Goal: Task Accomplishment & Management: Use online tool/utility

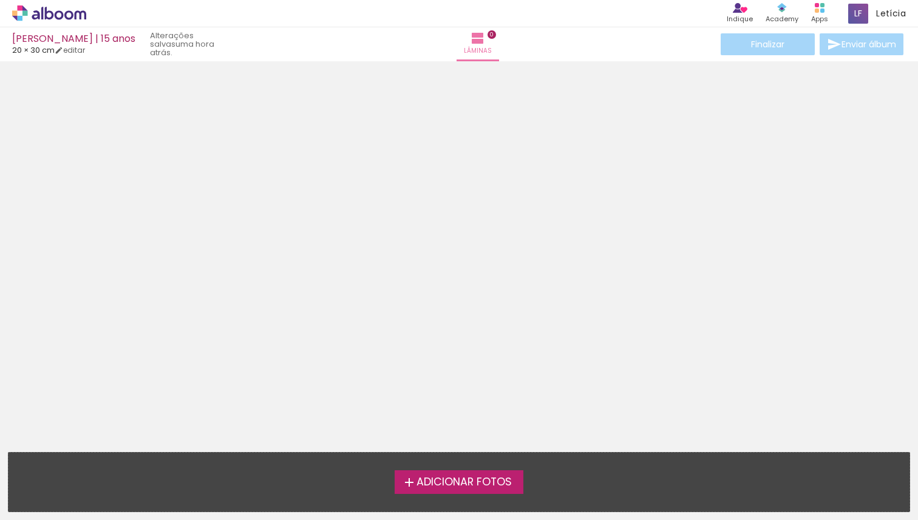
click at [457, 488] on span "Adicionar Fotos" at bounding box center [464, 482] width 95 height 11
click at [0, 0] on input "file" at bounding box center [0, 0] width 0 height 0
click at [467, 487] on span "Adicionar Fotos" at bounding box center [464, 482] width 95 height 11
click at [0, 0] on input "file" at bounding box center [0, 0] width 0 height 0
click at [483, 491] on label "Adicionar Fotos" at bounding box center [459, 482] width 129 height 23
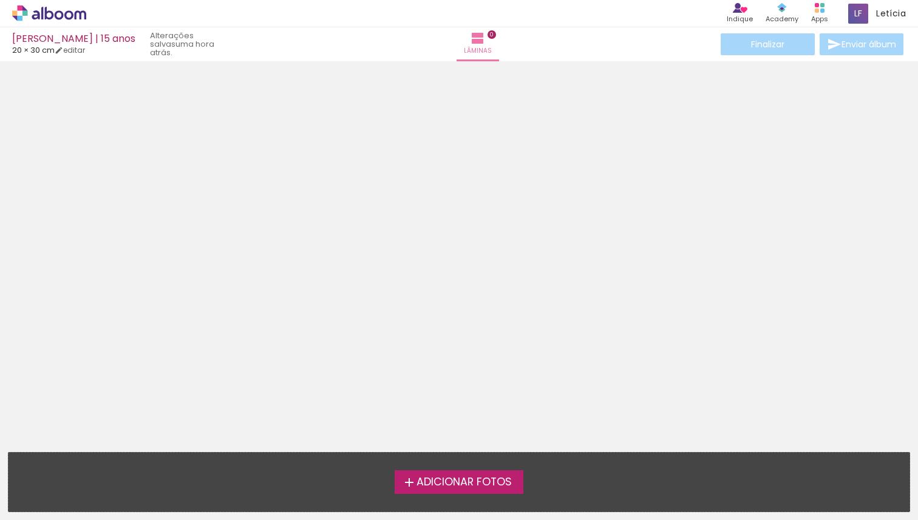
click at [0, 0] on input "file" at bounding box center [0, 0] width 0 height 0
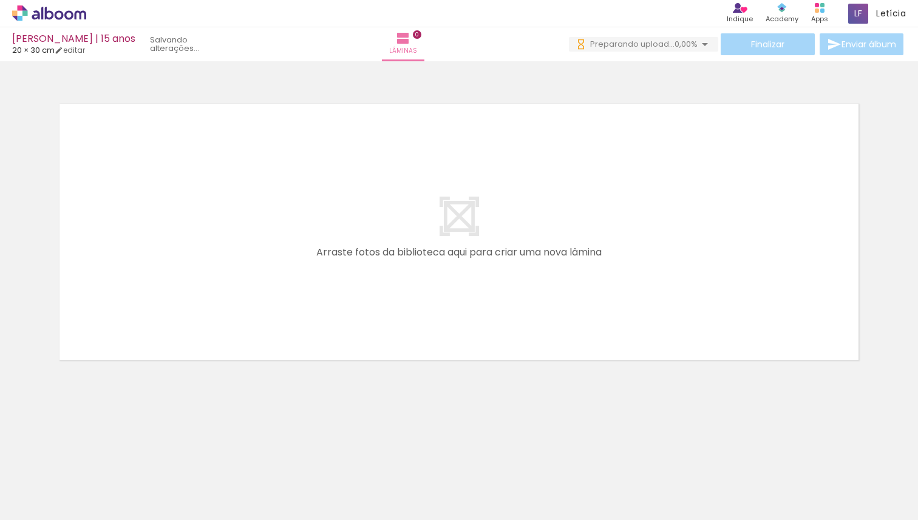
click at [125, 492] on div at bounding box center [121, 479] width 40 height 60
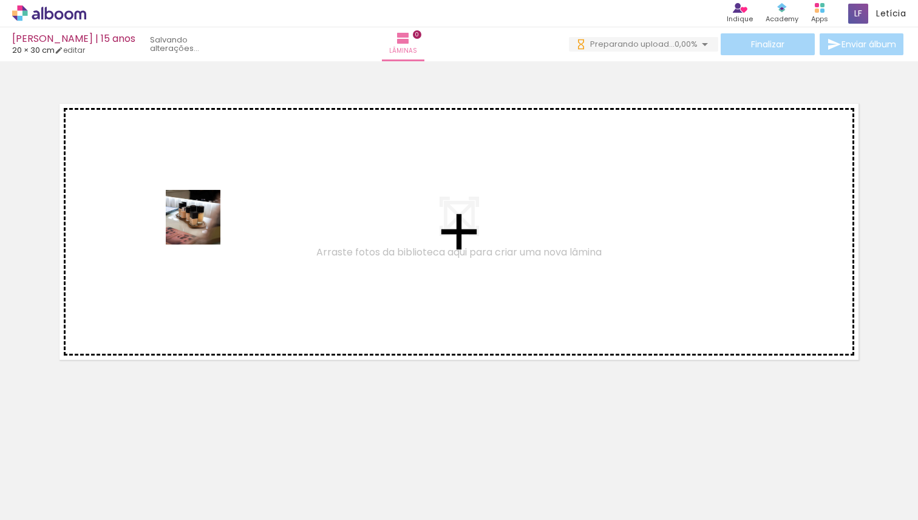
drag, startPoint x: 131, startPoint y: 495, endPoint x: 204, endPoint y: 222, distance: 283.0
click at [204, 222] on quentale-workspace at bounding box center [459, 260] width 918 height 520
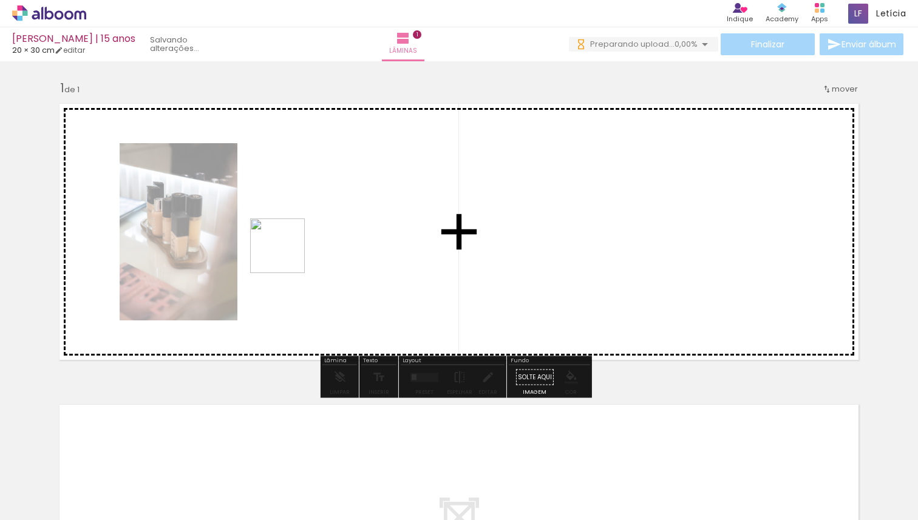
drag, startPoint x: 268, startPoint y: 486, endPoint x: 287, endPoint y: 255, distance: 231.5
click at [287, 255] on quentale-workspace at bounding box center [459, 260] width 918 height 520
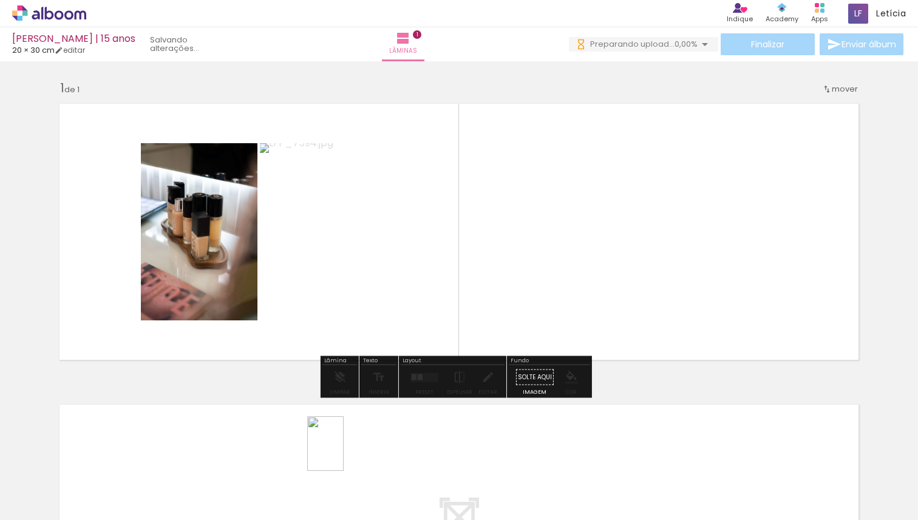
click at [331, 498] on div at bounding box center [325, 479] width 40 height 60
click at [211, 259] on quentale-photo at bounding box center [199, 231] width 117 height 177
click at [219, 260] on quentale-photo at bounding box center [199, 231] width 117 height 177
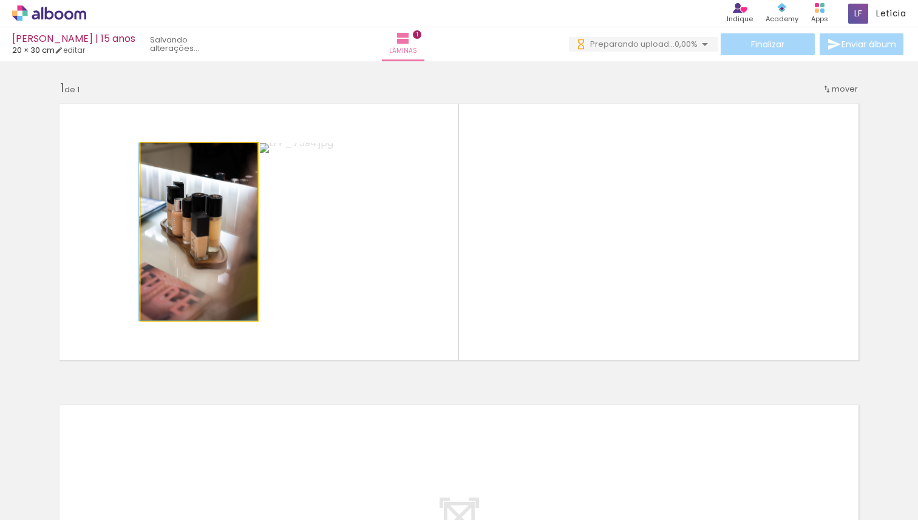
drag, startPoint x: 219, startPoint y: 260, endPoint x: 208, endPoint y: 304, distance: 44.9
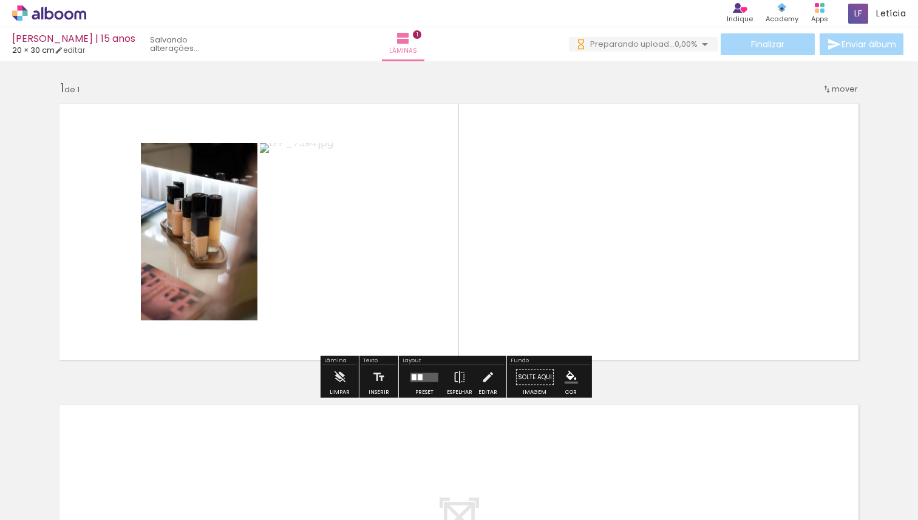
click at [186, 248] on quentale-photo at bounding box center [199, 231] width 117 height 177
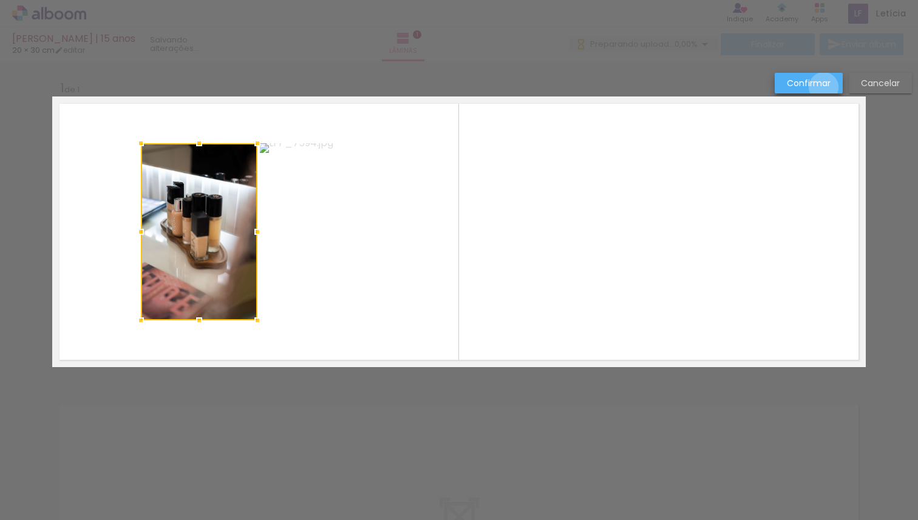
click at [0, 0] on slot "Confirmar" at bounding box center [0, 0] width 0 height 0
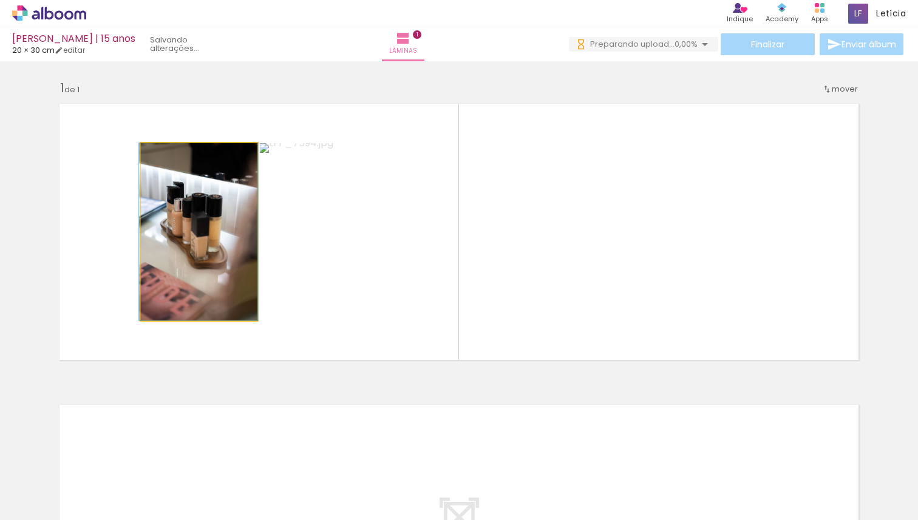
click at [167, 227] on quentale-photo at bounding box center [199, 231] width 117 height 177
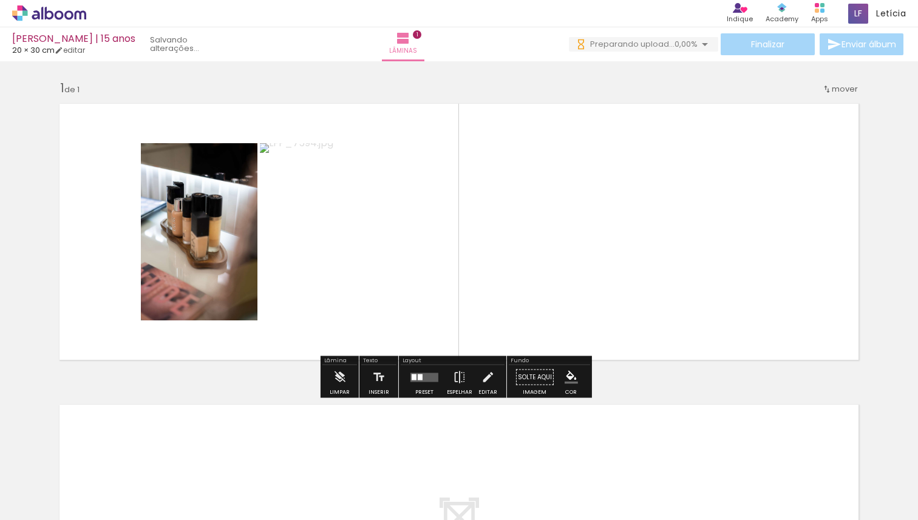
click at [100, 455] on iron-icon at bounding box center [95, 455] width 13 height 13
click at [197, 276] on quentale-photo at bounding box center [199, 231] width 117 height 177
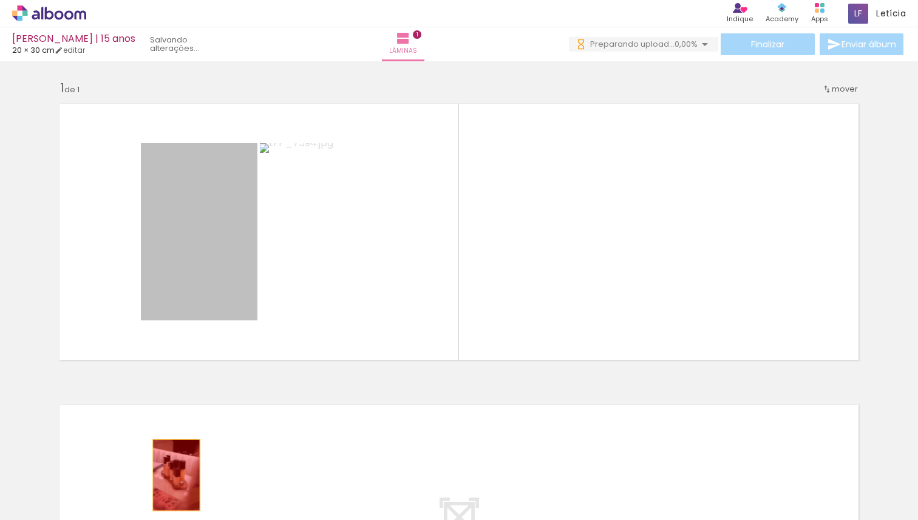
drag, startPoint x: 200, startPoint y: 228, endPoint x: 177, endPoint y: 291, distance: 66.5
click at [172, 472] on quentale-workspace at bounding box center [459, 260] width 918 height 520
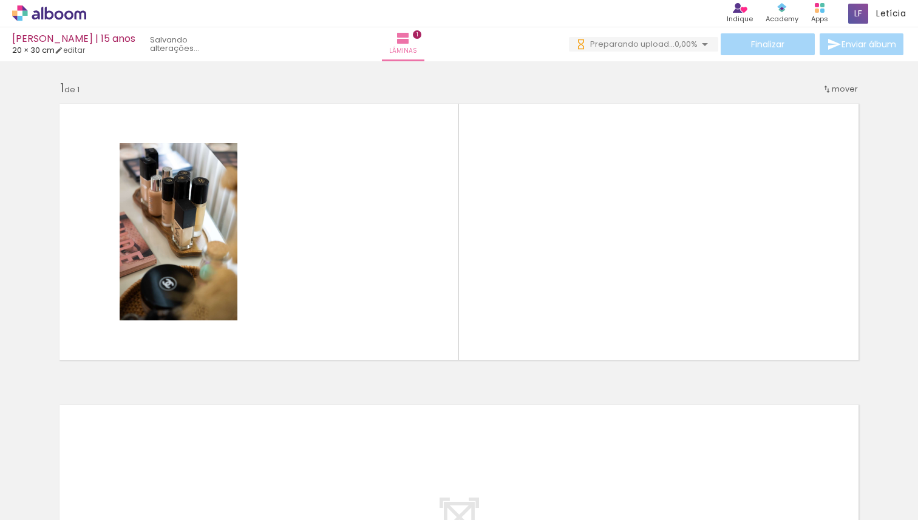
scroll to position [0, 132]
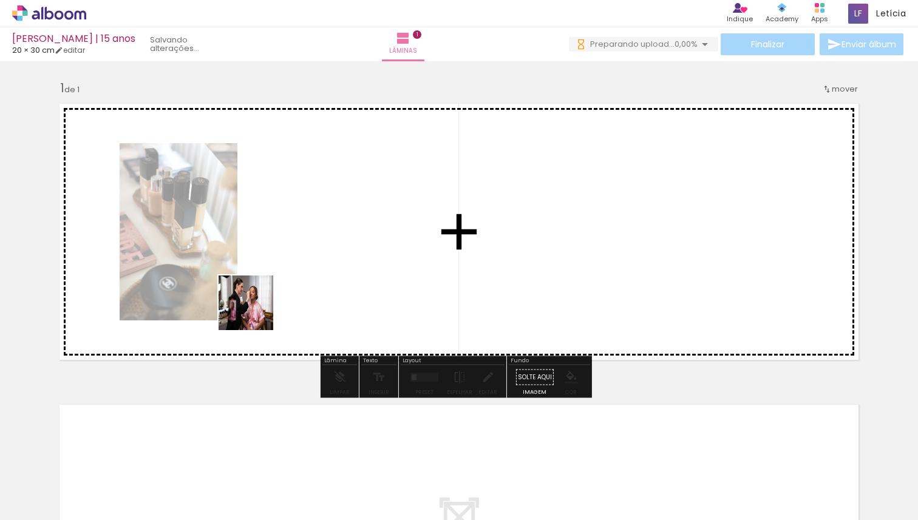
drag, startPoint x: 360, startPoint y: 417, endPoint x: 251, endPoint y: 305, distance: 155.9
click at [251, 305] on quentale-workspace at bounding box center [459, 260] width 918 height 520
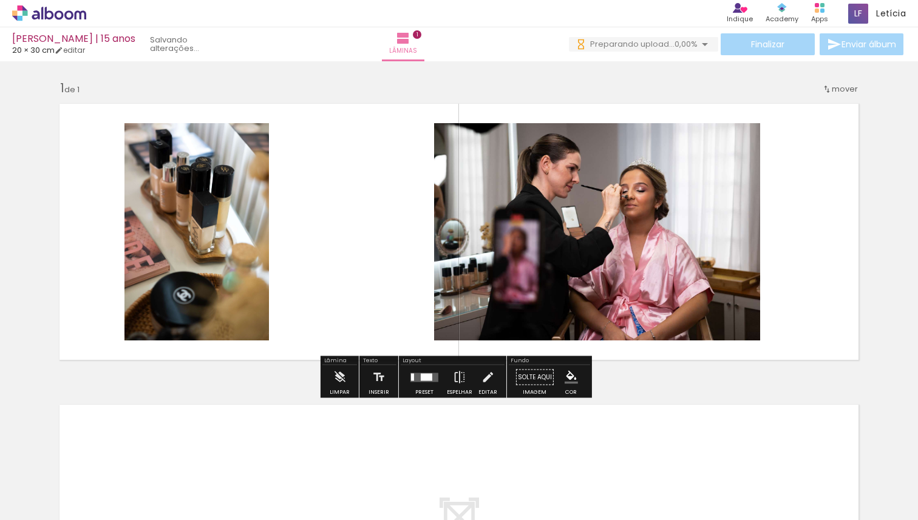
click at [480, 486] on div at bounding box center [465, 480] width 60 height 40
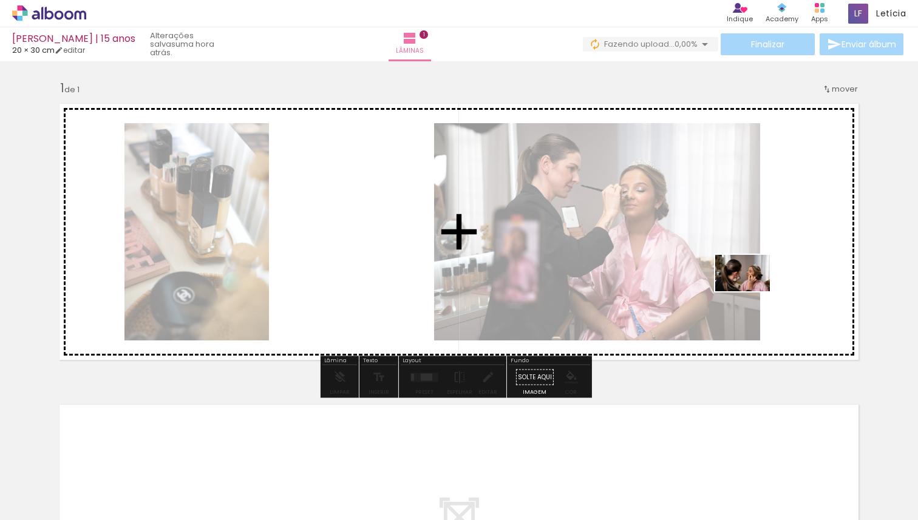
drag, startPoint x: 476, startPoint y: 487, endPoint x: 770, endPoint y: 288, distance: 354.7
click at [770, 288] on quentale-workspace at bounding box center [459, 260] width 918 height 520
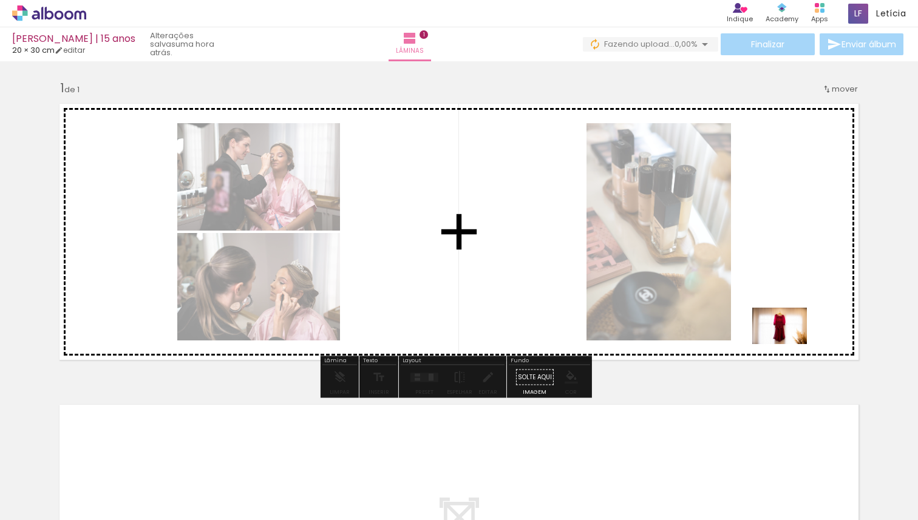
drag, startPoint x: 545, startPoint y: 492, endPoint x: 749, endPoint y: 390, distance: 228.1
click at [786, 333] on quentale-workspace at bounding box center [459, 260] width 918 height 520
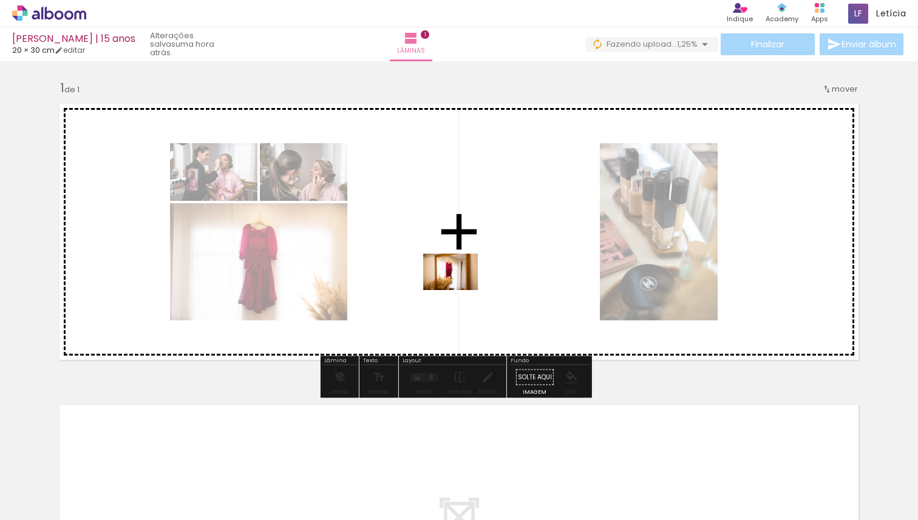
drag, startPoint x: 621, startPoint y: 482, endPoint x: 460, endPoint y: 290, distance: 250.8
click at [460, 290] on quentale-workspace at bounding box center [459, 260] width 918 height 520
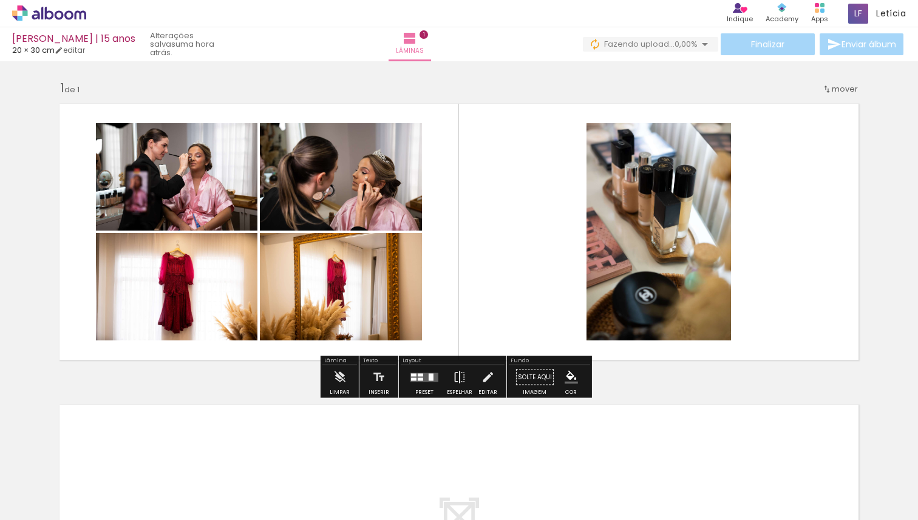
click at [682, 489] on div at bounding box center [669, 479] width 40 height 60
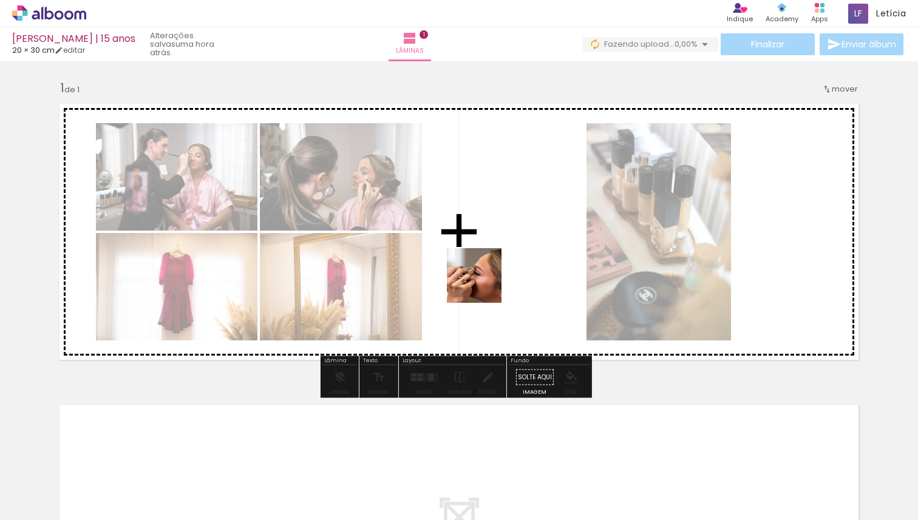
drag, startPoint x: 580, startPoint y: 359, endPoint x: 479, endPoint y: 279, distance: 128.8
click at [479, 279] on quentale-workspace at bounding box center [459, 260] width 918 height 520
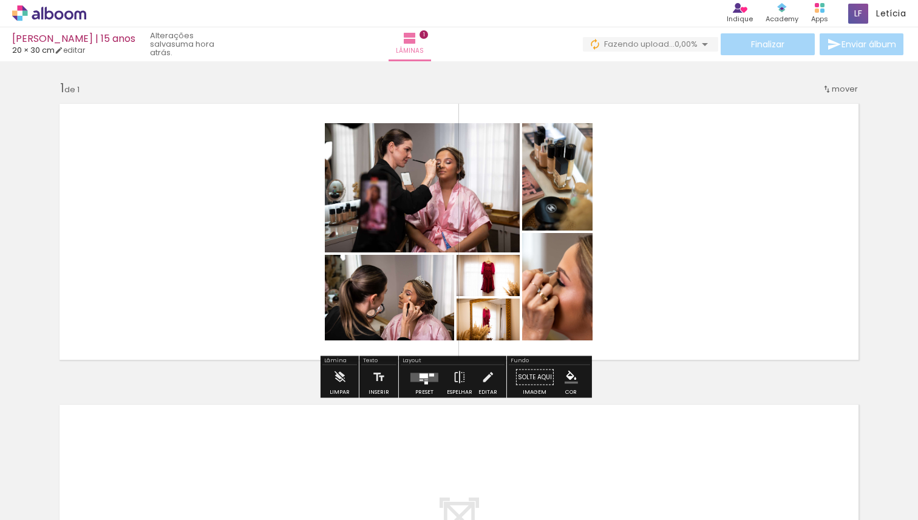
click at [485, 296] on paper-listbox at bounding box center [496, 325] width 22 height 58
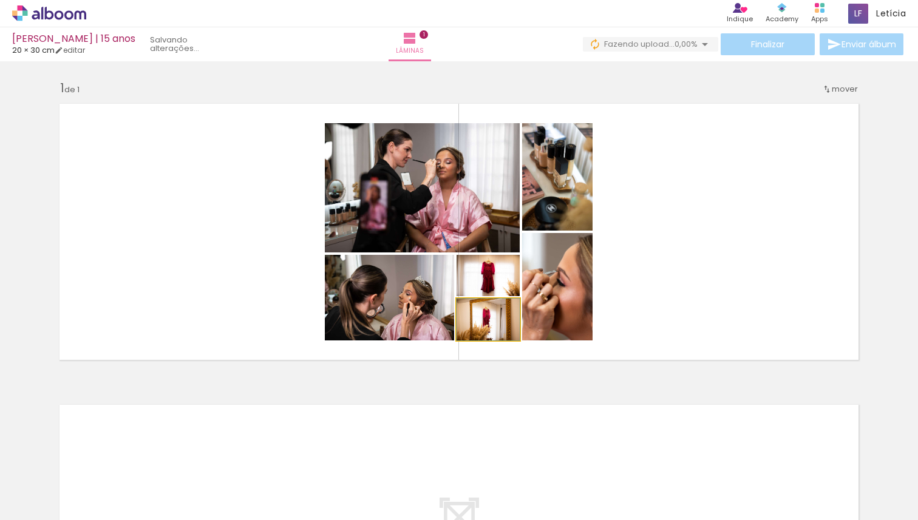
click at [475, 315] on div at bounding box center [480, 311] width 19 height 19
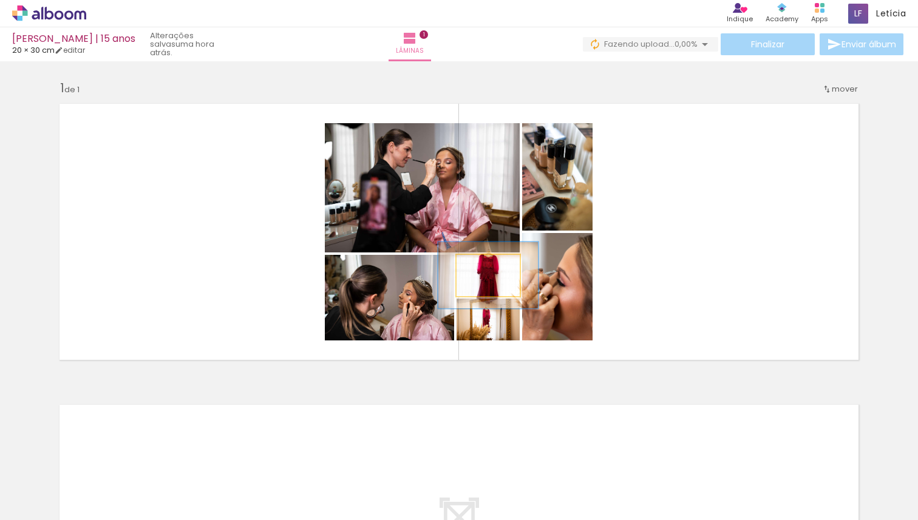
drag, startPoint x: 482, startPoint y: 270, endPoint x: 489, endPoint y: 271, distance: 7.4
click at [489, 271] on div at bounding box center [492, 267] width 11 height 11
drag, startPoint x: 491, startPoint y: 268, endPoint x: 485, endPoint y: 268, distance: 6.7
click at [485, 268] on div at bounding box center [489, 267] width 11 height 11
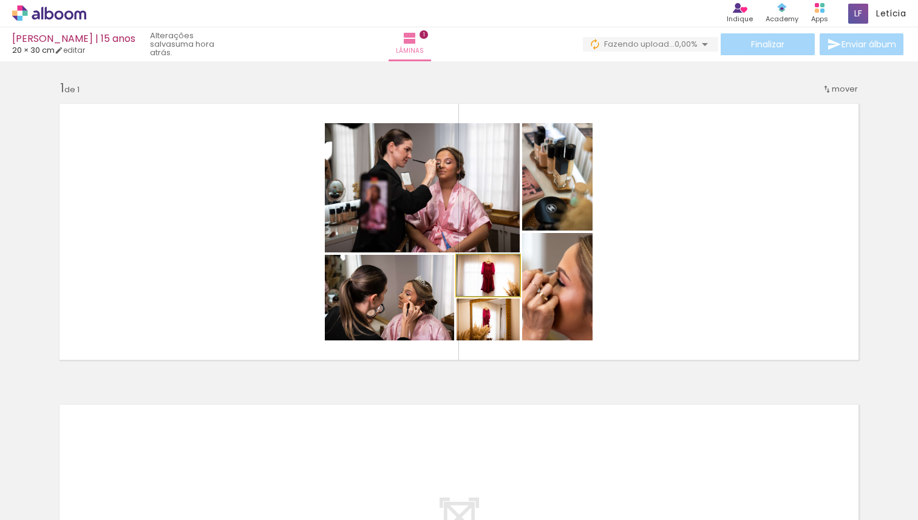
drag, startPoint x: 485, startPoint y: 268, endPoint x: 475, endPoint y: 271, distance: 10.4
type paper-slider "100"
click at [475, 270] on div at bounding box center [480, 267] width 11 height 11
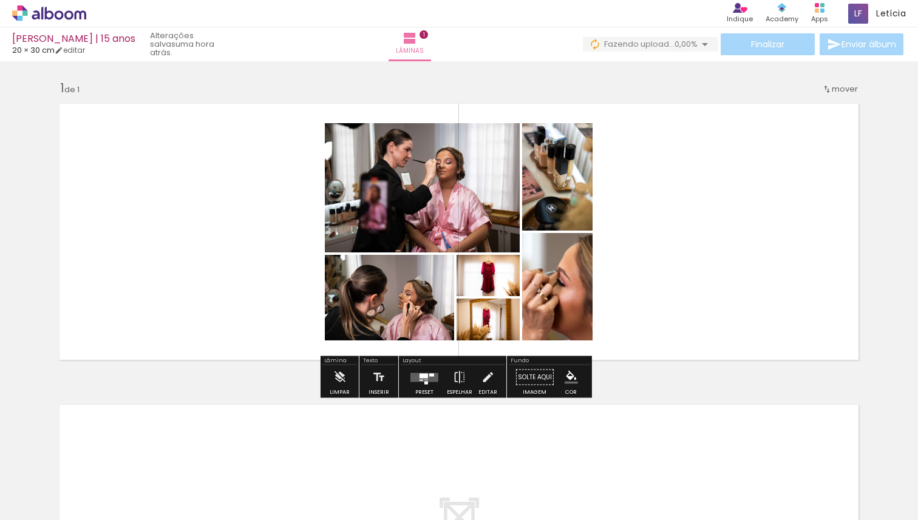
click at [499, 287] on div "Largura Cor" at bounding box center [496, 287] width 22 height 18
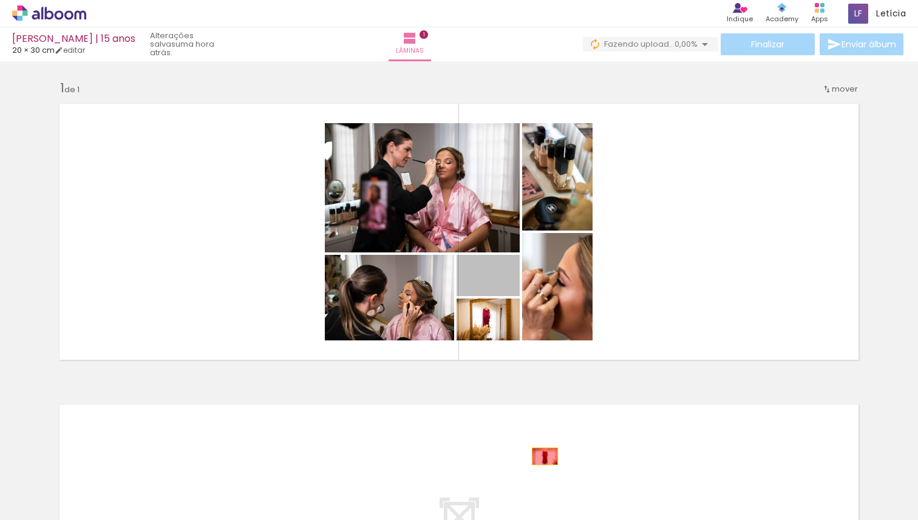
drag, startPoint x: 506, startPoint y: 287, endPoint x: 541, endPoint y: 461, distance: 177.7
click at [541, 460] on quentale-workspace at bounding box center [459, 260] width 918 height 520
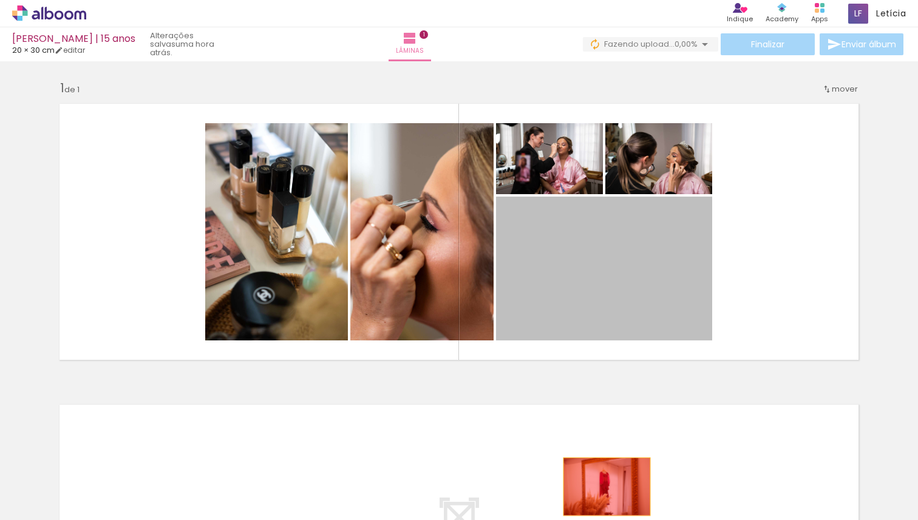
drag, startPoint x: 547, startPoint y: 350, endPoint x: 612, endPoint y: 487, distance: 151.3
click at [602, 487] on quentale-workspace at bounding box center [459, 260] width 918 height 520
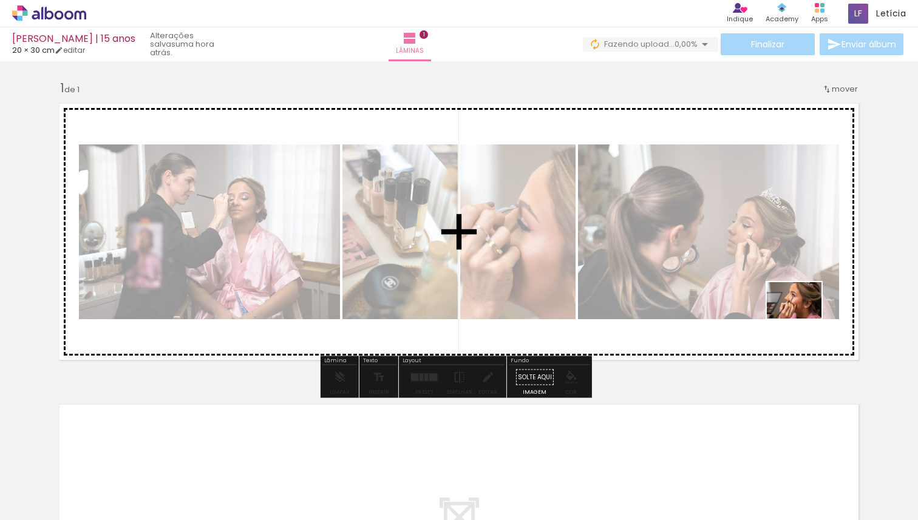
drag, startPoint x: 809, startPoint y: 482, endPoint x: 820, endPoint y: 383, distance: 99.6
click at [805, 319] on quentale-workspace at bounding box center [459, 260] width 918 height 520
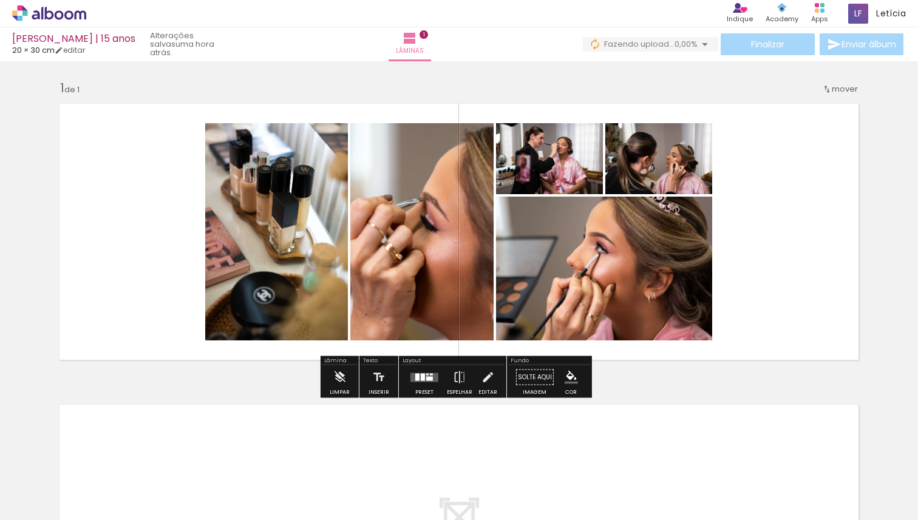
scroll to position [0, 705]
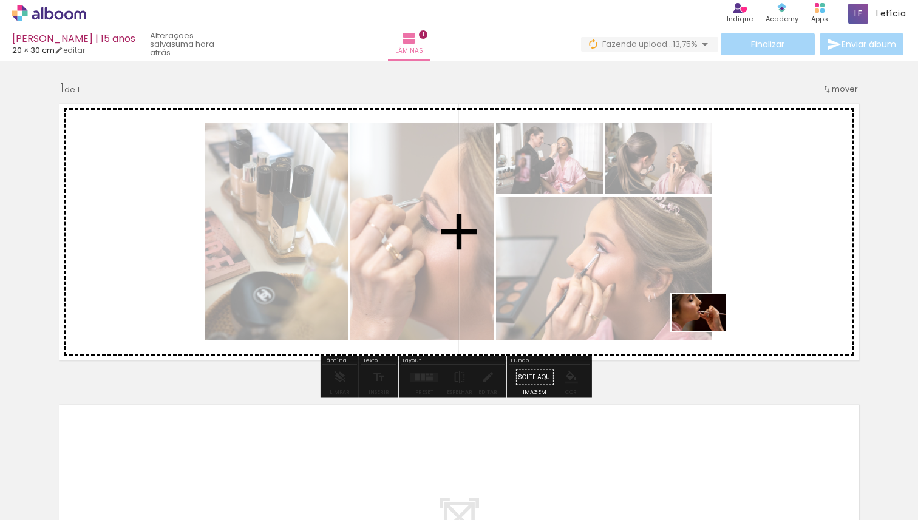
drag, startPoint x: 376, startPoint y: 489, endPoint x: 714, endPoint y: 332, distance: 371.9
click at [711, 330] on quentale-workspace at bounding box center [459, 260] width 918 height 520
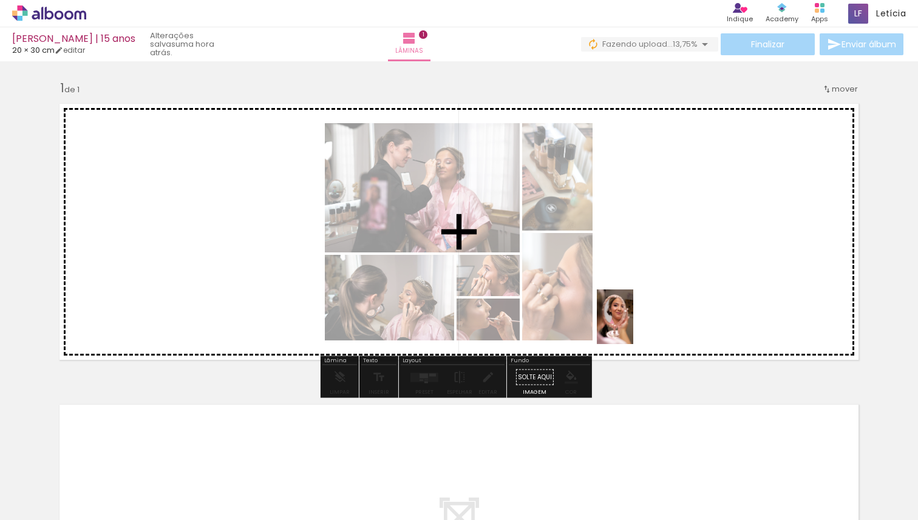
drag, startPoint x: 602, startPoint y: 393, endPoint x: 633, endPoint y: 326, distance: 73.9
click at [633, 326] on quentale-workspace at bounding box center [459, 260] width 918 height 520
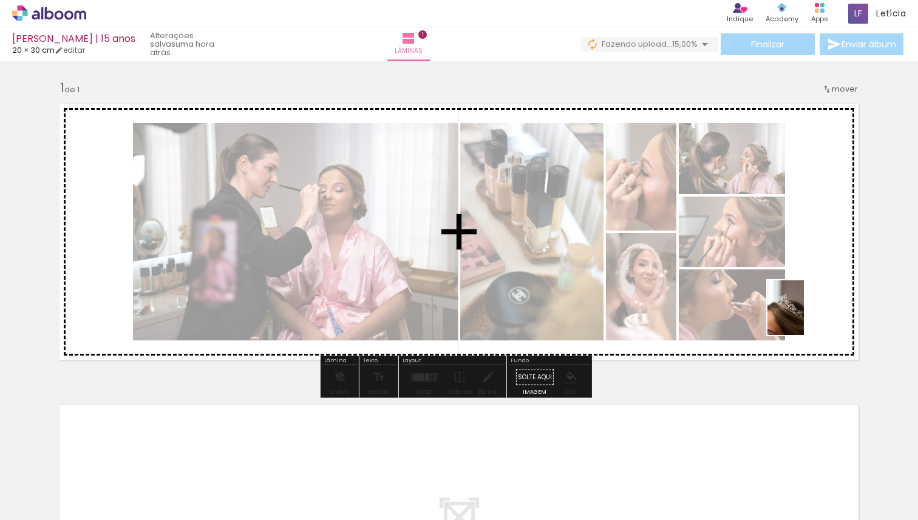
drag, startPoint x: 635, startPoint y: 493, endPoint x: 807, endPoint y: 324, distance: 241.3
click at [805, 316] on quentale-workspace at bounding box center [459, 260] width 918 height 520
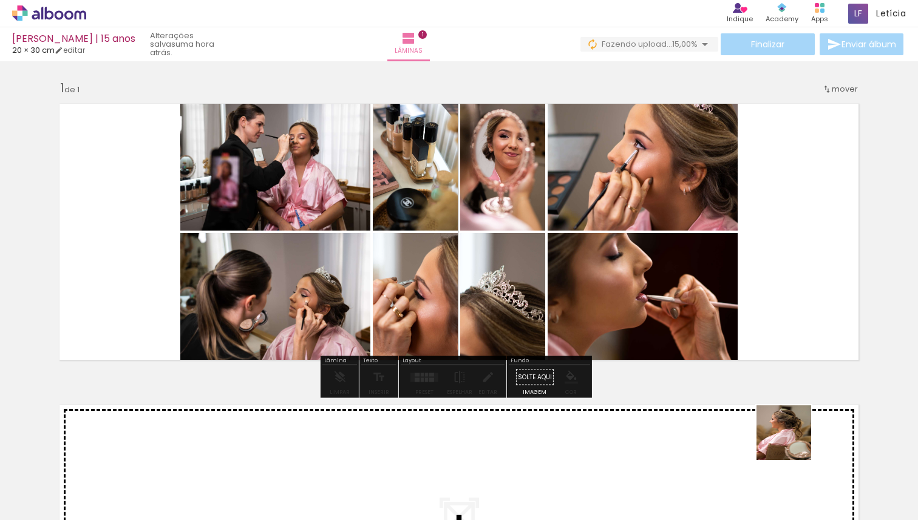
drag, startPoint x: 780, startPoint y: 500, endPoint x: 803, endPoint y: 335, distance: 166.2
click at [803, 335] on quentale-workspace at bounding box center [459, 260] width 918 height 520
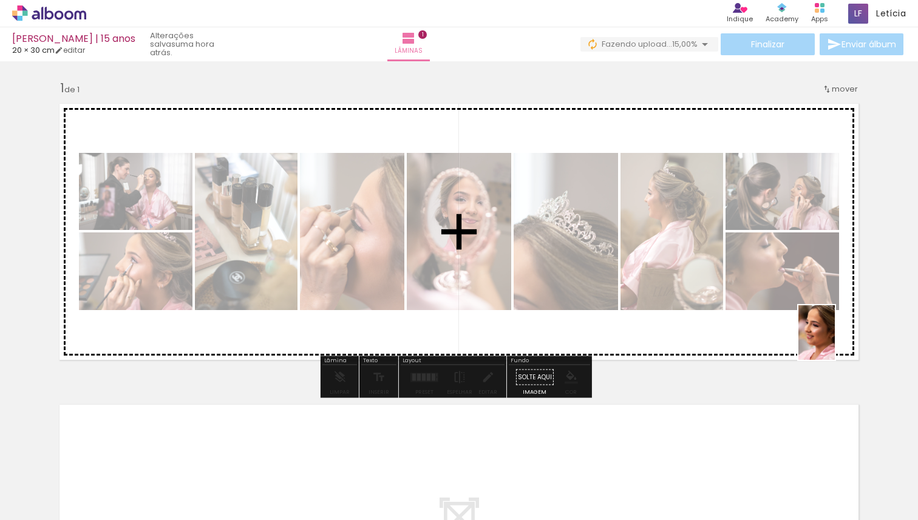
drag, startPoint x: 848, startPoint y: 474, endPoint x: 818, endPoint y: 374, distance: 104.1
click at [836, 341] on quentale-workspace at bounding box center [459, 260] width 918 height 520
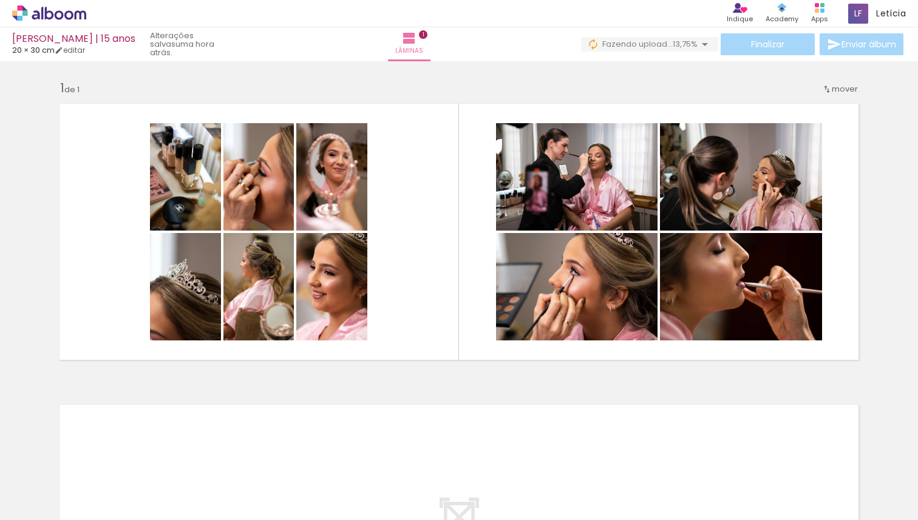
scroll to position [0, 1195]
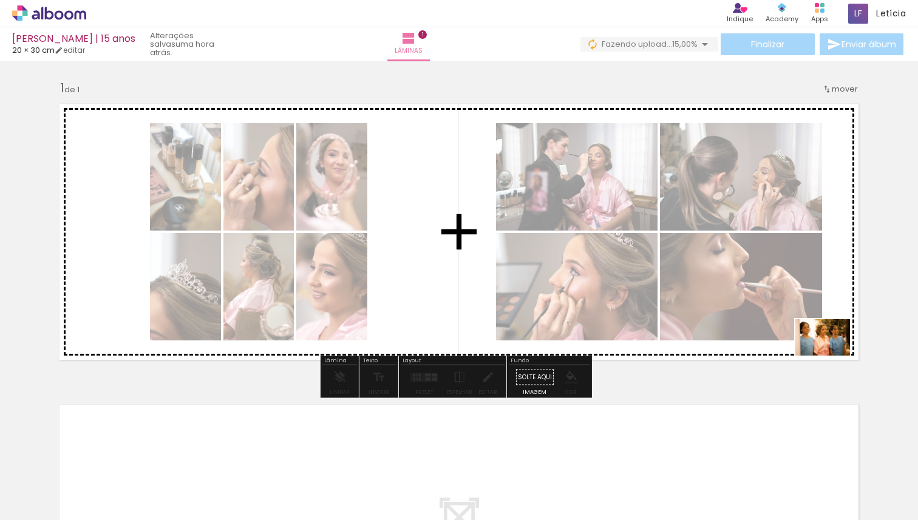
drag, startPoint x: 470, startPoint y: 462, endPoint x: 833, endPoint y: 356, distance: 377.8
click at [833, 356] on quentale-workspace at bounding box center [459, 260] width 918 height 520
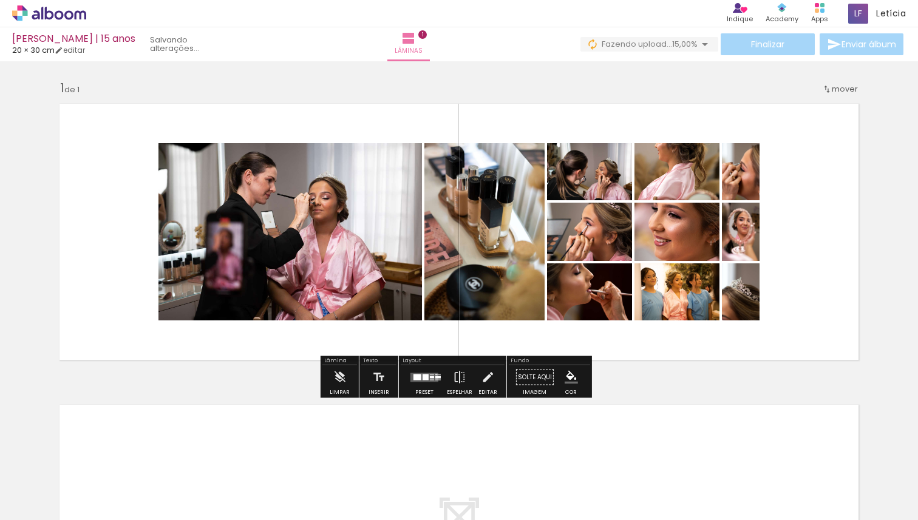
scroll to position [0, 1470]
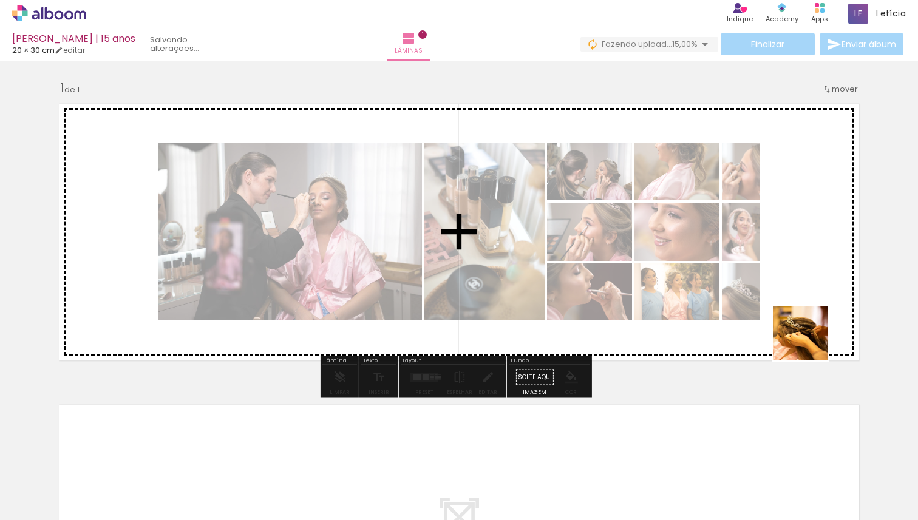
drag, startPoint x: 632, startPoint y: 496, endPoint x: 811, endPoint y: 339, distance: 238.4
click at [811, 339] on quentale-workspace at bounding box center [459, 260] width 918 height 520
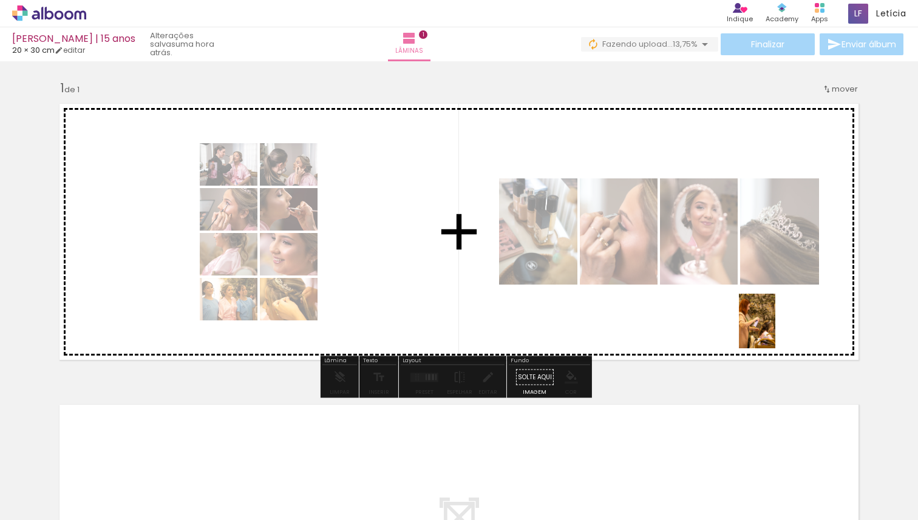
drag, startPoint x: 358, startPoint y: 495, endPoint x: 787, endPoint y: 338, distance: 457.2
click at [786, 328] on quentale-workspace at bounding box center [459, 260] width 918 height 520
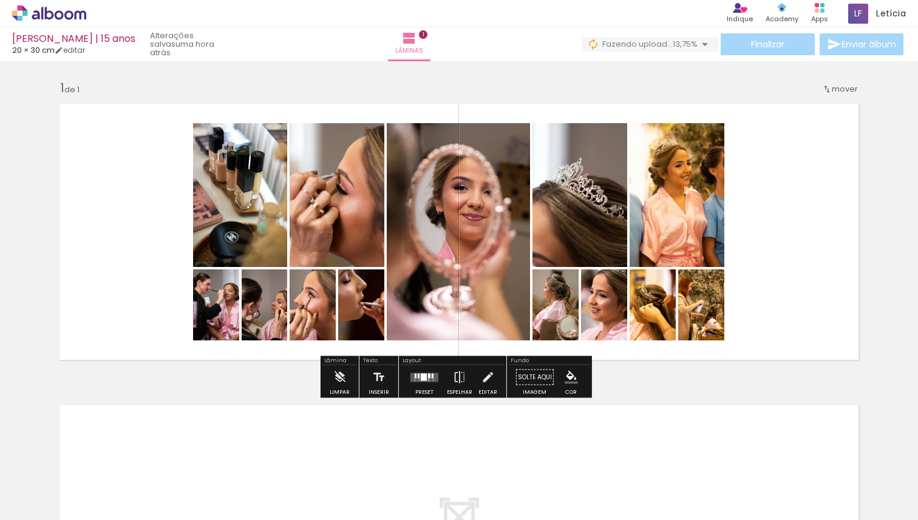
click at [833, 482] on div at bounding box center [828, 479] width 40 height 60
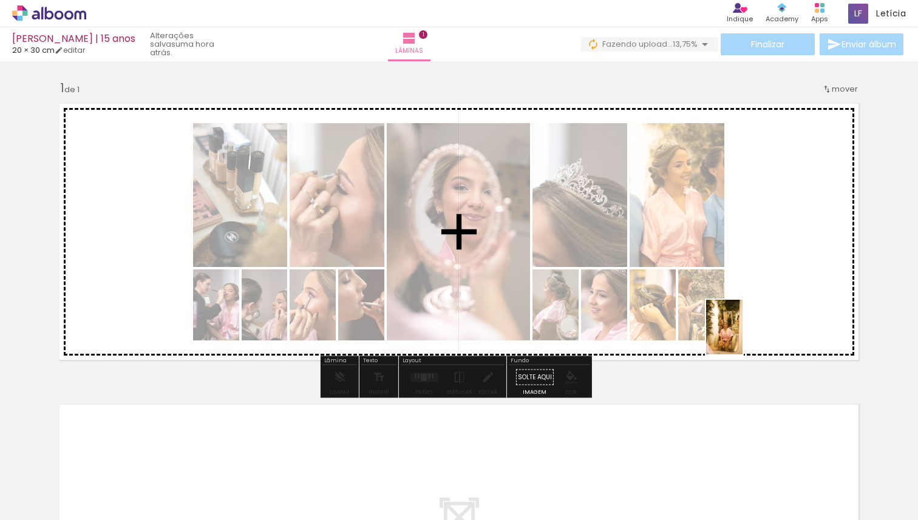
drag, startPoint x: 829, startPoint y: 494, endPoint x: 743, endPoint y: 336, distance: 179.9
click at [743, 336] on quentale-workspace at bounding box center [459, 260] width 918 height 520
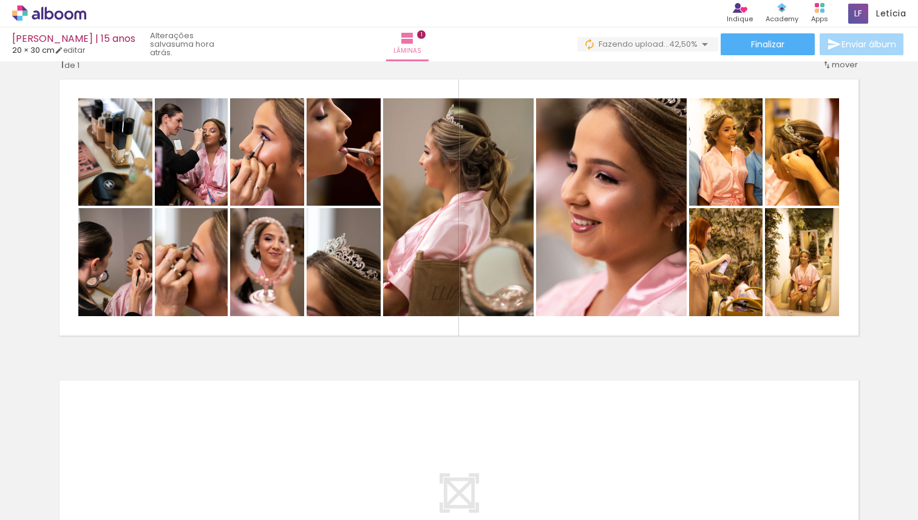
scroll to position [0, 0]
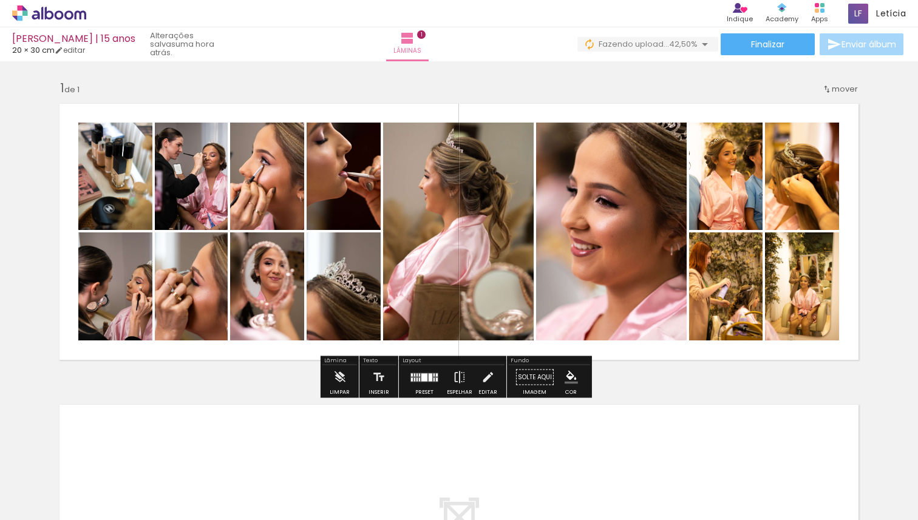
click at [419, 384] on div at bounding box center [424, 378] width 33 height 24
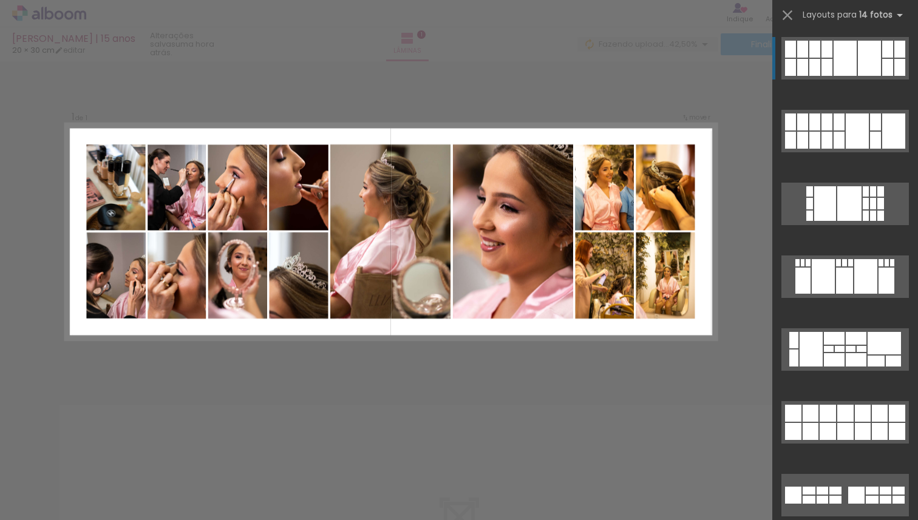
click at [858, 58] on div at bounding box center [869, 58] width 23 height 35
click at [785, 16] on iron-icon at bounding box center [787, 15] width 17 height 17
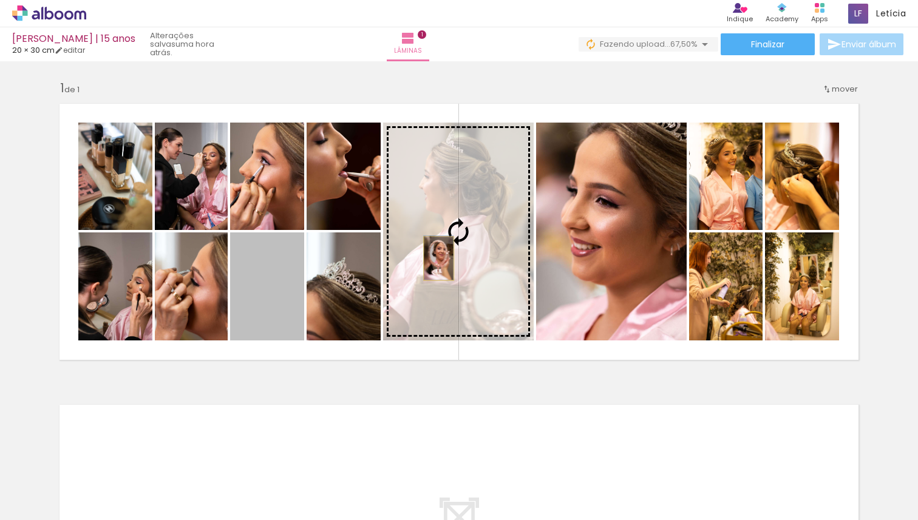
drag, startPoint x: 265, startPoint y: 315, endPoint x: 434, endPoint y: 259, distance: 178.0
click at [0, 0] on slot at bounding box center [0, 0] width 0 height 0
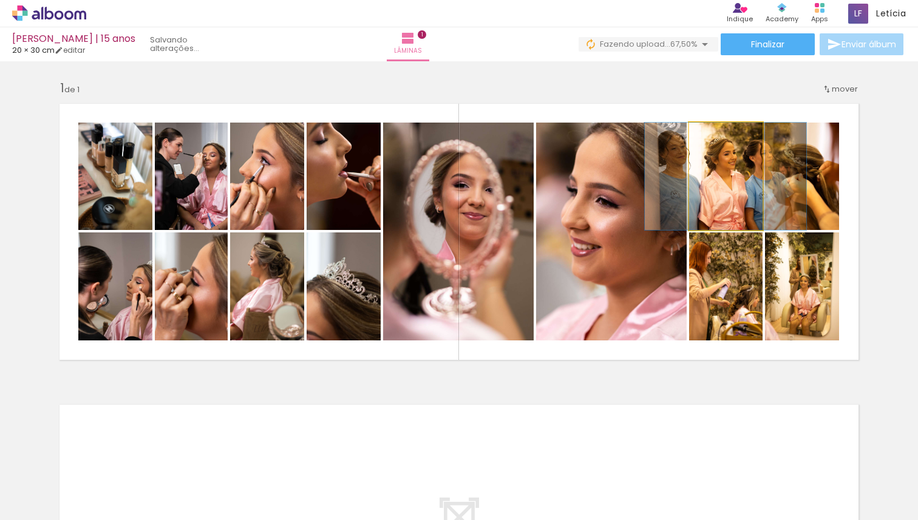
click at [726, 194] on quentale-photo at bounding box center [725, 176] width 73 height 107
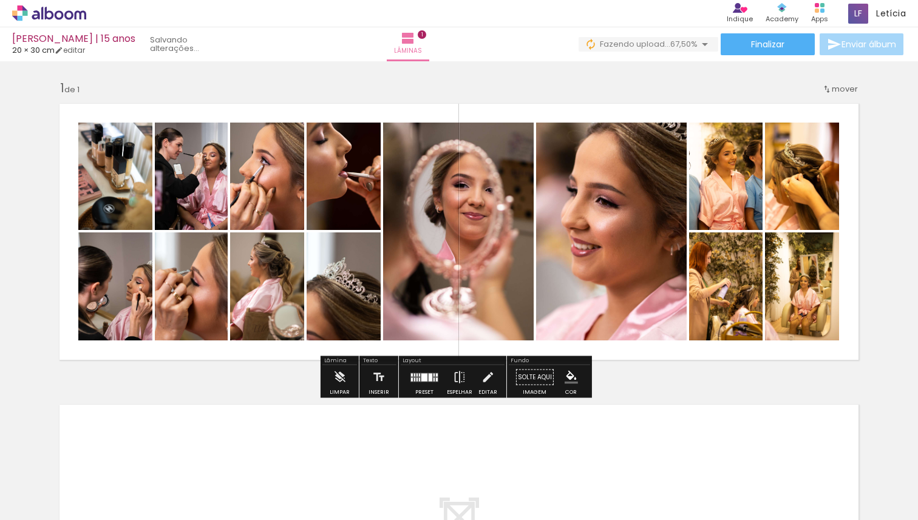
click at [738, 207] on quentale-photo at bounding box center [725, 176] width 73 height 107
click at [672, 223] on quentale-photo at bounding box center [611, 232] width 151 height 218
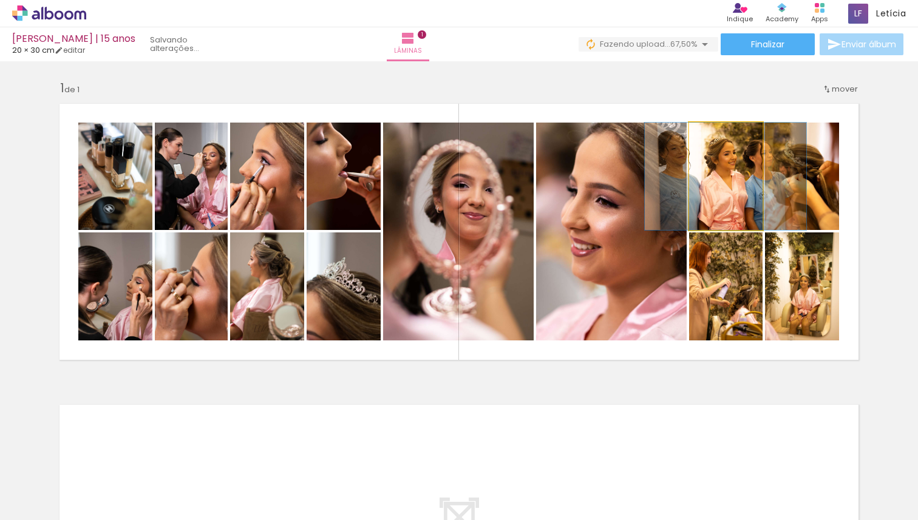
click at [710, 206] on quentale-photo at bounding box center [725, 176] width 73 height 107
click at [705, 171] on quentale-photo at bounding box center [725, 176] width 73 height 107
drag, startPoint x: 714, startPoint y: 136, endPoint x: 697, endPoint y: 149, distance: 21.6
type paper-slider "100"
click at [695, 126] on div "P&B Largura Cor" at bounding box center [728, 126] width 73 height 0
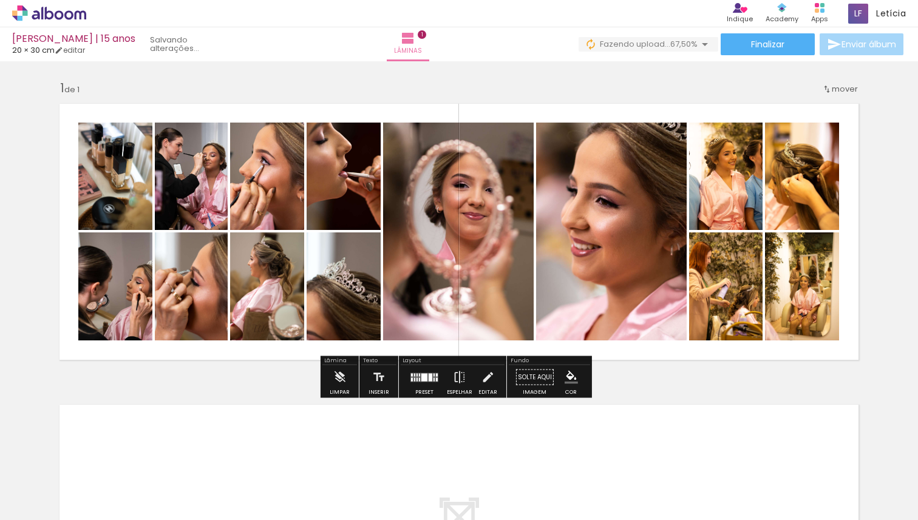
click at [0, 0] on slot "P&B" at bounding box center [0, 0] width 0 height 0
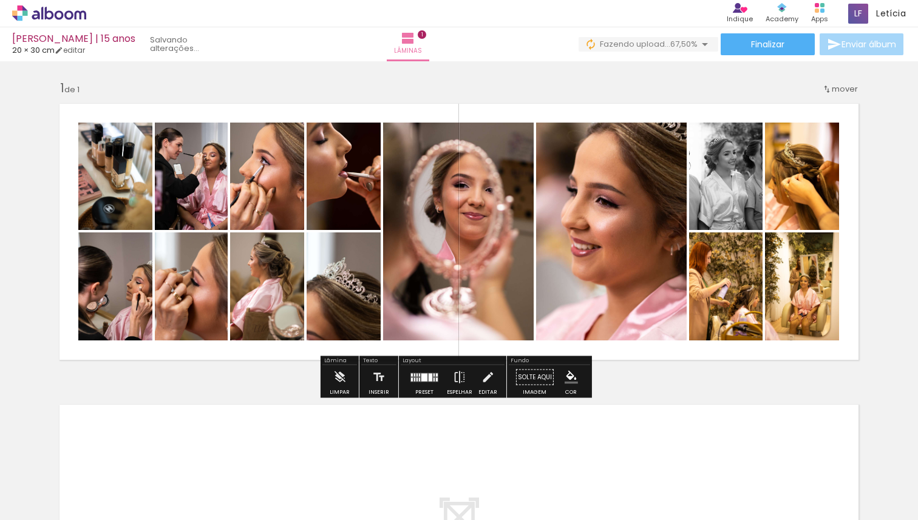
click at [717, 154] on div "Largura Cor" at bounding box center [728, 154] width 22 height 18
click at [724, 154] on div at bounding box center [728, 154] width 15 height 12
click at [726, 173] on span at bounding box center [728, 174] width 12 height 2
click at [731, 163] on div "Largura Cor" at bounding box center [728, 154] width 22 height 18
click at [725, 195] on paper-item at bounding box center [728, 191] width 22 height 9
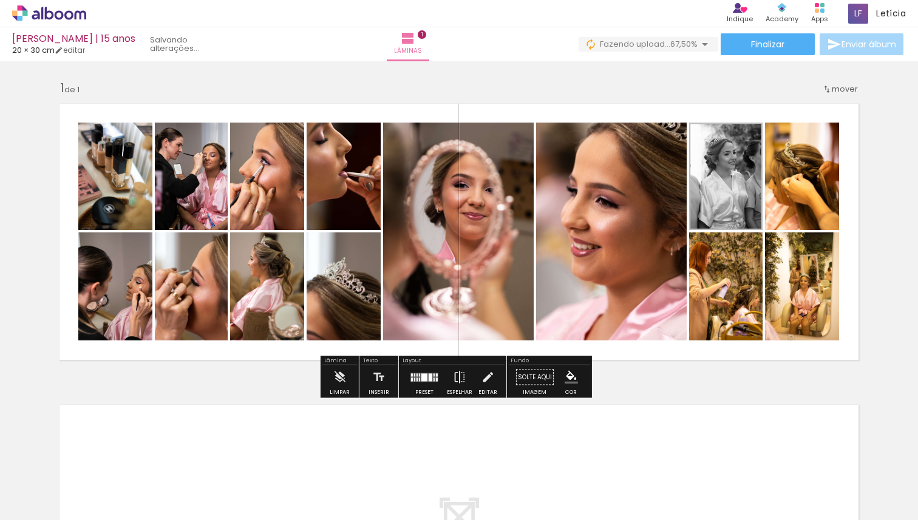
click at [828, 207] on quentale-photo at bounding box center [802, 176] width 74 height 107
click at [868, 209] on div "Inserir lâmina 1 de 1" at bounding box center [459, 367] width 918 height 603
click at [716, 200] on quentale-photo at bounding box center [725, 176] width 73 height 107
click at [0, 0] on slot "P&B" at bounding box center [0, 0] width 0 height 0
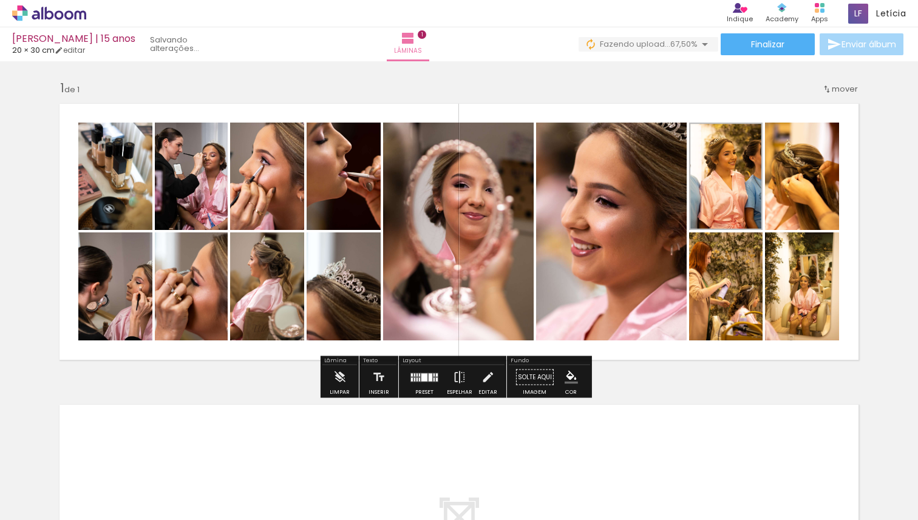
click at [727, 173] on span at bounding box center [728, 174] width 12 height 2
click at [863, 200] on div "Inserir lâmina 1 de 1" at bounding box center [459, 367] width 918 height 603
click at [420, 383] on div at bounding box center [424, 378] width 33 height 24
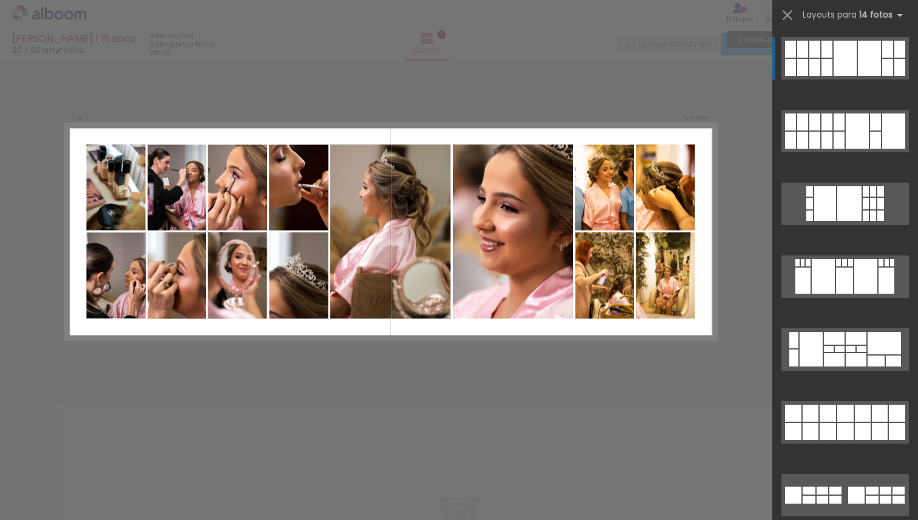
click at [785, 15] on iron-icon at bounding box center [787, 15] width 17 height 17
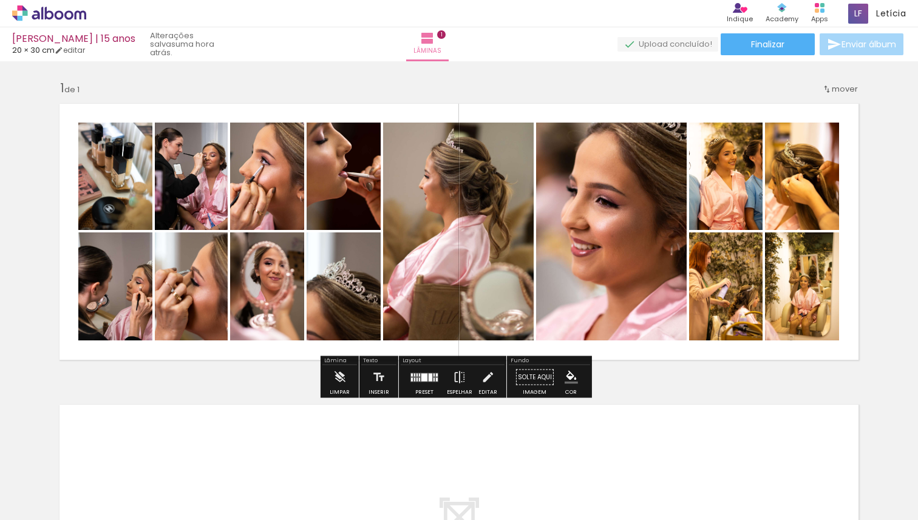
click at [722, 170] on paper-item at bounding box center [728, 174] width 22 height 9
drag, startPoint x: 743, startPoint y: 193, endPoint x: 743, endPoint y: 204, distance: 10.9
click at [743, 194] on quentale-photo at bounding box center [725, 176] width 73 height 107
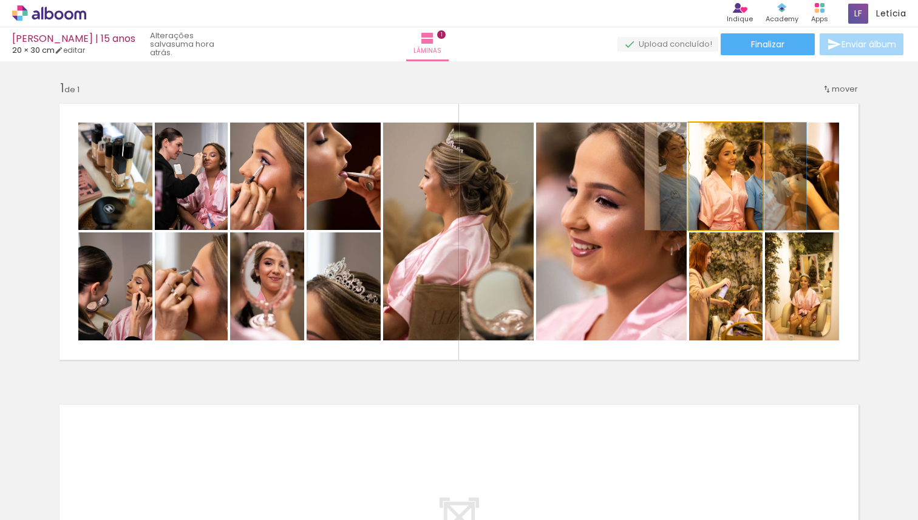
click at [739, 194] on quentale-photo at bounding box center [725, 176] width 73 height 107
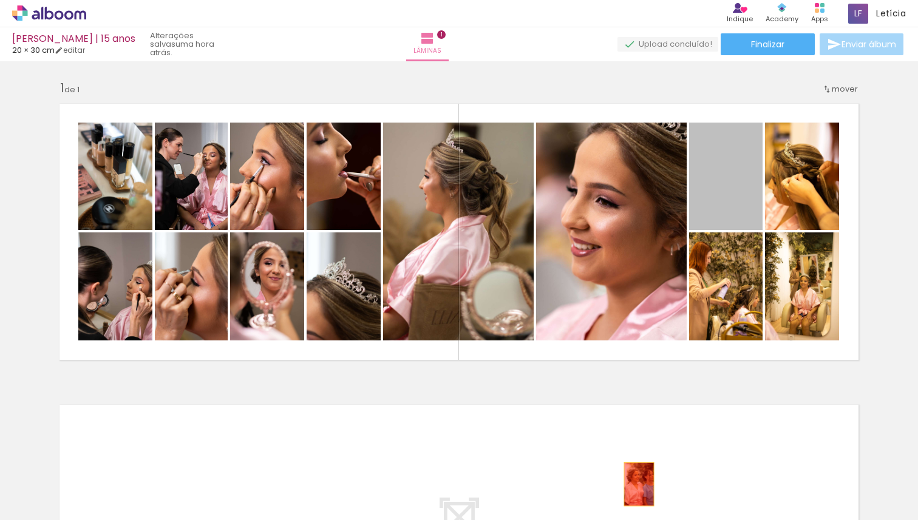
drag, startPoint x: 739, startPoint y: 194, endPoint x: 635, endPoint y: 485, distance: 308.5
click at [635, 485] on quentale-workspace at bounding box center [459, 260] width 918 height 520
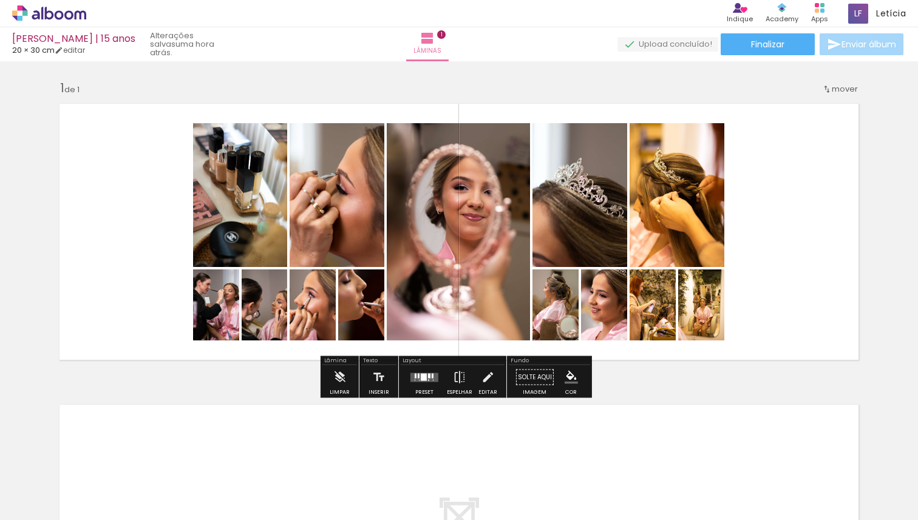
click at [426, 380] on quentale-layouter at bounding box center [424, 377] width 28 height 9
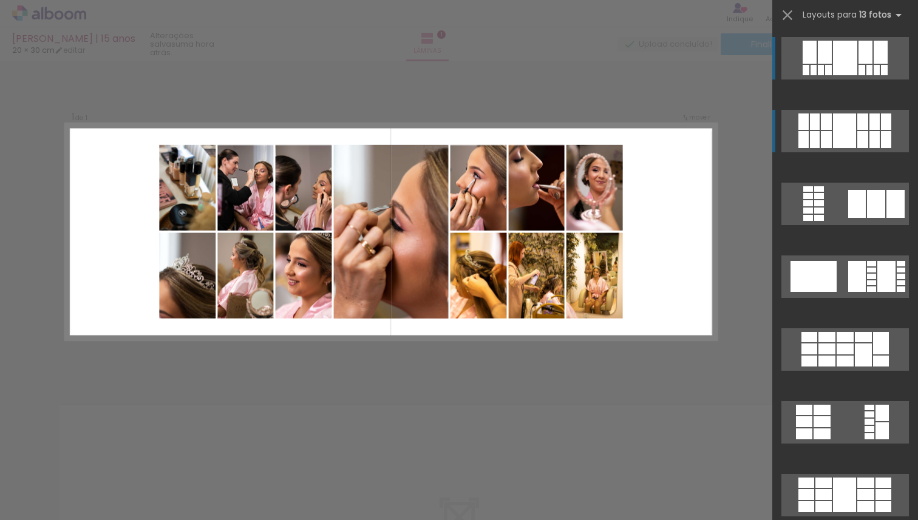
click at [857, 133] on div at bounding box center [862, 139] width 11 height 17
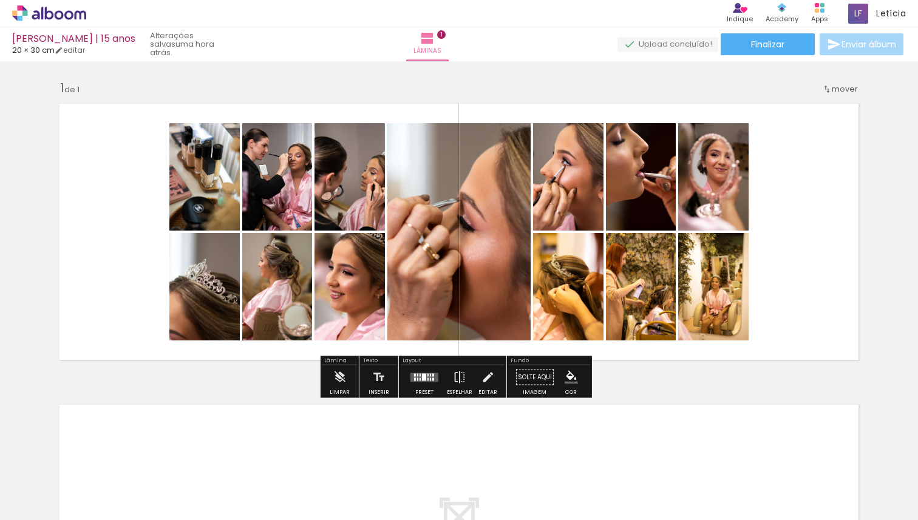
click at [415, 383] on div at bounding box center [424, 378] width 33 height 24
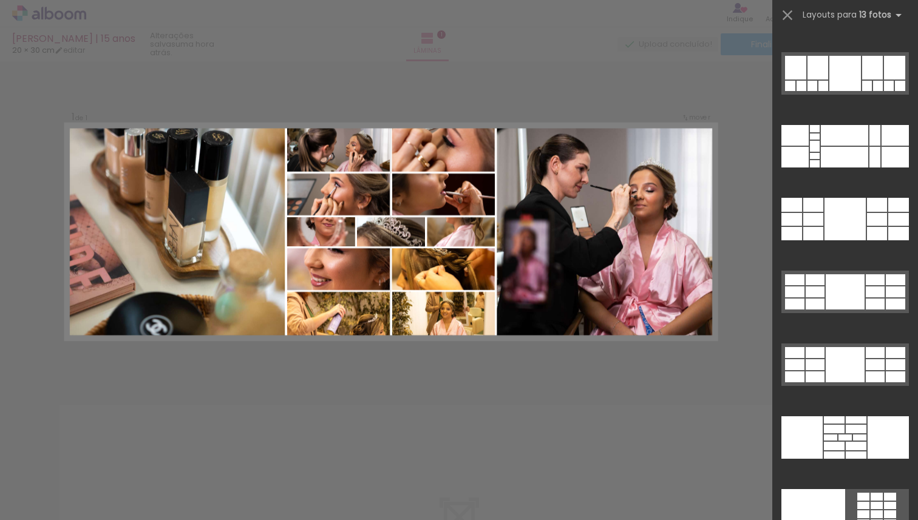
scroll to position [850, 0]
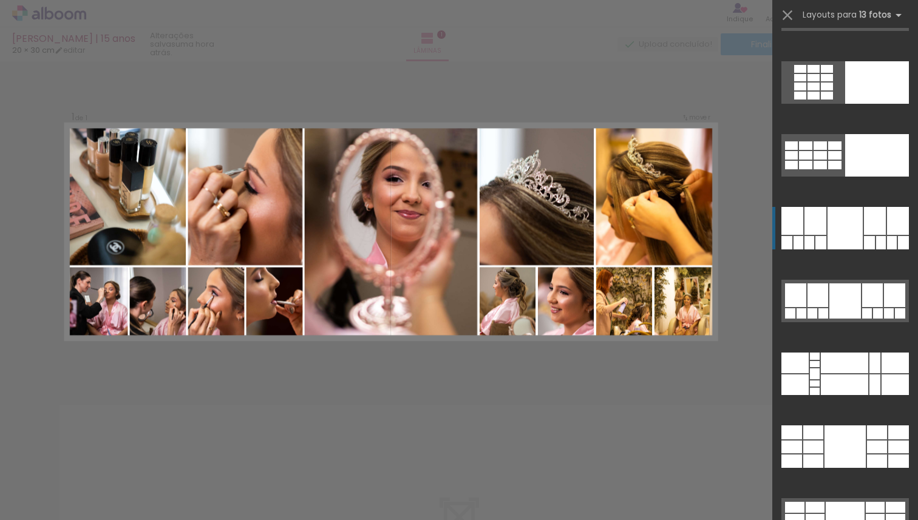
click at [848, 237] on div at bounding box center [845, 228] width 35 height 43
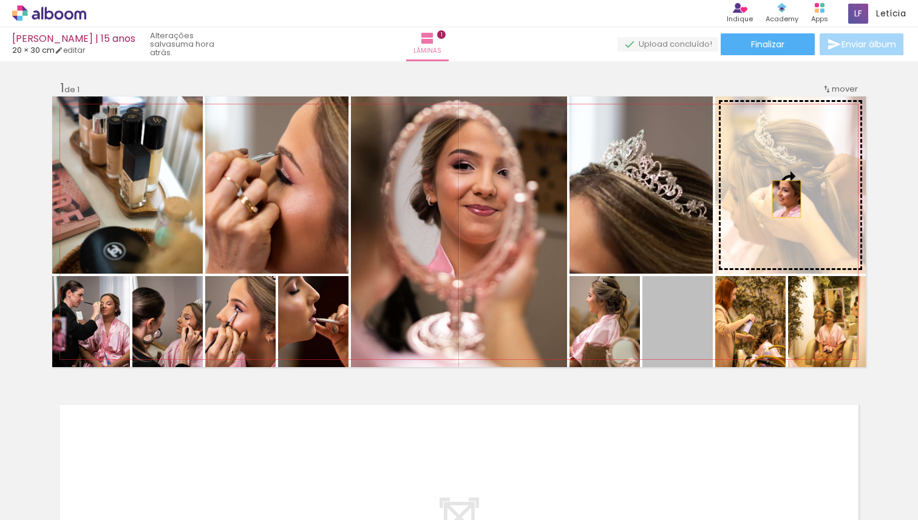
drag, startPoint x: 670, startPoint y: 347, endPoint x: 782, endPoint y: 199, distance: 185.6
click at [0, 0] on slot at bounding box center [0, 0] width 0 height 0
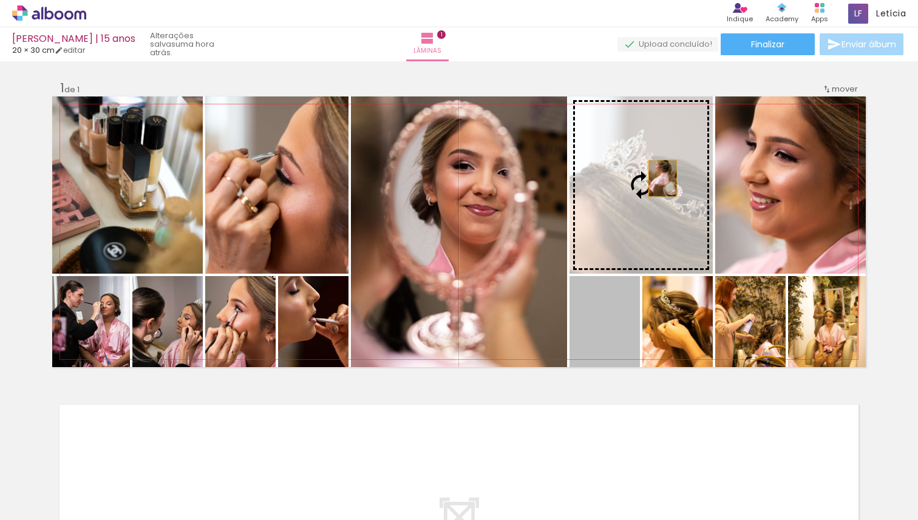
drag, startPoint x: 611, startPoint y: 330, endPoint x: 659, endPoint y: 179, distance: 158.6
click at [0, 0] on slot at bounding box center [0, 0] width 0 height 0
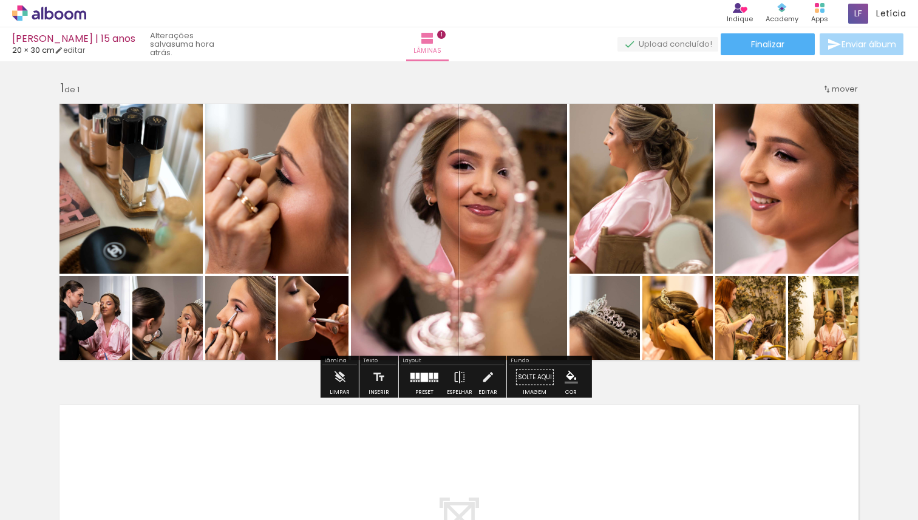
click at [668, 230] on quentale-photo at bounding box center [641, 185] width 143 height 177
click at [614, 339] on quentale-photo at bounding box center [605, 321] width 70 height 91
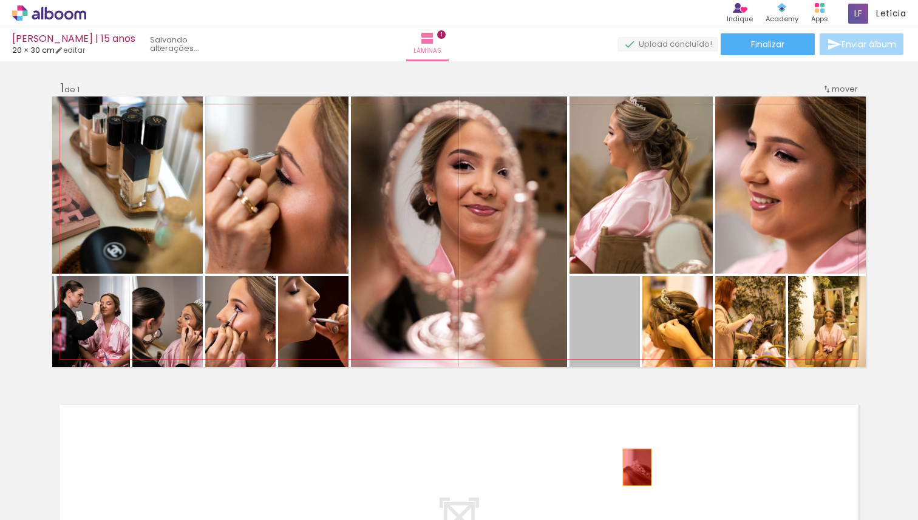
drag, startPoint x: 602, startPoint y: 336, endPoint x: 636, endPoint y: 469, distance: 137.4
click at [633, 469] on quentale-workspace at bounding box center [459, 260] width 918 height 520
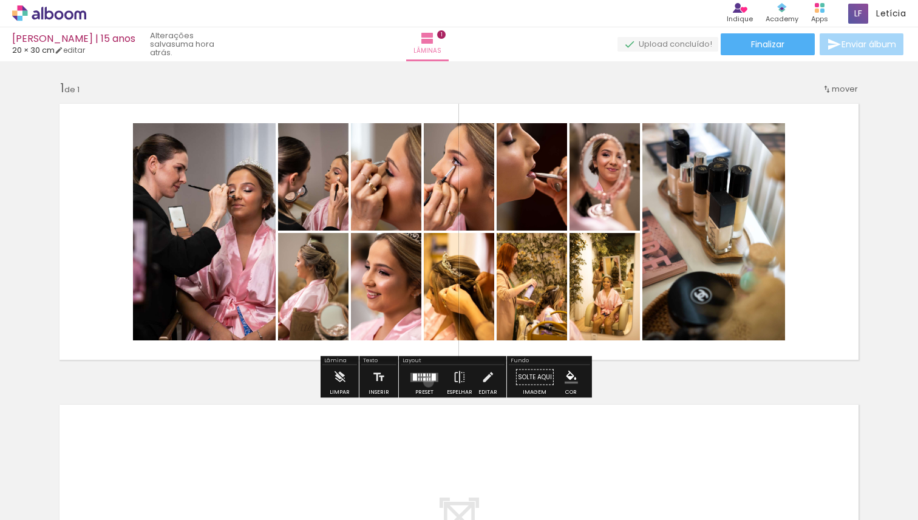
click at [426, 382] on div at bounding box center [424, 378] width 33 height 24
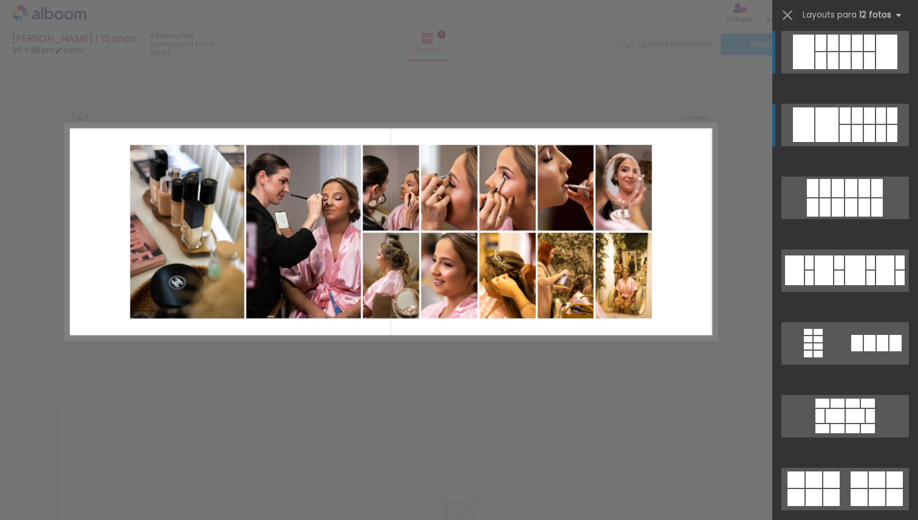
scroll to position [0, 0]
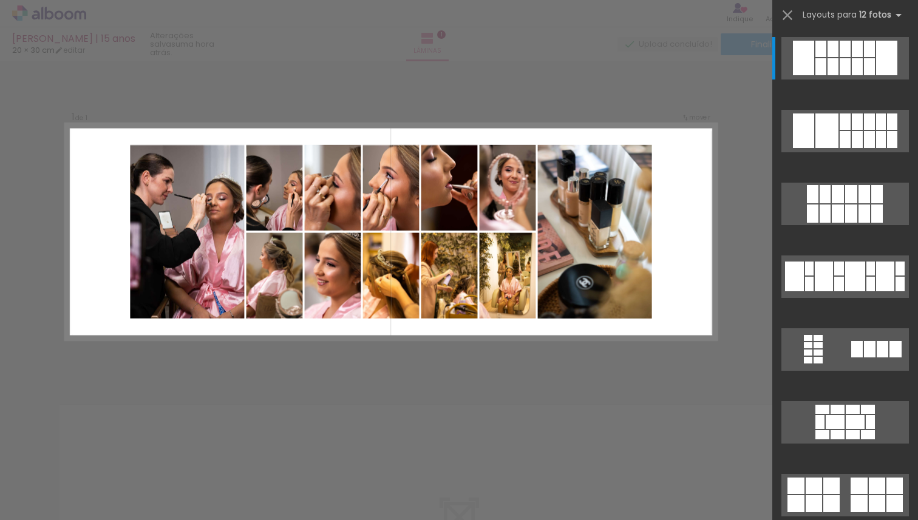
click at [797, 14] on div "Layouts para 12 fotos Procurando layouts para mais de 12 fotos? É só colocar ma…" at bounding box center [845, 15] width 146 height 30
click at [792, 13] on iron-icon at bounding box center [787, 15] width 17 height 17
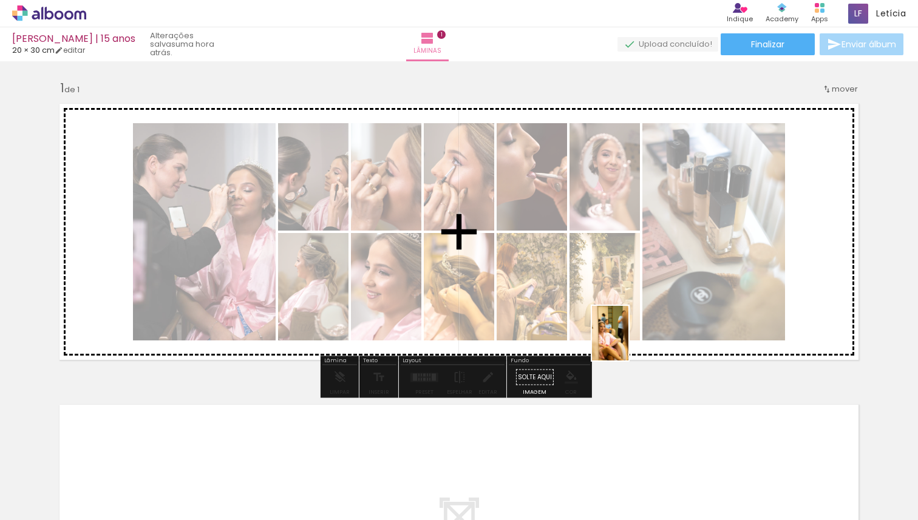
drag, startPoint x: 492, startPoint y: 499, endPoint x: 632, endPoint y: 339, distance: 212.2
click at [632, 339] on quentale-workspace at bounding box center [459, 260] width 918 height 520
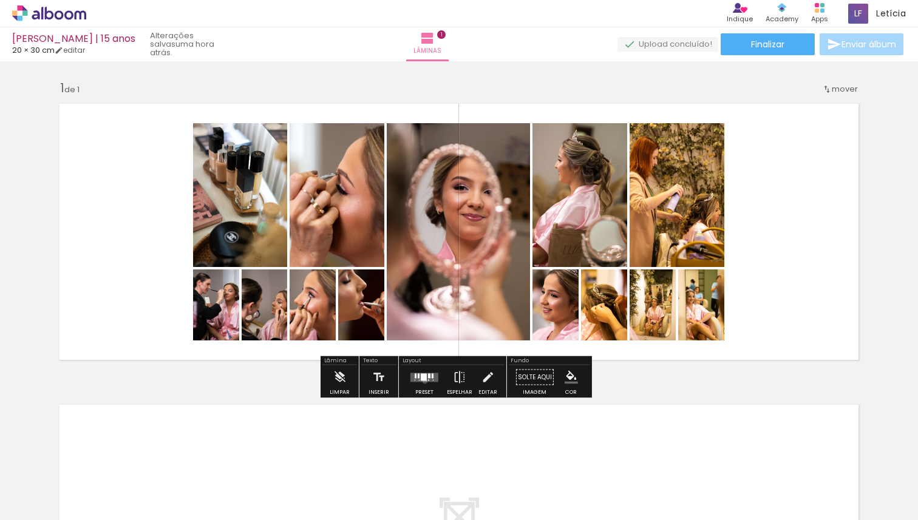
click at [422, 381] on quentale-layouter at bounding box center [424, 377] width 28 height 9
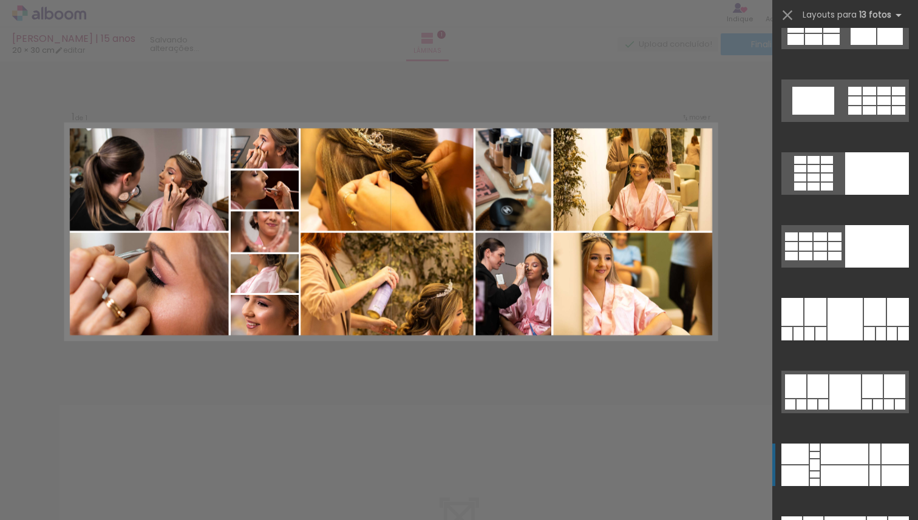
scroll to position [874, 0]
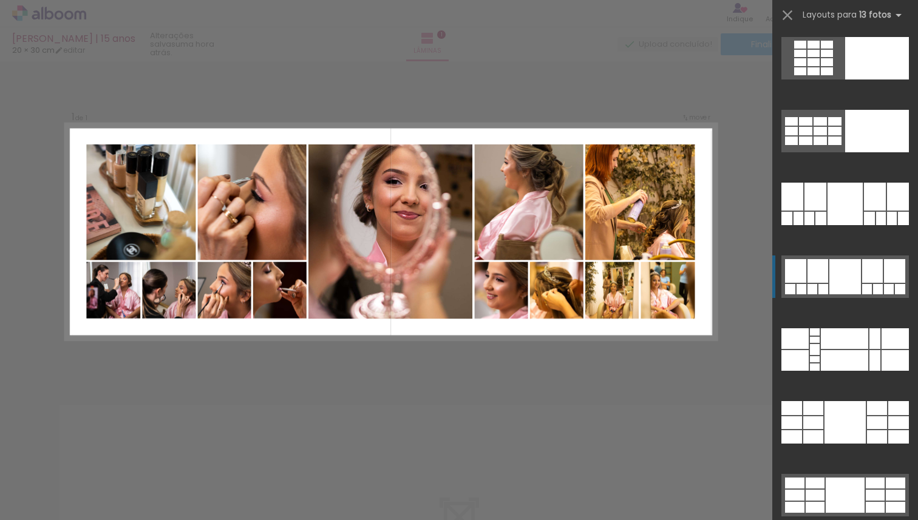
click at [857, 284] on quentale-layouter at bounding box center [846, 277] width 128 height 43
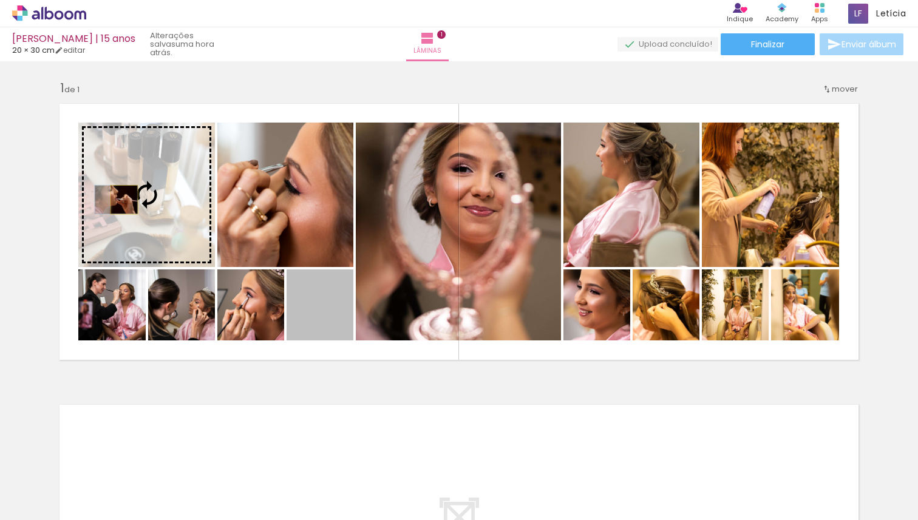
drag, startPoint x: 313, startPoint y: 316, endPoint x: 120, endPoint y: 200, distance: 225.3
click at [0, 0] on slot at bounding box center [0, 0] width 0 height 0
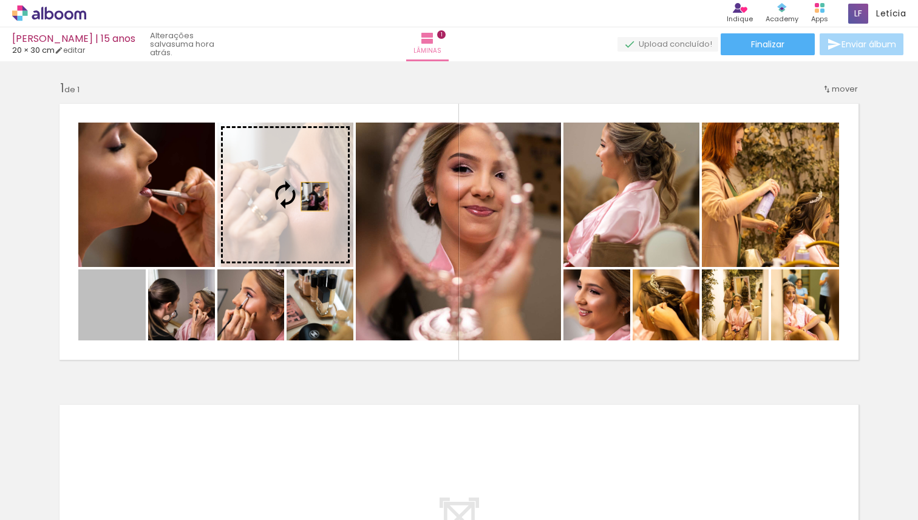
drag, startPoint x: 114, startPoint y: 315, endPoint x: 338, endPoint y: 186, distance: 258.1
click at [0, 0] on slot at bounding box center [0, 0] width 0 height 0
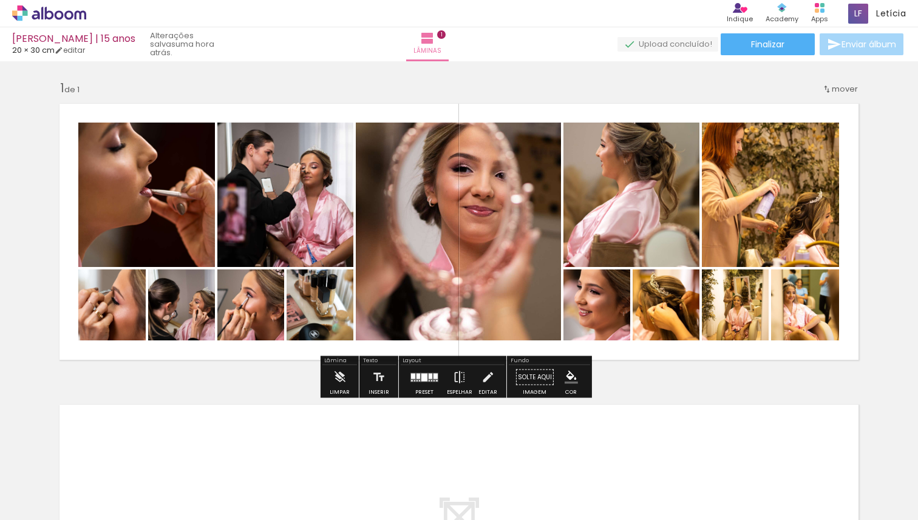
click at [308, 214] on quentale-photo at bounding box center [285, 195] width 136 height 145
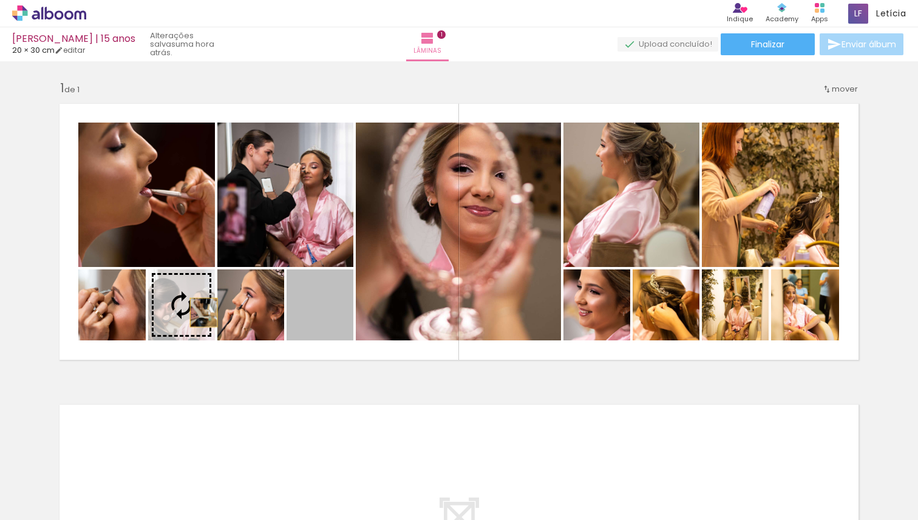
drag, startPoint x: 313, startPoint y: 323, endPoint x: 195, endPoint y: 313, distance: 118.3
click at [0, 0] on slot at bounding box center [0, 0] width 0 height 0
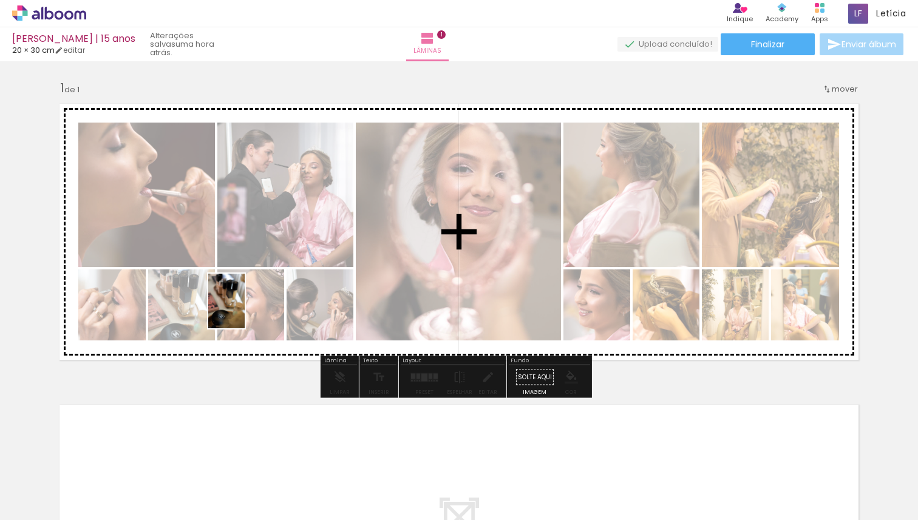
drag, startPoint x: 195, startPoint y: 497, endPoint x: 245, endPoint y: 310, distance: 193.0
click at [245, 310] on quentale-workspace at bounding box center [459, 260] width 918 height 520
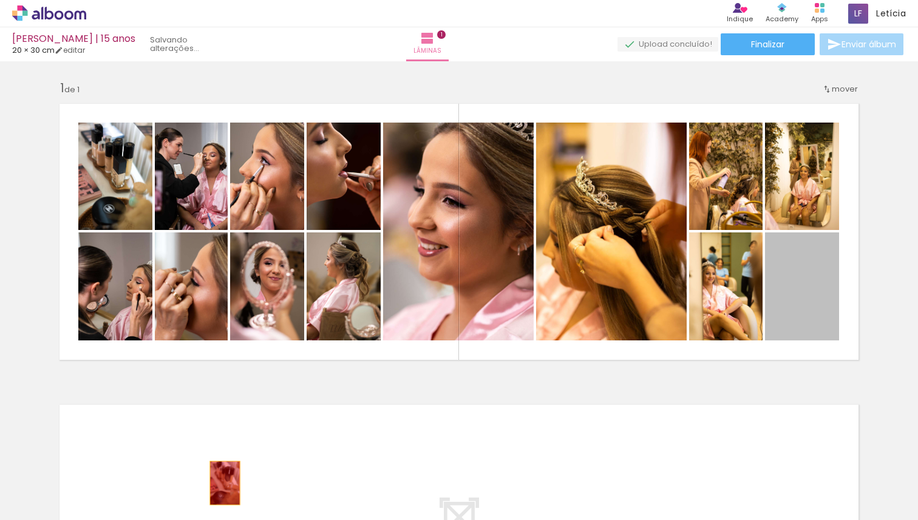
drag, startPoint x: 790, startPoint y: 299, endPoint x: 220, endPoint y: 483, distance: 598.8
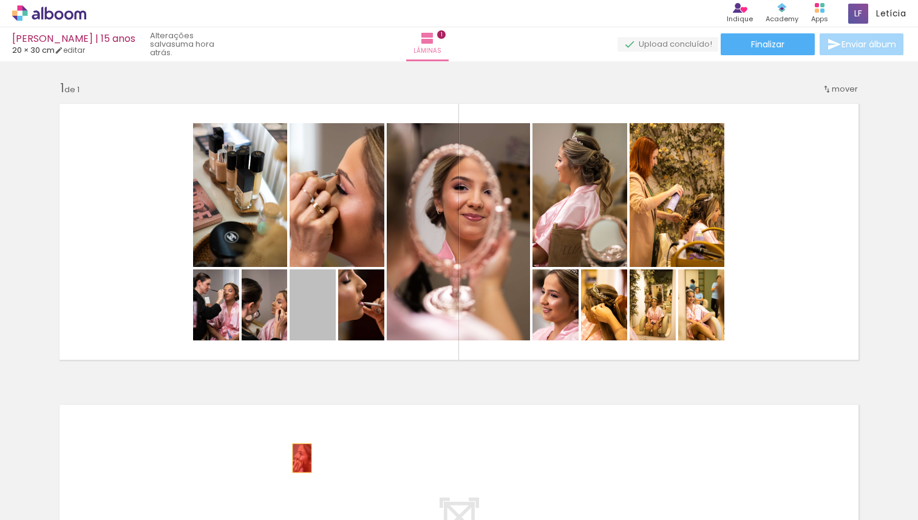
drag, startPoint x: 321, startPoint y: 317, endPoint x: 286, endPoint y: 474, distance: 161.2
click at [285, 474] on quentale-workspace at bounding box center [459, 260] width 918 height 520
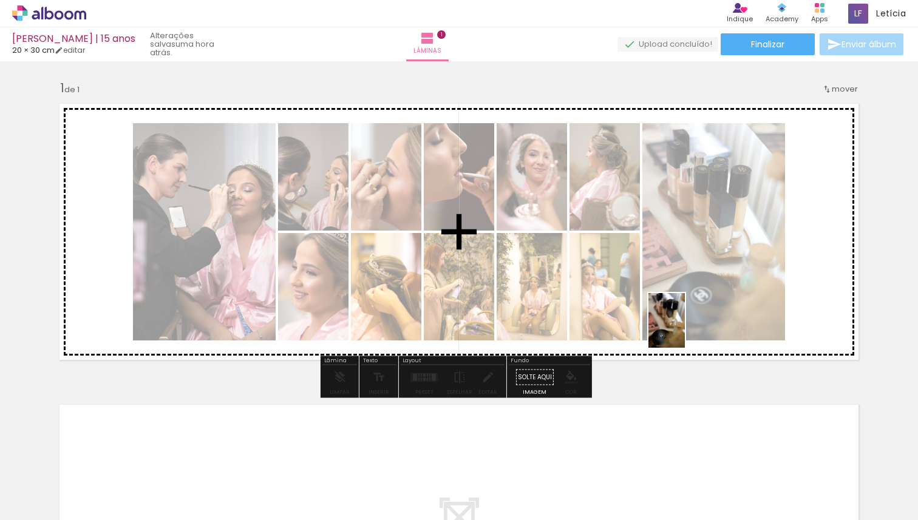
drag, startPoint x: 199, startPoint y: 497, endPoint x: 703, endPoint y: 324, distance: 532.3
click at [703, 324] on quentale-workspace at bounding box center [459, 260] width 918 height 520
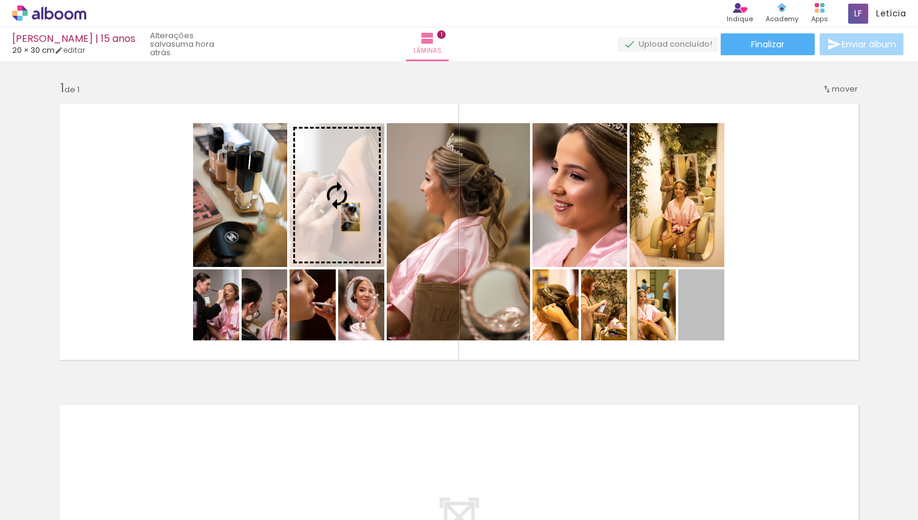
drag, startPoint x: 703, startPoint y: 319, endPoint x: 346, endPoint y: 217, distance: 370.8
click at [0, 0] on slot at bounding box center [0, 0] width 0 height 0
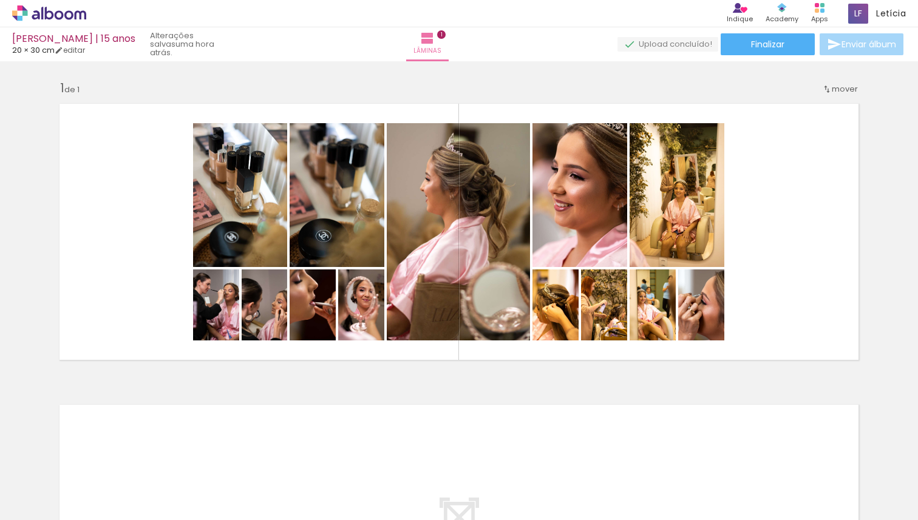
scroll to position [0, 719]
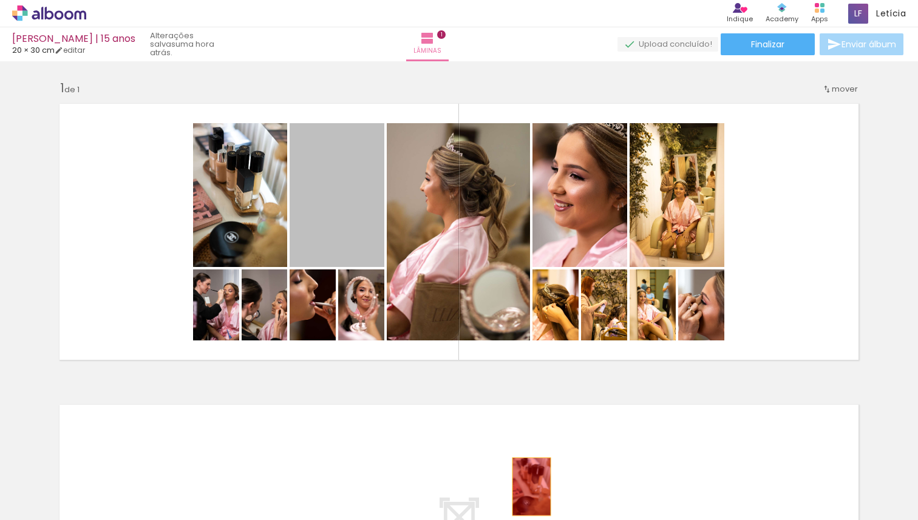
drag, startPoint x: 331, startPoint y: 235, endPoint x: 532, endPoint y: 488, distance: 322.8
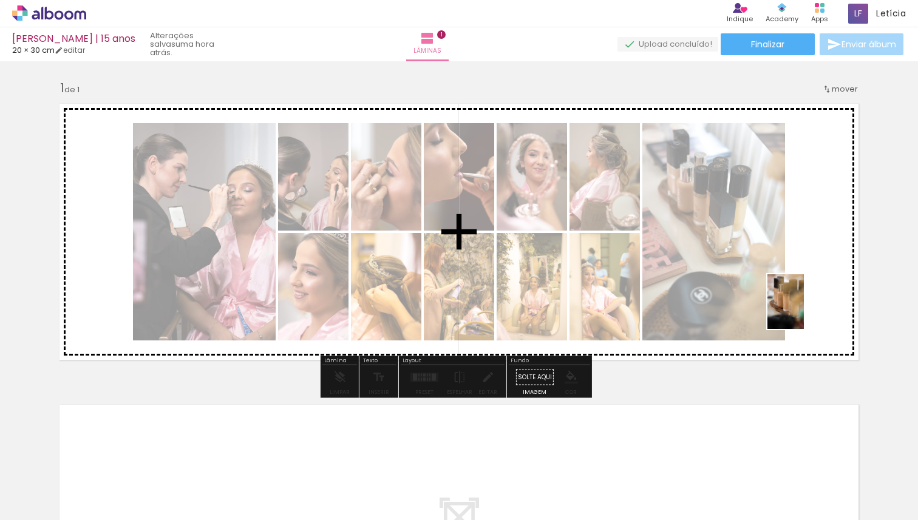
drag, startPoint x: 427, startPoint y: 488, endPoint x: 805, endPoint y: 312, distance: 417.0
click at [804, 312] on quentale-workspace at bounding box center [459, 260] width 918 height 520
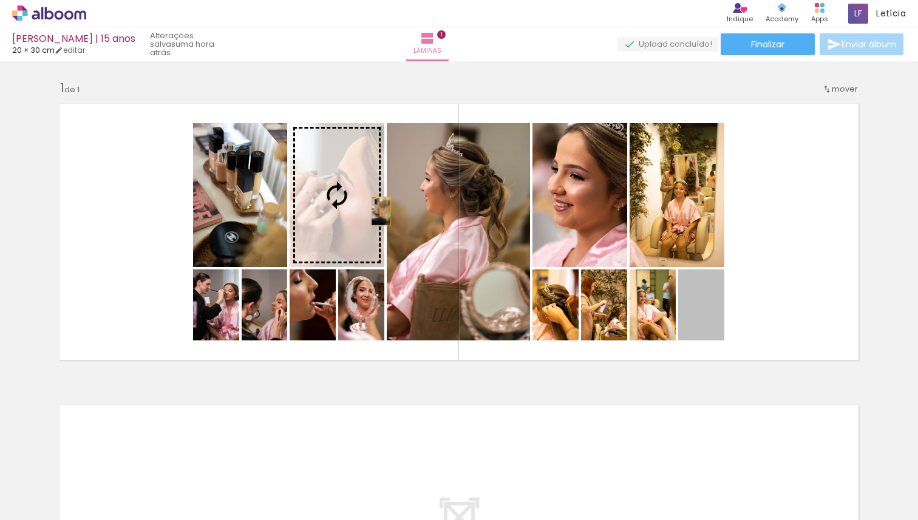
drag, startPoint x: 699, startPoint y: 315, endPoint x: 370, endPoint y: 210, distance: 345.3
click at [0, 0] on slot at bounding box center [0, 0] width 0 height 0
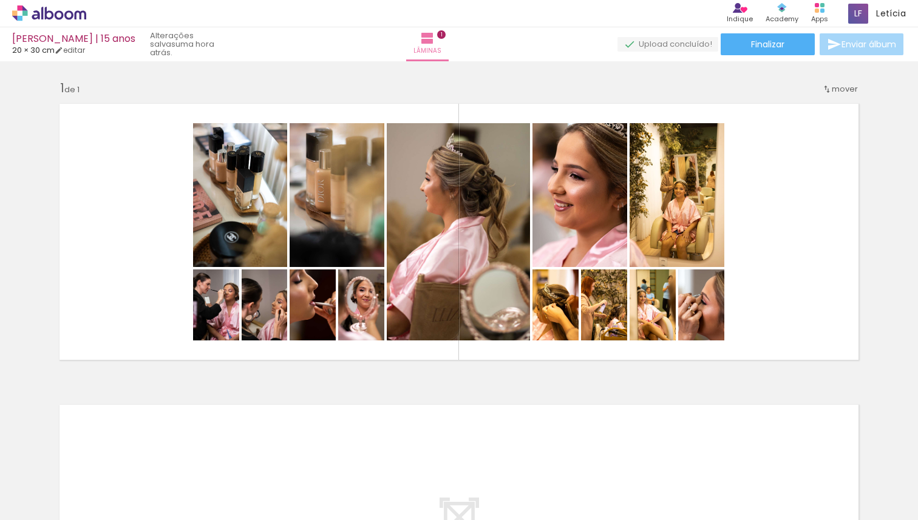
scroll to position [0, 1682]
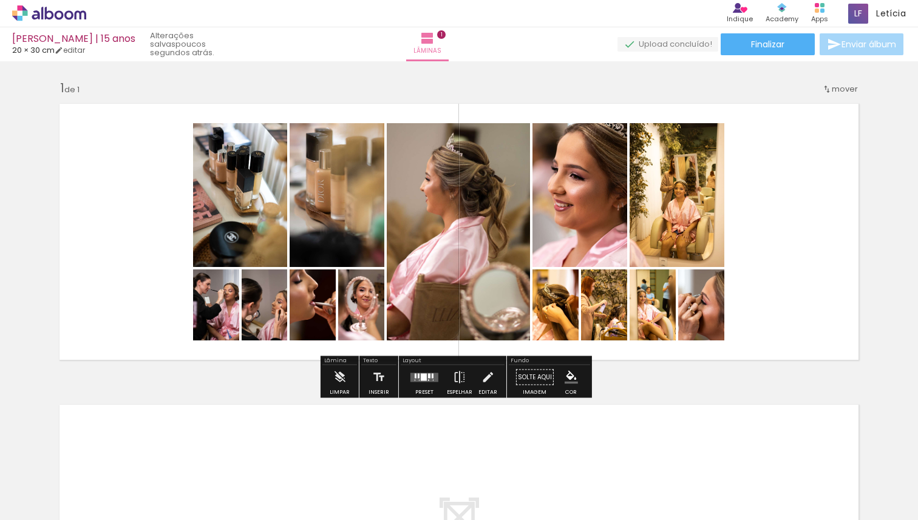
click at [422, 384] on div at bounding box center [424, 378] width 33 height 24
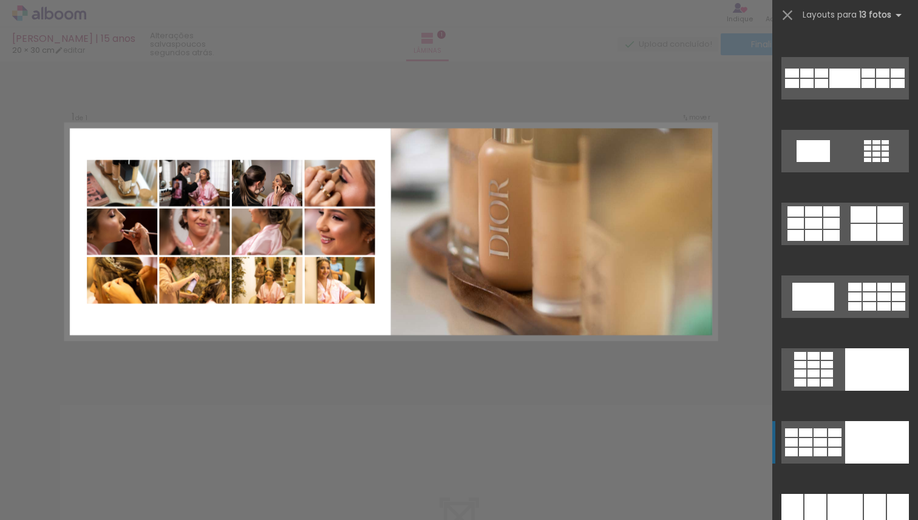
scroll to position [681, 0]
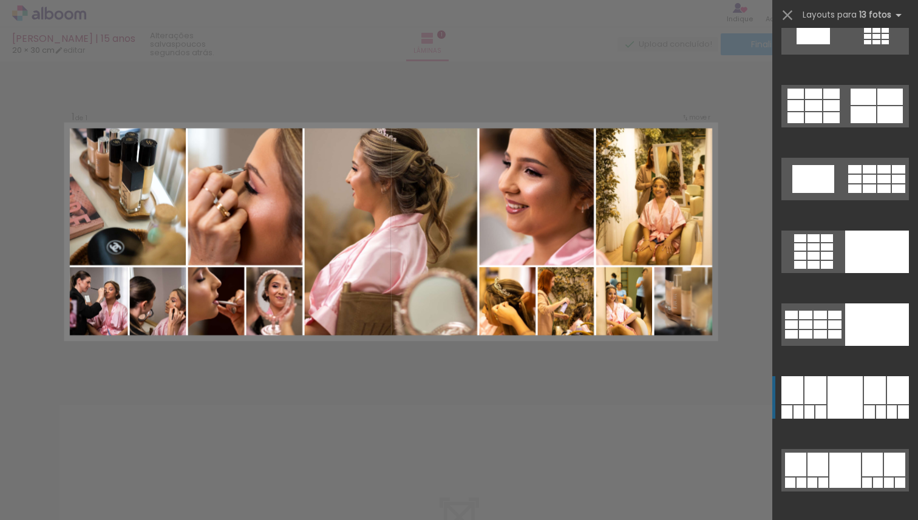
click at [851, 408] on div at bounding box center [845, 397] width 35 height 43
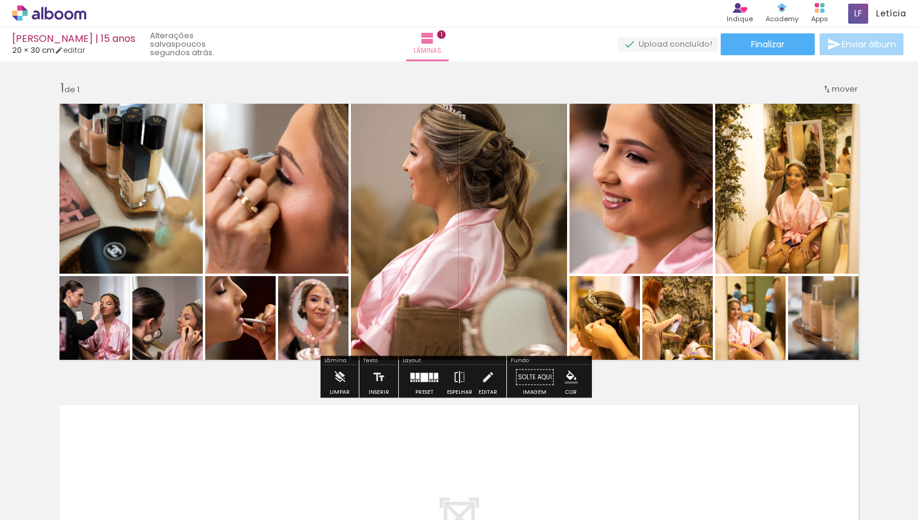
click at [435, 208] on quentale-photo at bounding box center [459, 232] width 216 height 271
click at [472, 212] on quentale-photo at bounding box center [459, 232] width 216 height 271
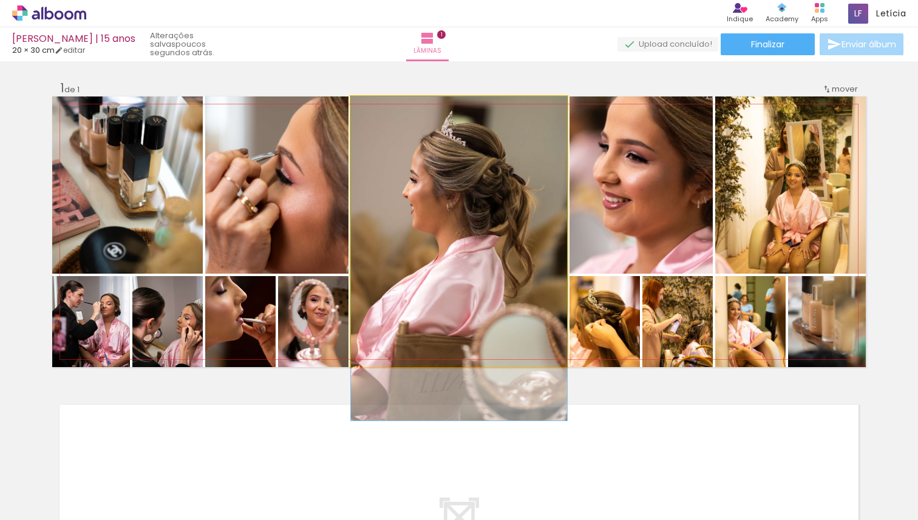
drag, startPoint x: 491, startPoint y: 209, endPoint x: 494, endPoint y: 244, distance: 35.4
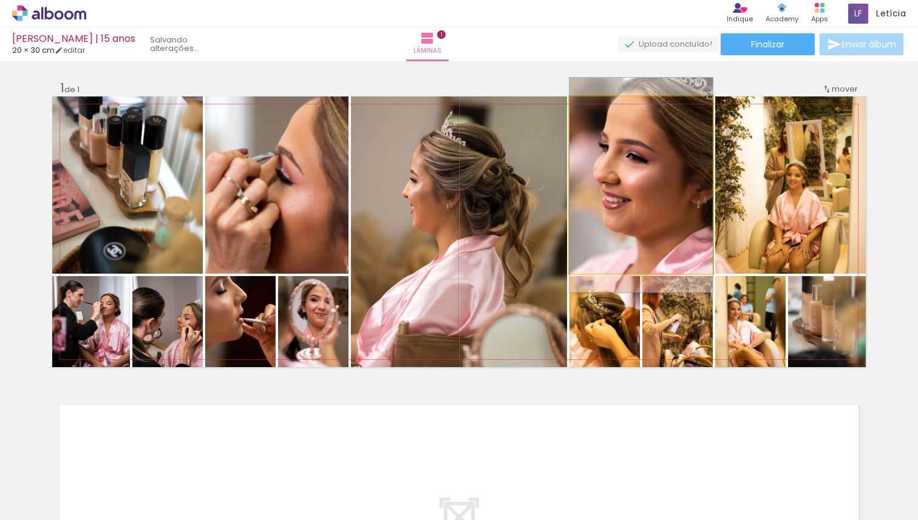
click at [635, 211] on quentale-photo at bounding box center [641, 185] width 143 height 177
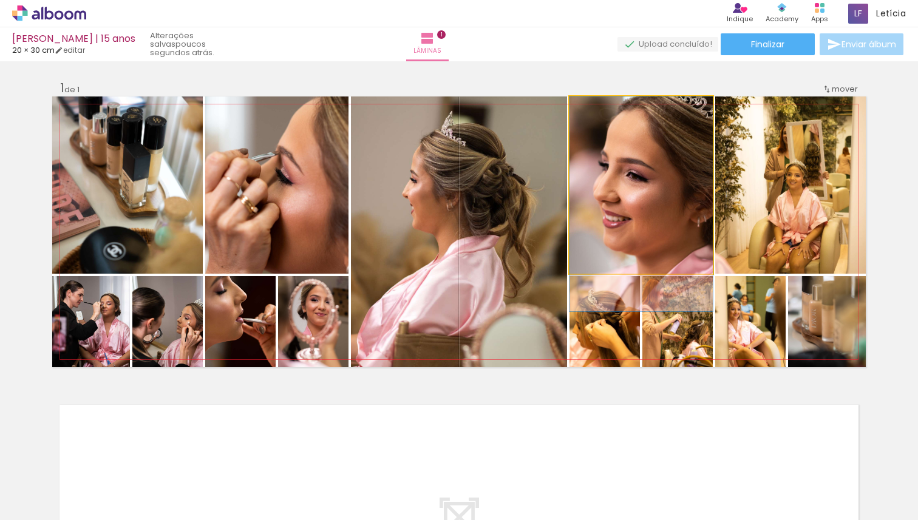
drag, startPoint x: 649, startPoint y: 211, endPoint x: 651, endPoint y: 242, distance: 30.4
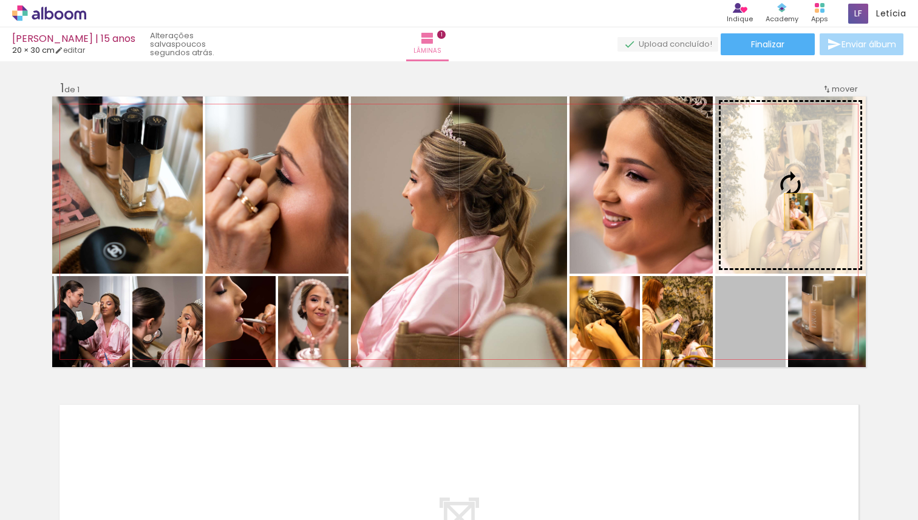
drag, startPoint x: 750, startPoint y: 347, endPoint x: 794, endPoint y: 212, distance: 142.5
click at [0, 0] on slot at bounding box center [0, 0] width 0 height 0
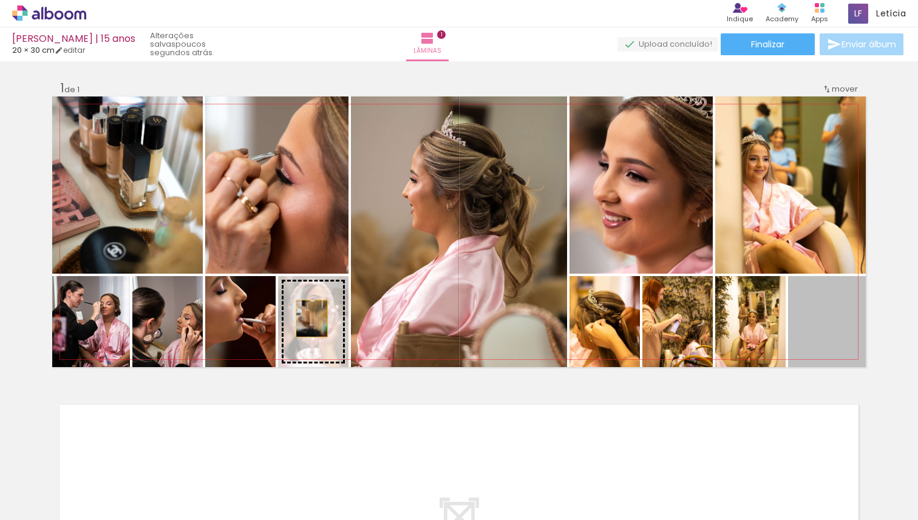
drag, startPoint x: 829, startPoint y: 341, endPoint x: 307, endPoint y: 319, distance: 522.1
click at [0, 0] on slot at bounding box center [0, 0] width 0 height 0
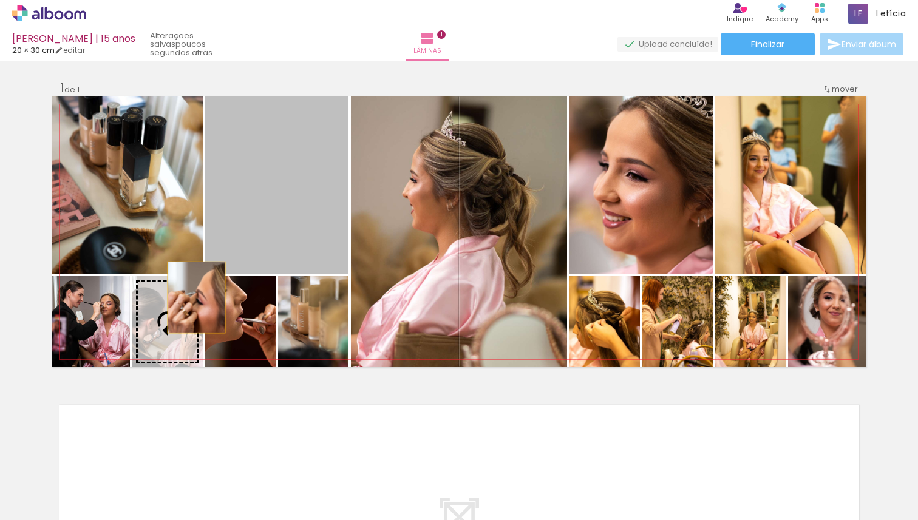
drag, startPoint x: 279, startPoint y: 201, endPoint x: 191, endPoint y: 298, distance: 131.1
click at [0, 0] on slot at bounding box center [0, 0] width 0 height 0
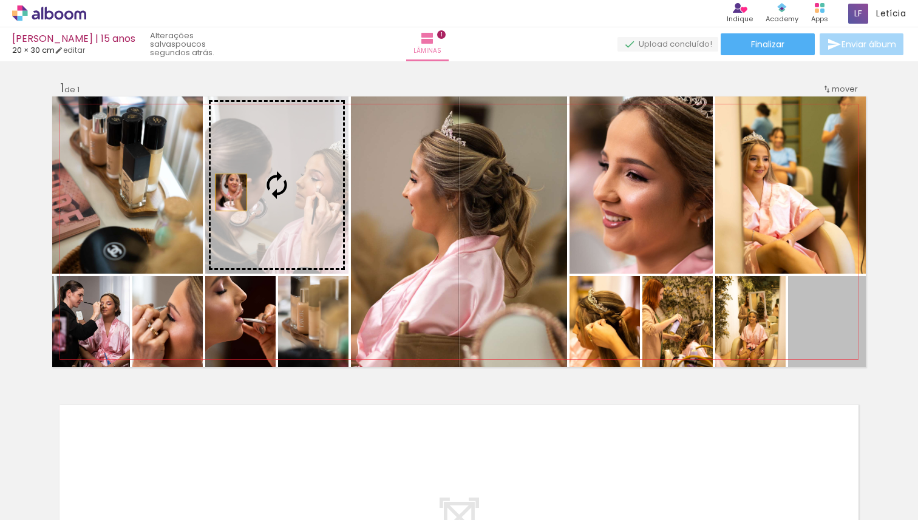
drag, startPoint x: 819, startPoint y: 334, endPoint x: 233, endPoint y: 193, distance: 603.3
click at [0, 0] on slot at bounding box center [0, 0] width 0 height 0
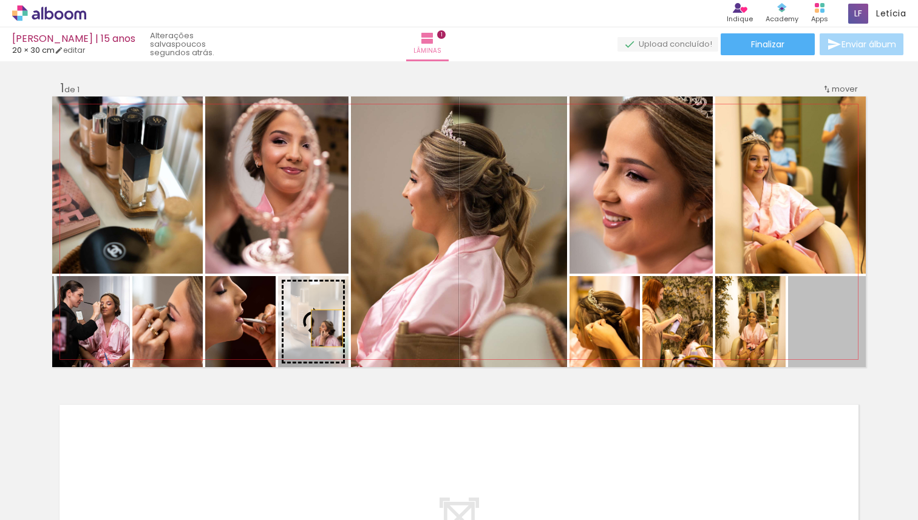
drag, startPoint x: 842, startPoint y: 330, endPoint x: 322, endPoint y: 329, distance: 519.8
click at [0, 0] on slot at bounding box center [0, 0] width 0 height 0
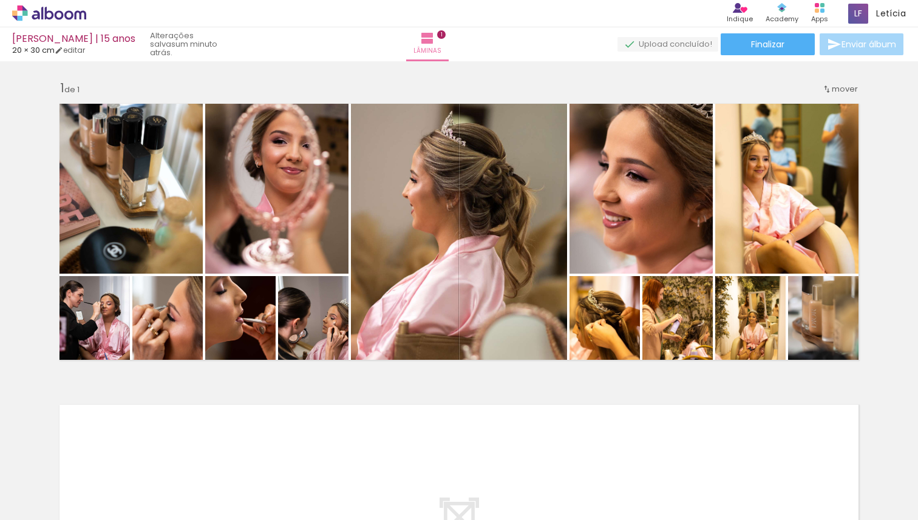
scroll to position [0, 543]
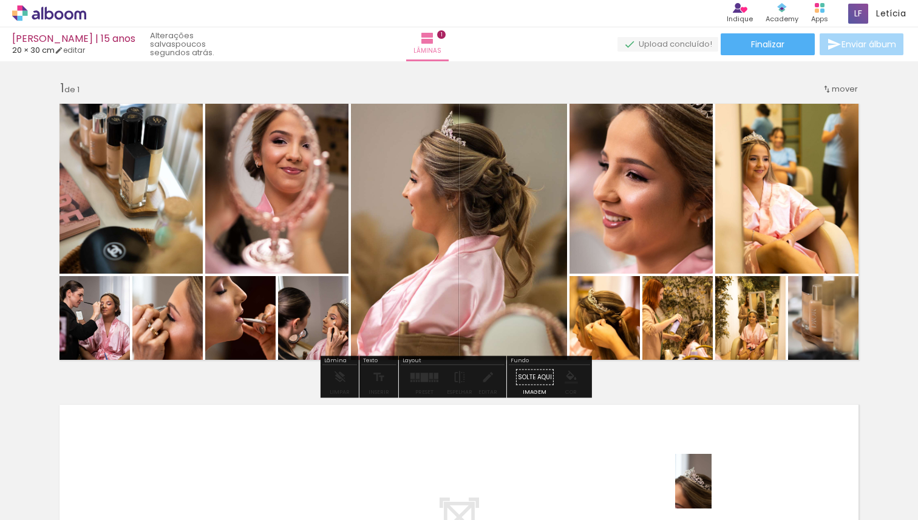
drag, startPoint x: 812, startPoint y: 489, endPoint x: 708, endPoint y: 491, distance: 104.5
click at [0, 0] on slot at bounding box center [0, 0] width 0 height 0
click at [278, 221] on quentale-photo at bounding box center [276, 185] width 143 height 177
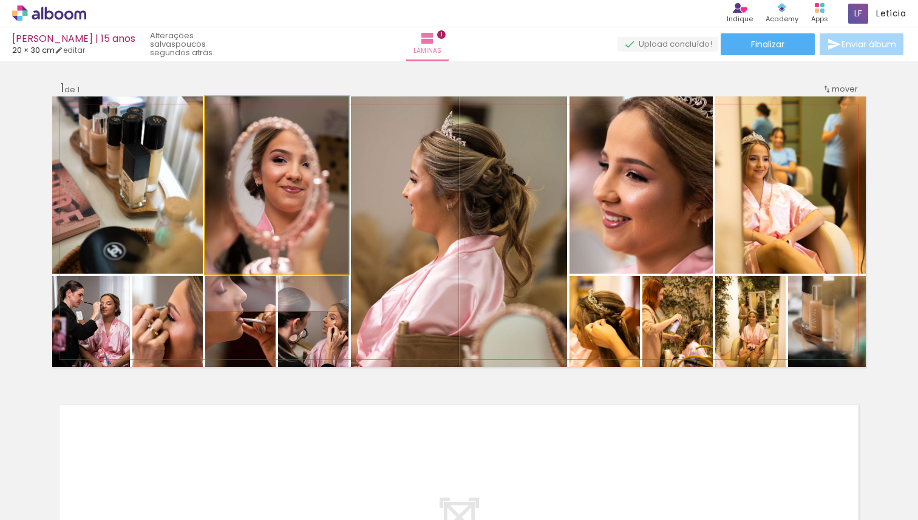
drag, startPoint x: 278, startPoint y: 221, endPoint x: 282, endPoint y: 246, distance: 25.3
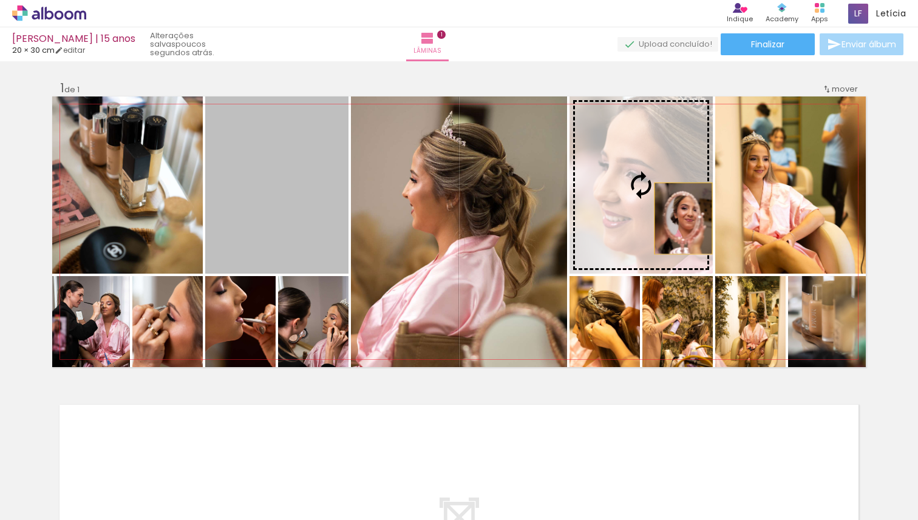
drag, startPoint x: 271, startPoint y: 211, endPoint x: 679, endPoint y: 219, distance: 407.5
click at [0, 0] on slot at bounding box center [0, 0] width 0 height 0
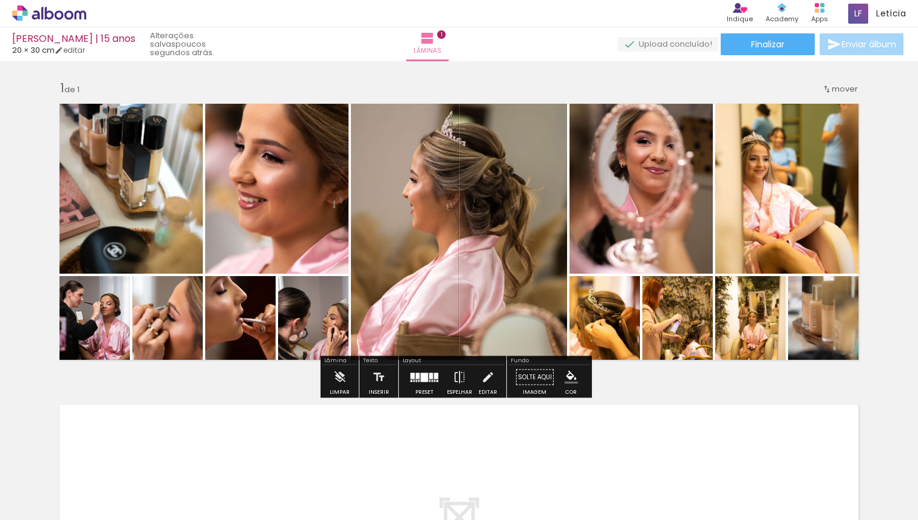
click at [659, 197] on quentale-photo at bounding box center [641, 185] width 143 height 177
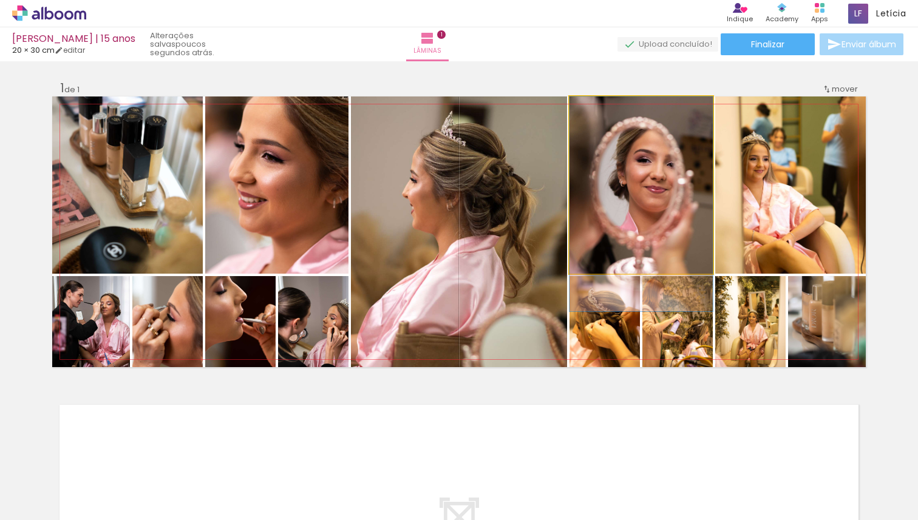
drag, startPoint x: 656, startPoint y: 188, endPoint x: 638, endPoint y: 239, distance: 53.6
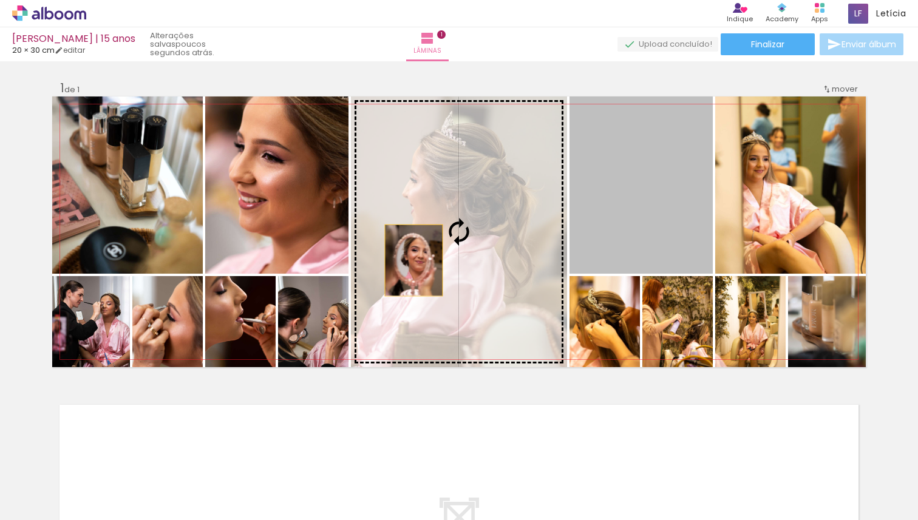
drag, startPoint x: 630, startPoint y: 217, endPoint x: 409, endPoint y: 261, distance: 225.2
click at [0, 0] on slot at bounding box center [0, 0] width 0 height 0
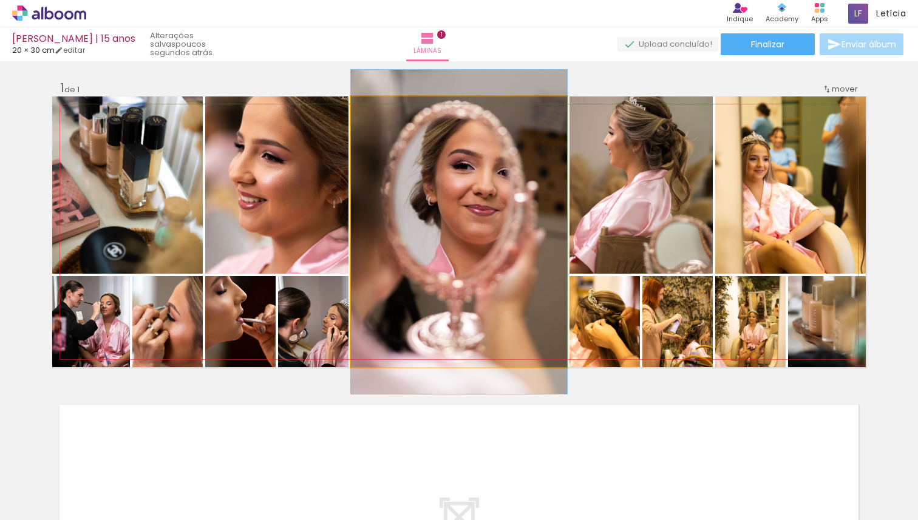
click at [457, 238] on quentale-photo at bounding box center [459, 232] width 216 height 271
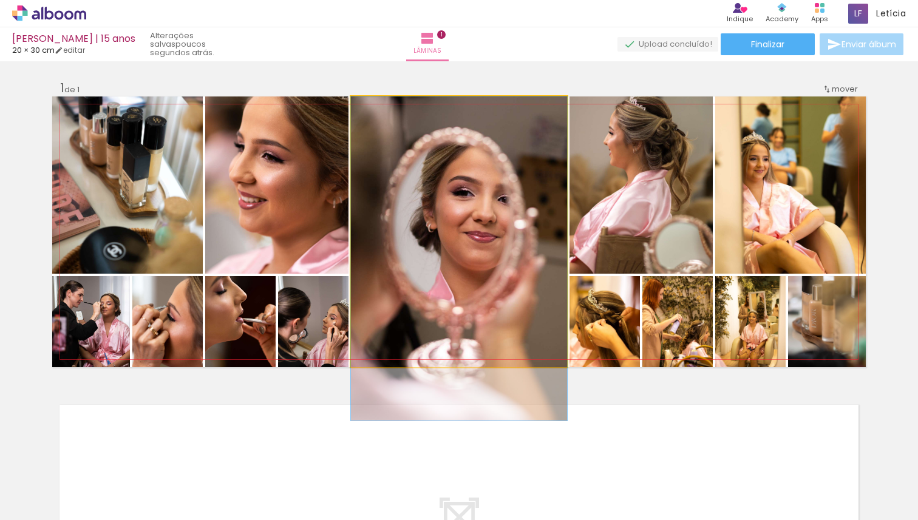
drag, startPoint x: 483, startPoint y: 217, endPoint x: 376, endPoint y: 256, distance: 113.1
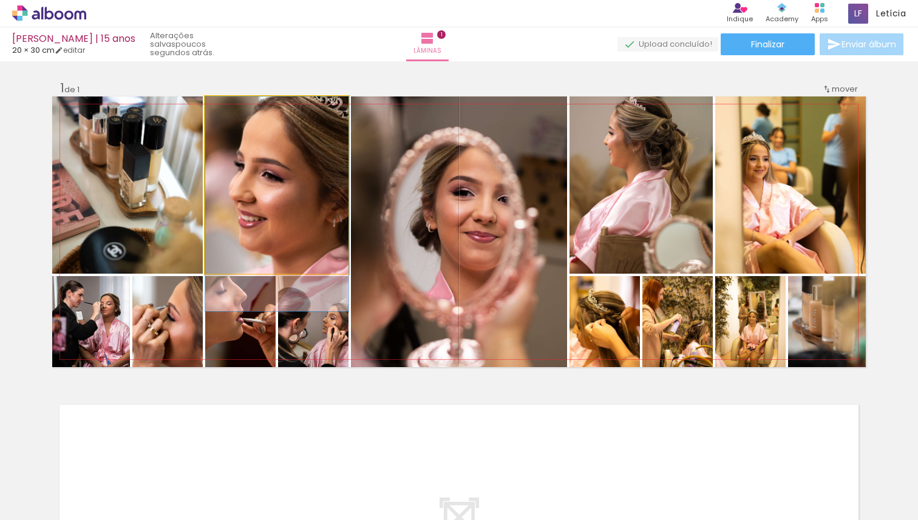
drag, startPoint x: 260, startPoint y: 210, endPoint x: 276, endPoint y: 301, distance: 92.4
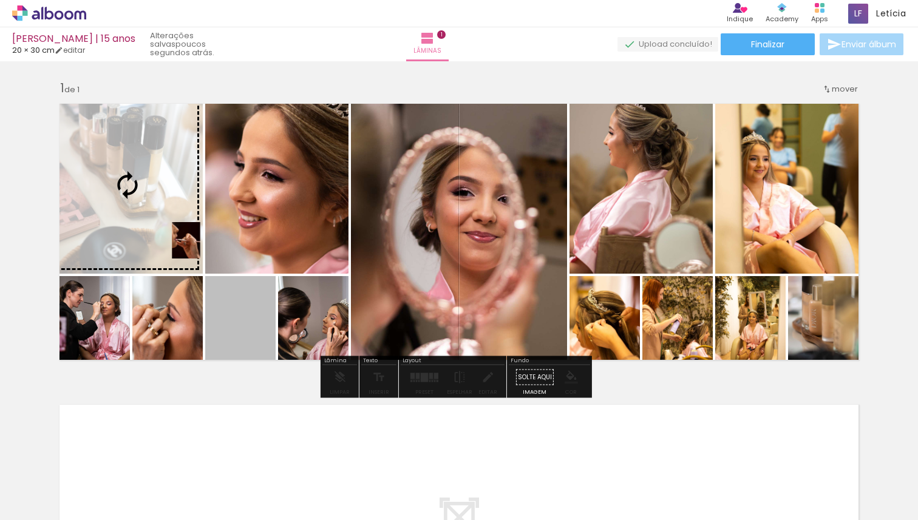
drag, startPoint x: 245, startPoint y: 326, endPoint x: 145, endPoint y: 209, distance: 154.6
click at [0, 0] on slot at bounding box center [0, 0] width 0 height 0
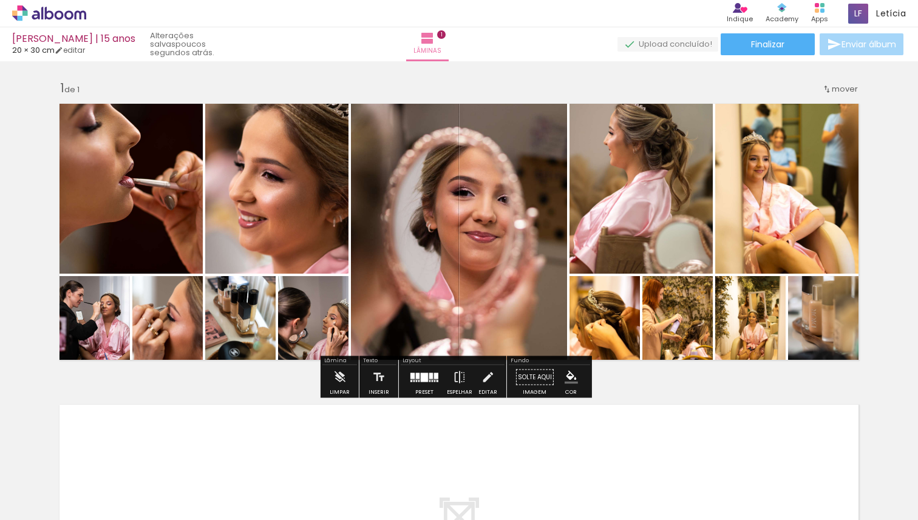
click at [113, 209] on quentale-photo at bounding box center [127, 185] width 151 height 177
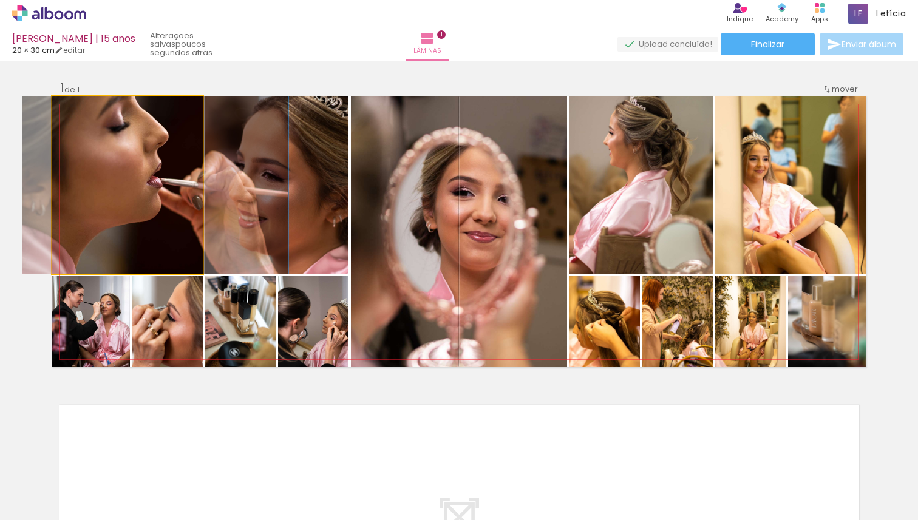
drag, startPoint x: 138, startPoint y: 188, endPoint x: 166, endPoint y: 252, distance: 70.2
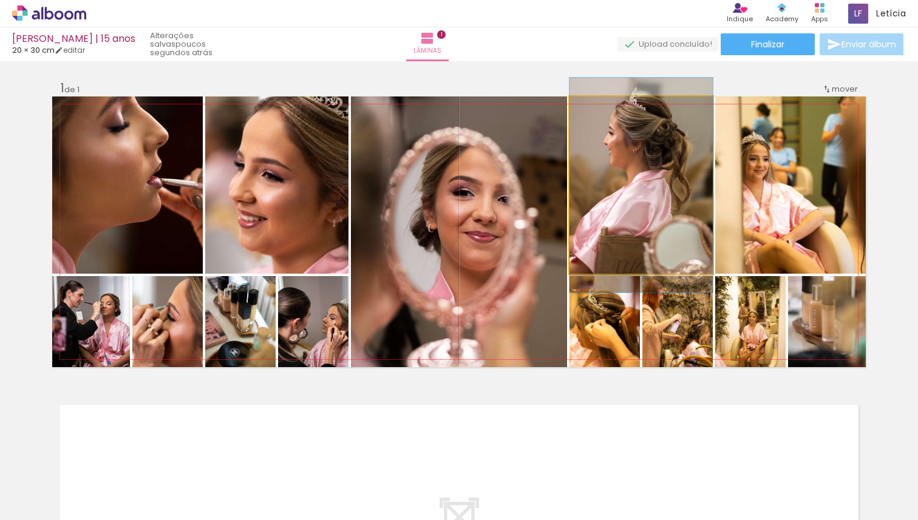
click at [644, 201] on quentale-photo at bounding box center [641, 185] width 143 height 177
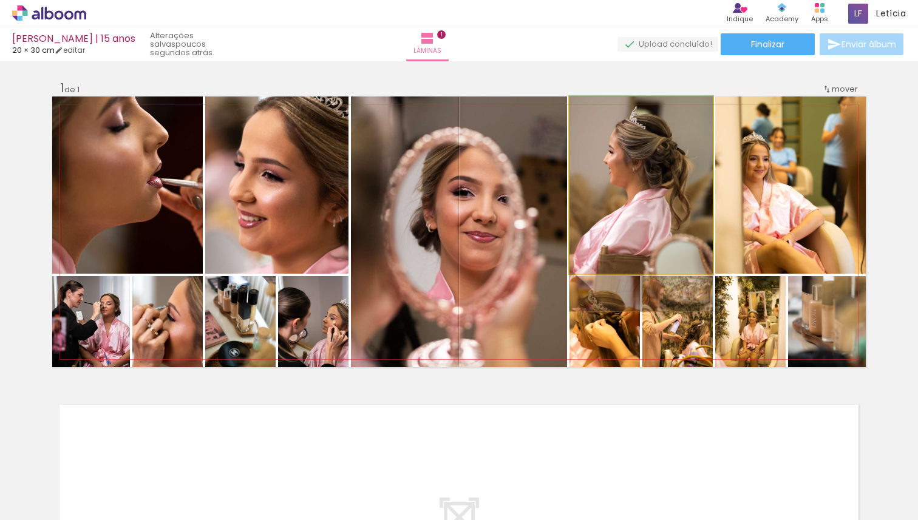
drag, startPoint x: 638, startPoint y: 189, endPoint x: 641, endPoint y: 232, distance: 43.2
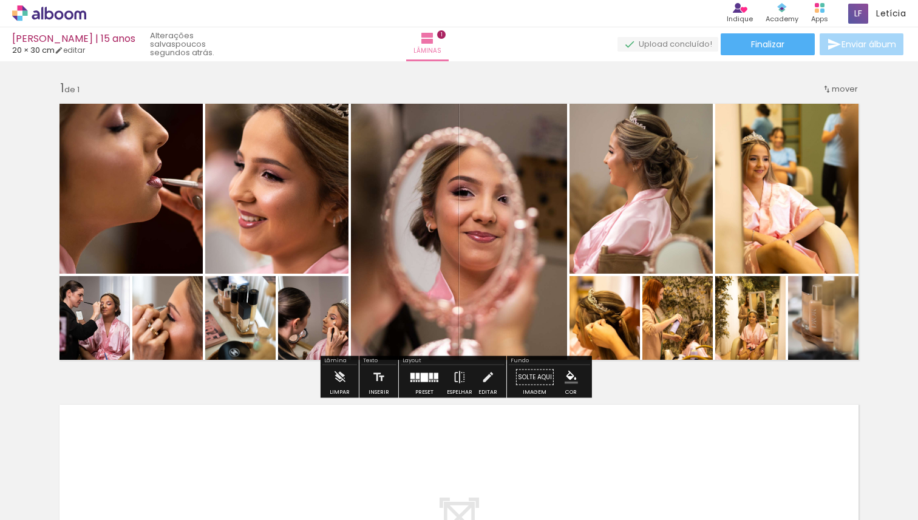
click at [891, 344] on div "Inserir lâmina 1 de 1" at bounding box center [459, 367] width 918 height 603
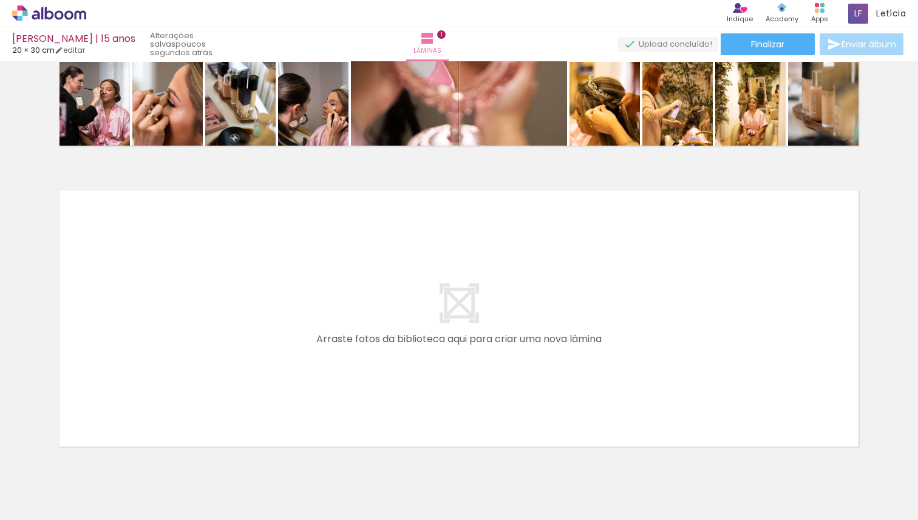
scroll to position [0, 2003]
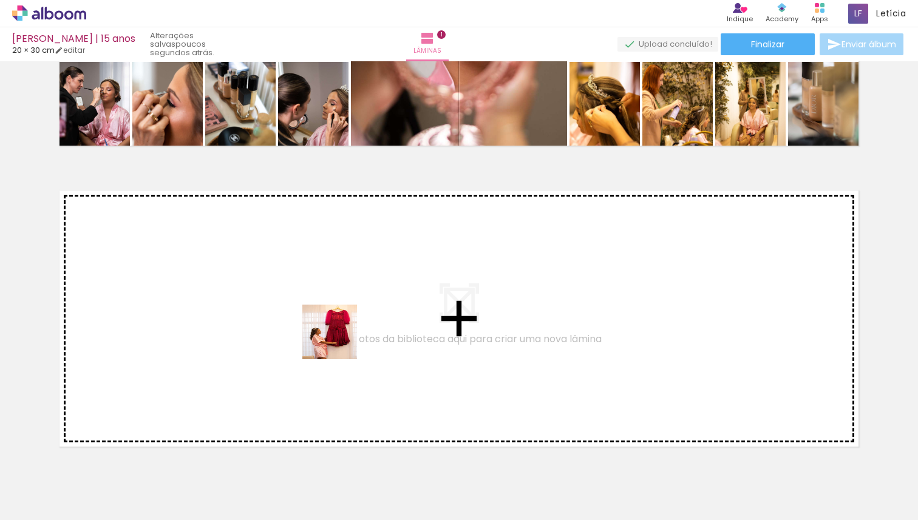
drag, startPoint x: 359, startPoint y: 453, endPoint x: 335, endPoint y: 330, distance: 125.0
click at [335, 330] on quentale-workspace at bounding box center [459, 260] width 918 height 520
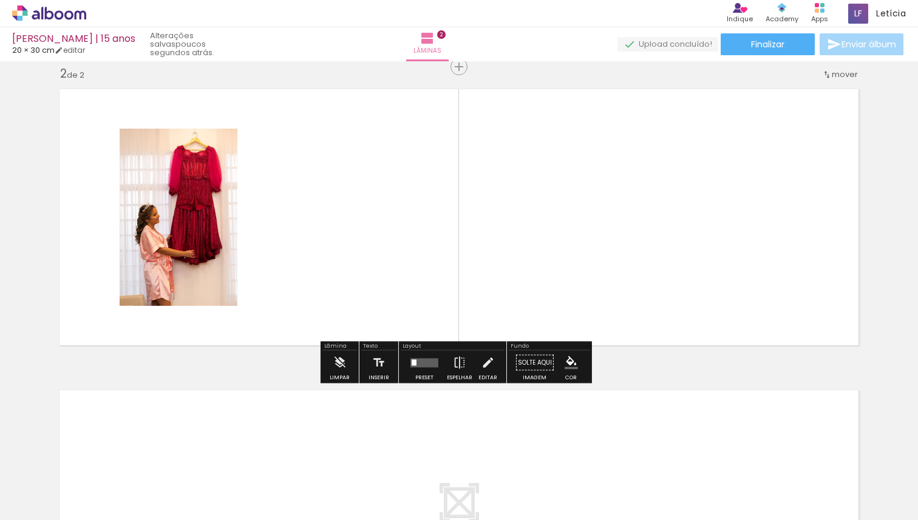
scroll to position [331, 0]
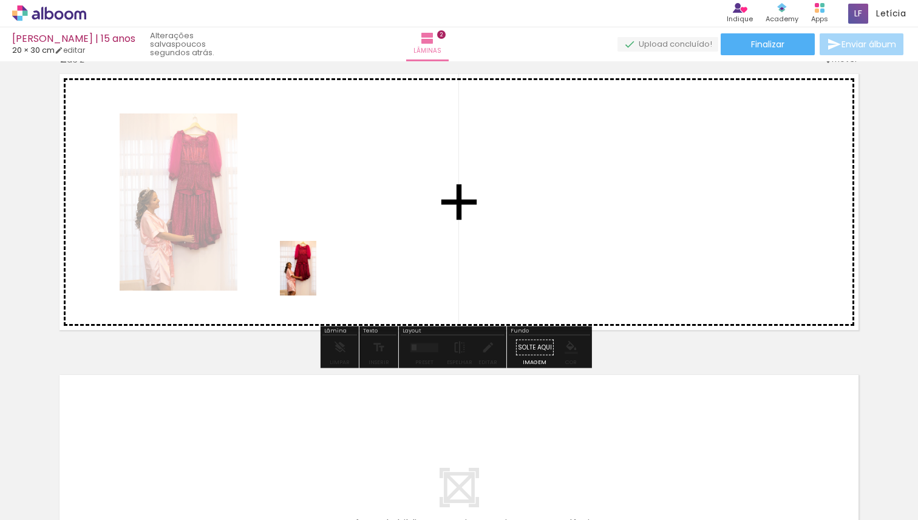
drag, startPoint x: 437, startPoint y: 492, endPoint x: 316, endPoint y: 278, distance: 246.6
click at [316, 278] on quentale-workspace at bounding box center [459, 260] width 918 height 520
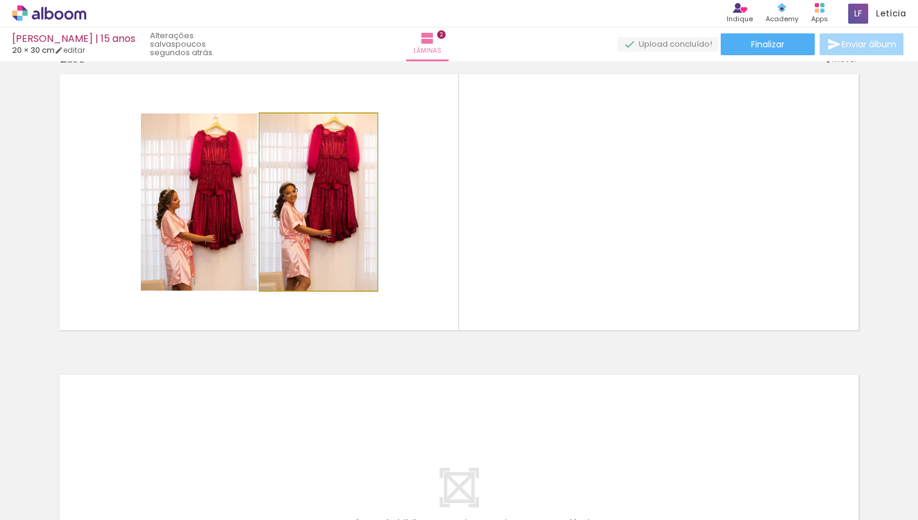
click at [314, 270] on quentale-photo at bounding box center [318, 202] width 117 height 177
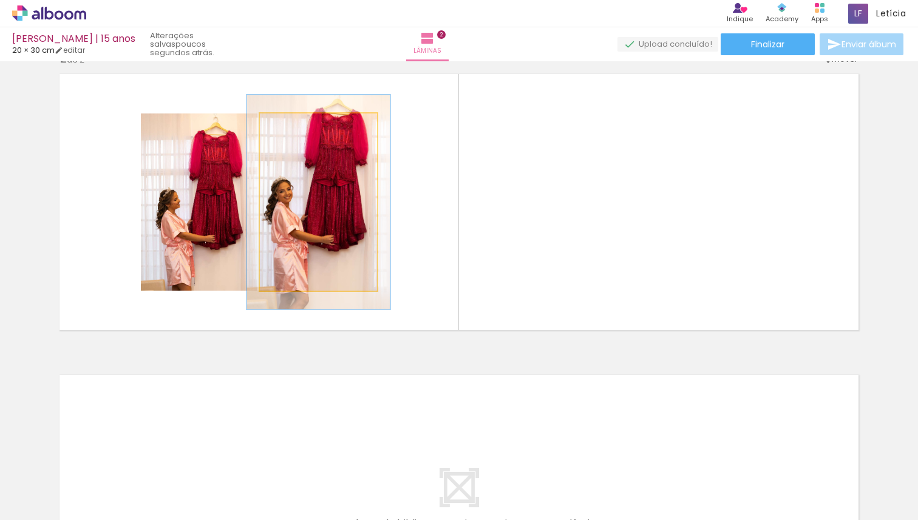
drag, startPoint x: 284, startPoint y: 130, endPoint x: 292, endPoint y: 134, distance: 8.7
type paper-slider "121"
click at [292, 134] on div at bounding box center [297, 126] width 19 height 19
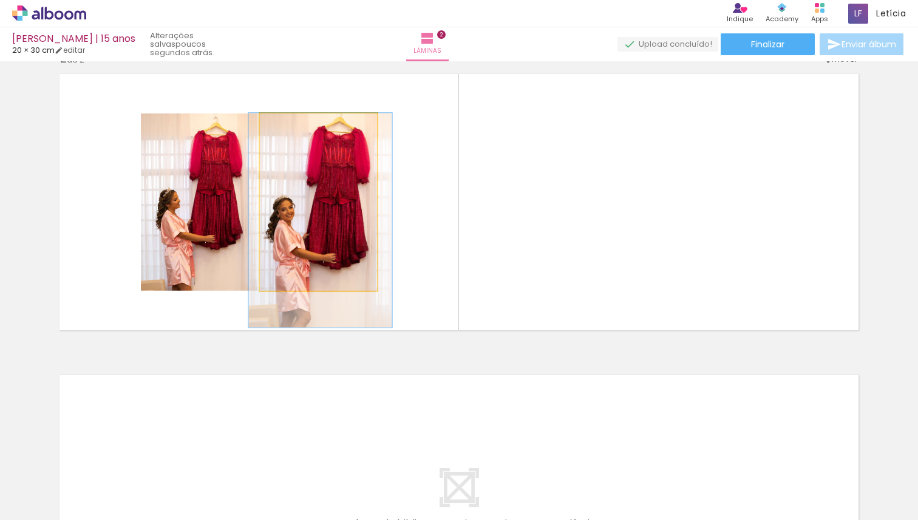
drag, startPoint x: 304, startPoint y: 178, endPoint x: 356, endPoint y: 369, distance: 198.3
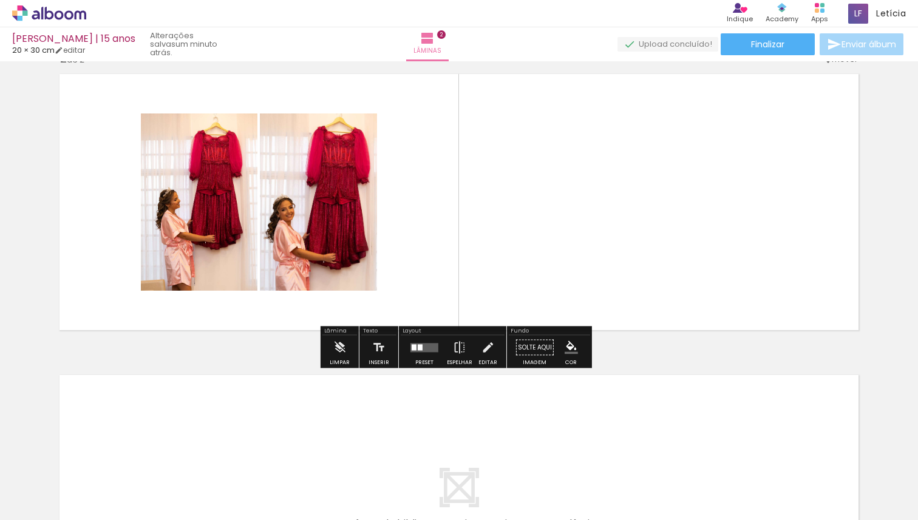
click at [263, 361] on div "Inserir lâmina 1 de 2 Inserir lâmina 2 de 2" at bounding box center [459, 187] width 918 height 904
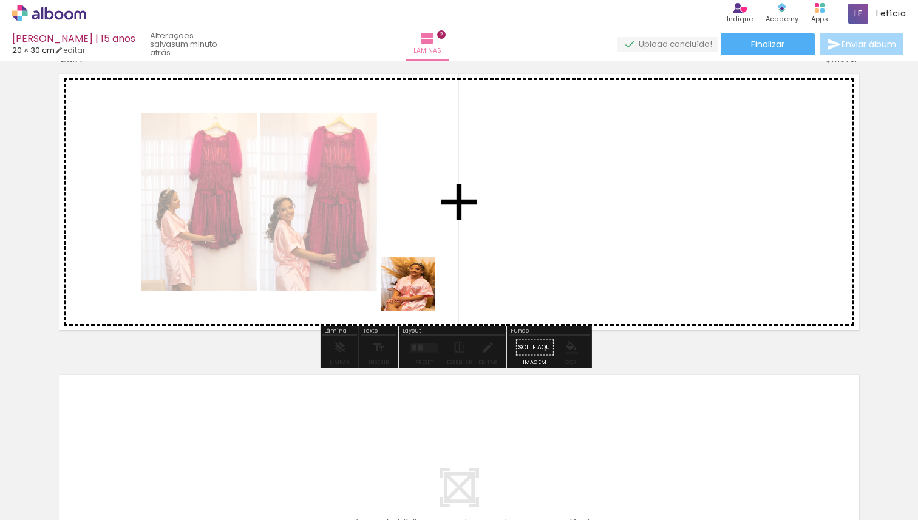
drag, startPoint x: 503, startPoint y: 488, endPoint x: 413, endPoint y: 285, distance: 221.8
click at [413, 285] on quentale-workspace at bounding box center [459, 260] width 918 height 520
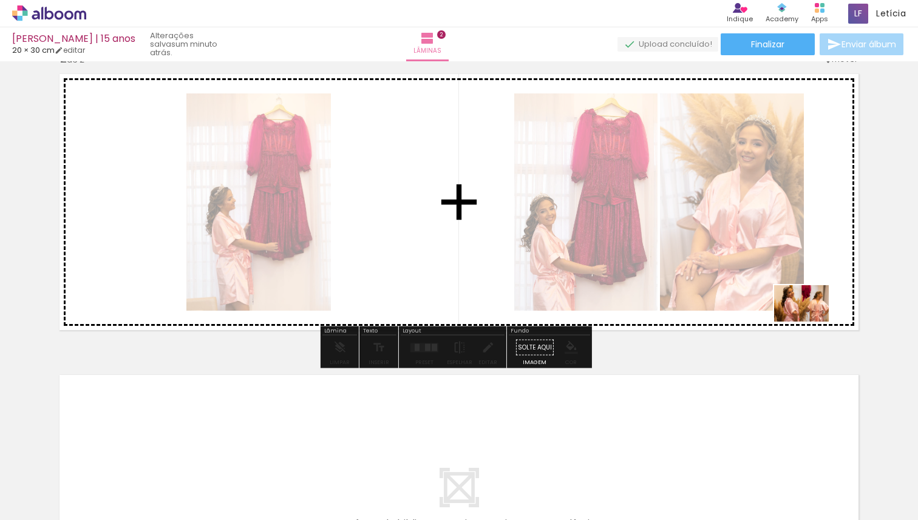
drag, startPoint x: 643, startPoint y: 492, endPoint x: 801, endPoint y: 347, distance: 214.5
click at [811, 321] on quentale-workspace at bounding box center [459, 260] width 918 height 520
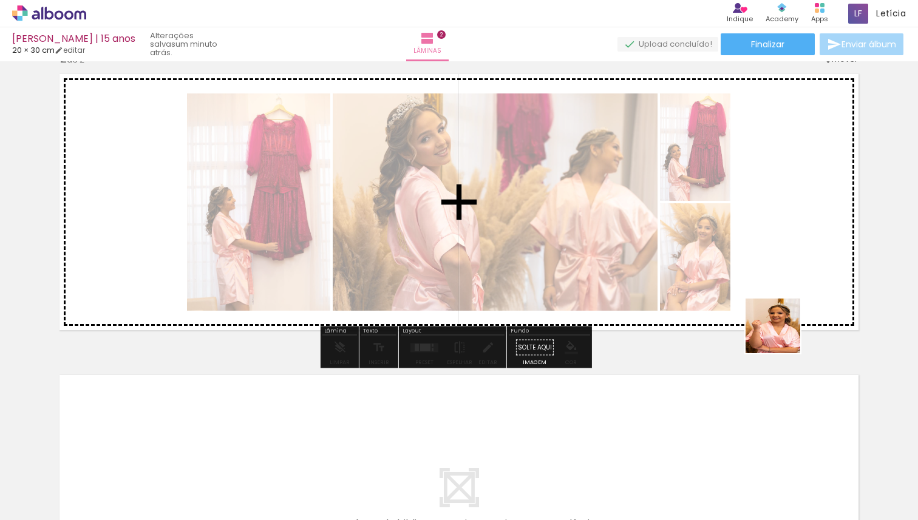
drag, startPoint x: 767, startPoint y: 495, endPoint x: 783, endPoint y: 268, distance: 227.1
click at [783, 268] on quentale-workspace at bounding box center [459, 260] width 918 height 520
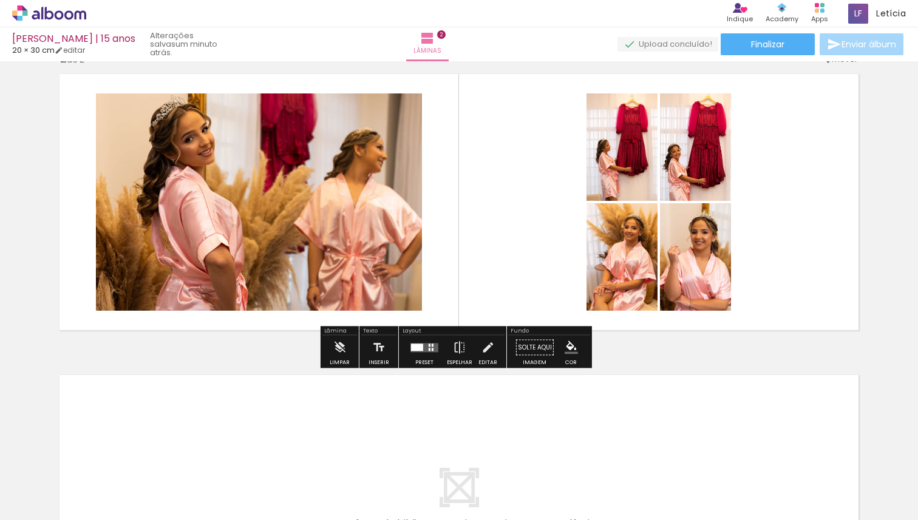
scroll to position [0, 2544]
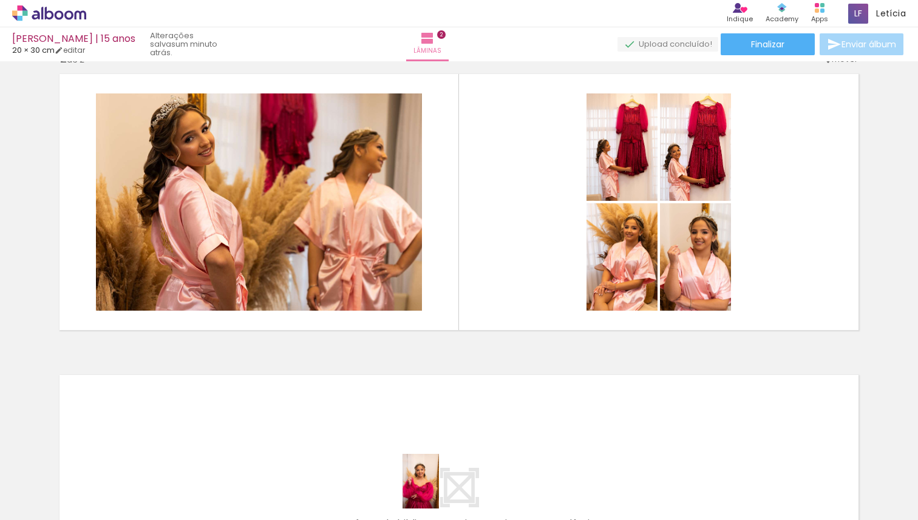
click at [439, 491] on div at bounding box center [434, 479] width 40 height 60
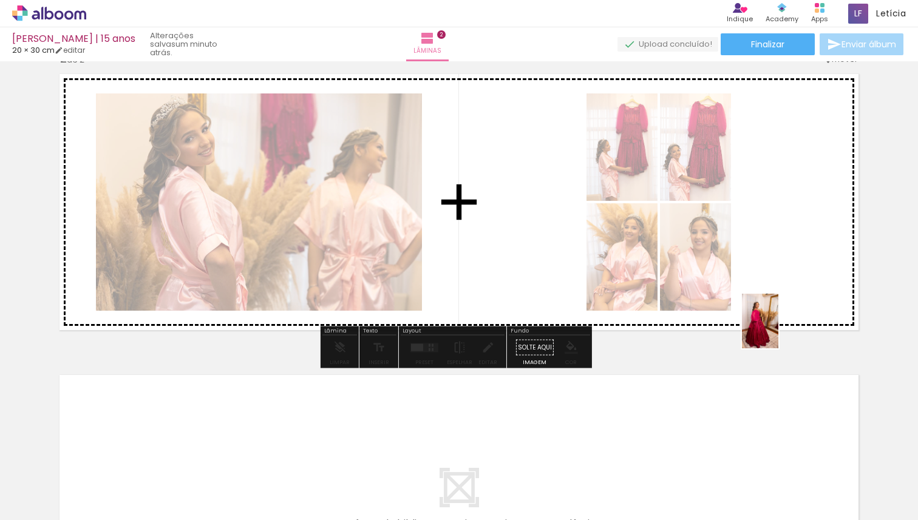
drag, startPoint x: 513, startPoint y: 491, endPoint x: 709, endPoint y: 425, distance: 206.8
click at [778, 329] on quentale-workspace at bounding box center [459, 260] width 918 height 520
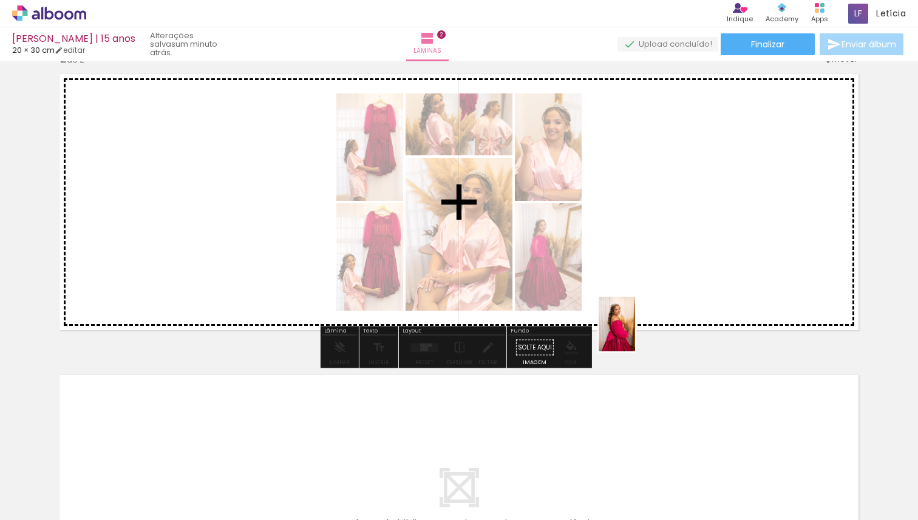
drag, startPoint x: 582, startPoint y: 485, endPoint x: 635, endPoint y: 333, distance: 160.2
click at [635, 333] on quentale-workspace at bounding box center [459, 260] width 918 height 520
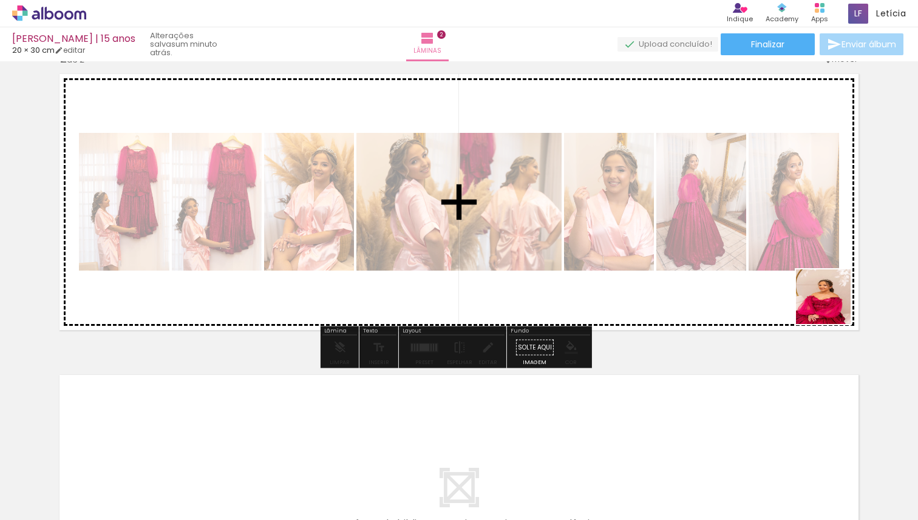
drag, startPoint x: 770, startPoint y: 496, endPoint x: 833, endPoint y: 306, distance: 200.1
click at [833, 306] on quentale-workspace at bounding box center [459, 260] width 918 height 520
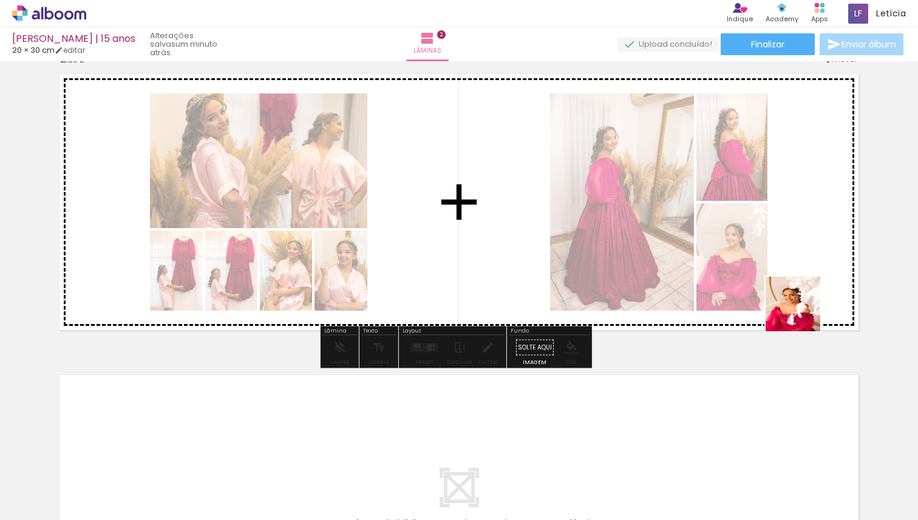
drag, startPoint x: 842, startPoint y: 477, endPoint x: 802, endPoint y: 312, distance: 169.2
click at [802, 312] on quentale-workspace at bounding box center [459, 260] width 918 height 520
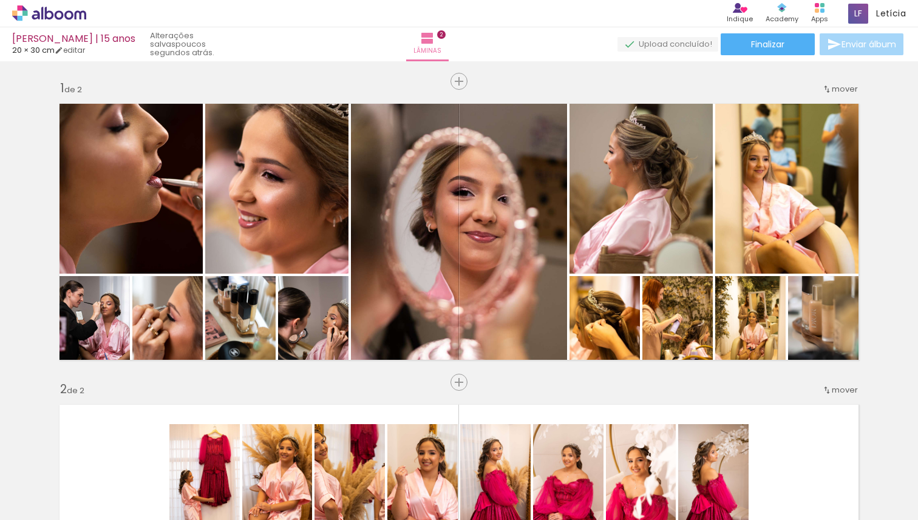
scroll to position [0, 3561]
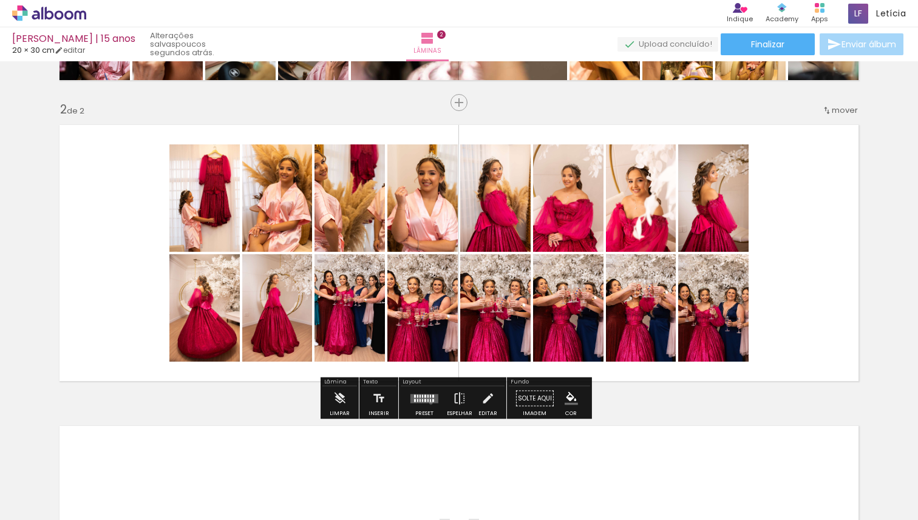
click at [428, 403] on div at bounding box center [424, 399] width 33 height 24
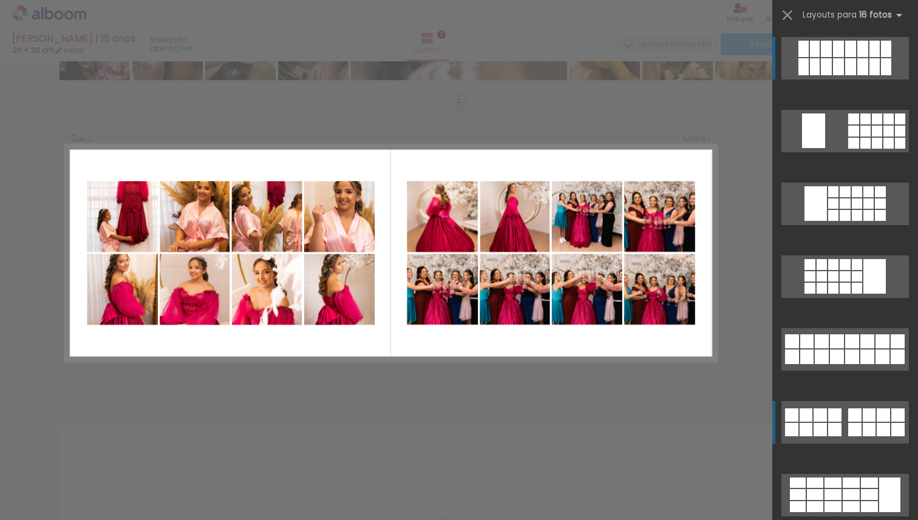
scroll to position [0, 0]
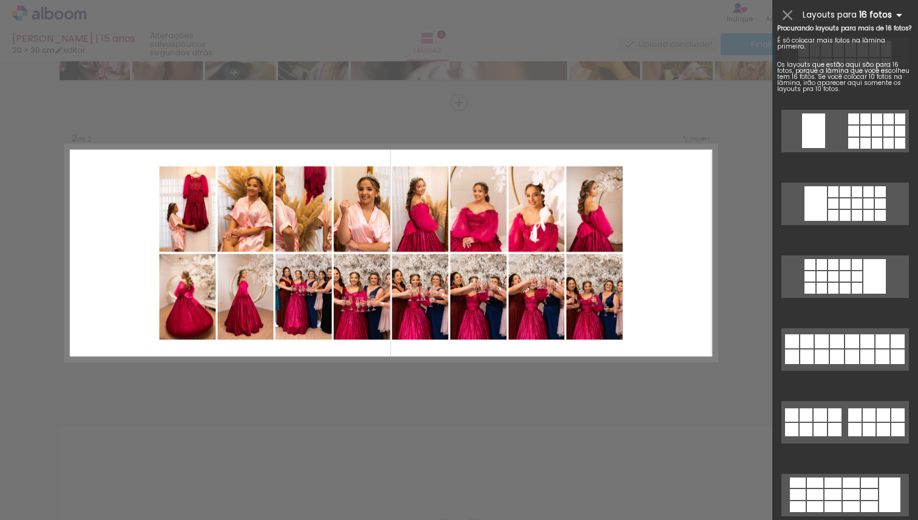
click at [877, 12] on b "16 fotos" at bounding box center [882, 15] width 47 height 12
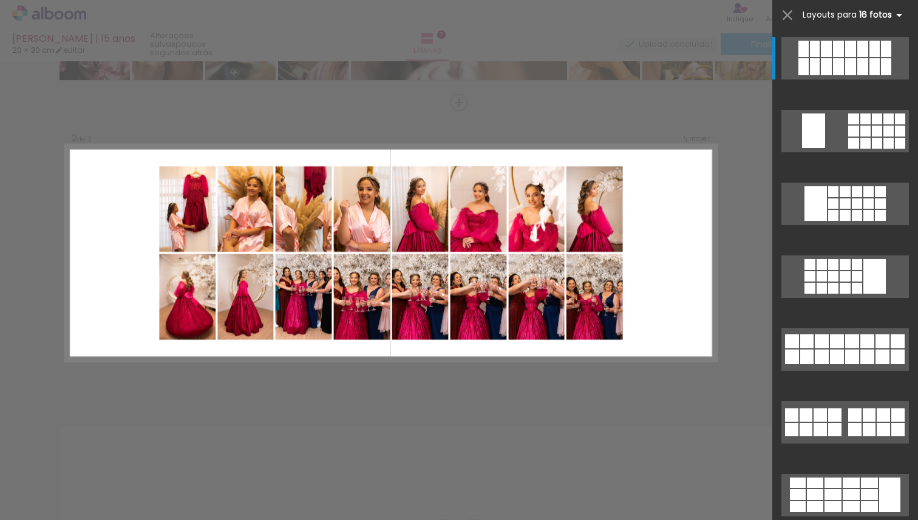
click at [880, 16] on b "16 fotos" at bounding box center [882, 15] width 47 height 12
click at [896, 13] on iron-icon at bounding box center [899, 15] width 15 height 15
click at [786, 15] on iron-icon at bounding box center [787, 15] width 17 height 17
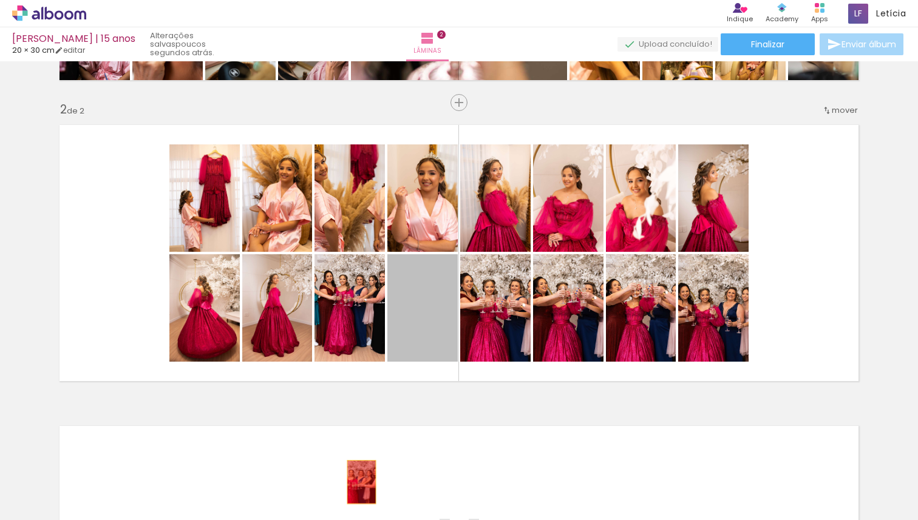
drag, startPoint x: 420, startPoint y: 320, endPoint x: 357, endPoint y: 482, distance: 174.0
click at [356, 482] on quentale-workspace at bounding box center [459, 260] width 918 height 520
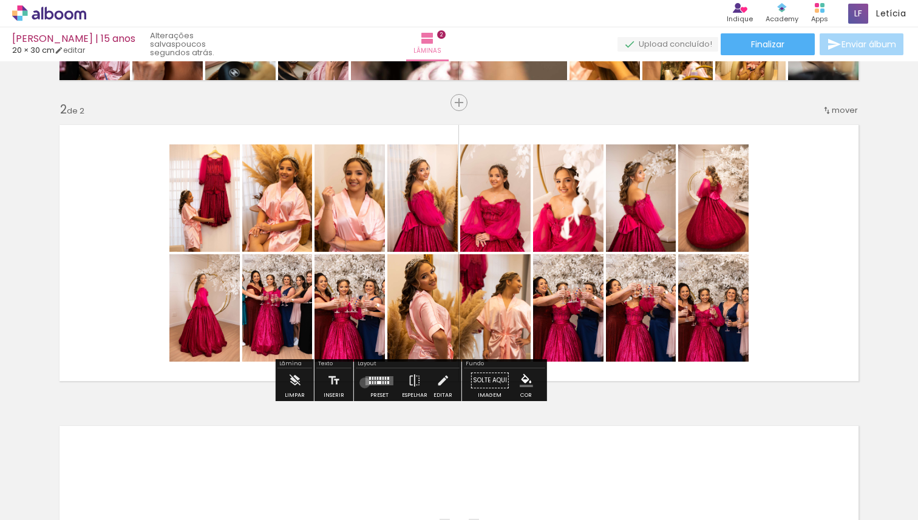
click at [366, 383] on quentale-layouter at bounding box center [380, 380] width 28 height 9
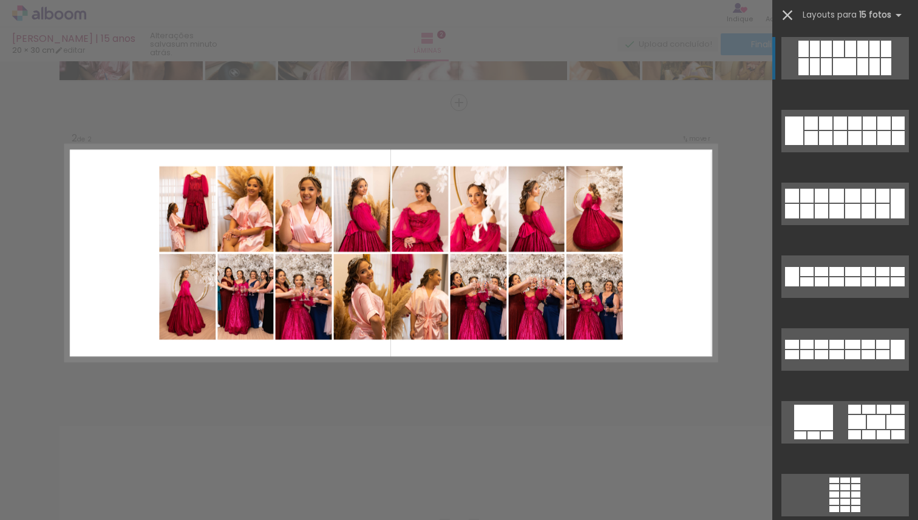
click at [783, 20] on iron-icon at bounding box center [787, 15] width 17 height 17
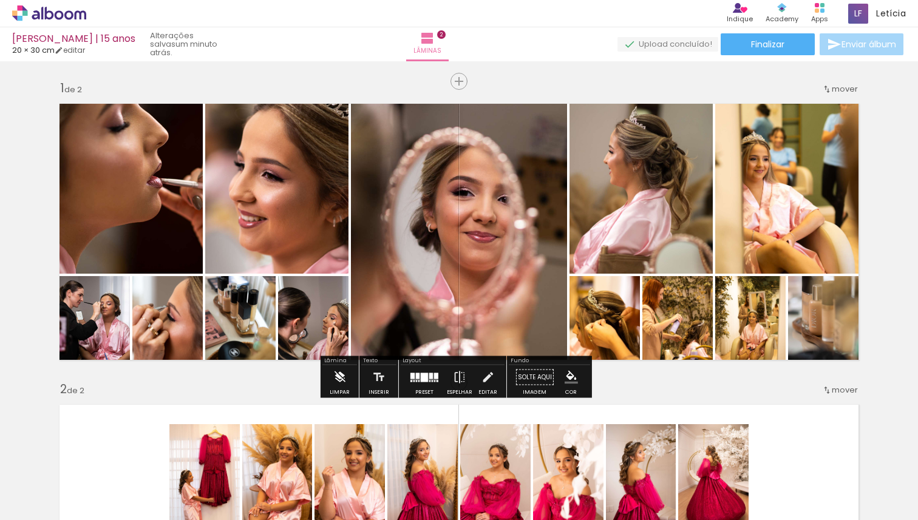
click at [341, 381] on iron-icon at bounding box center [339, 378] width 13 height 24
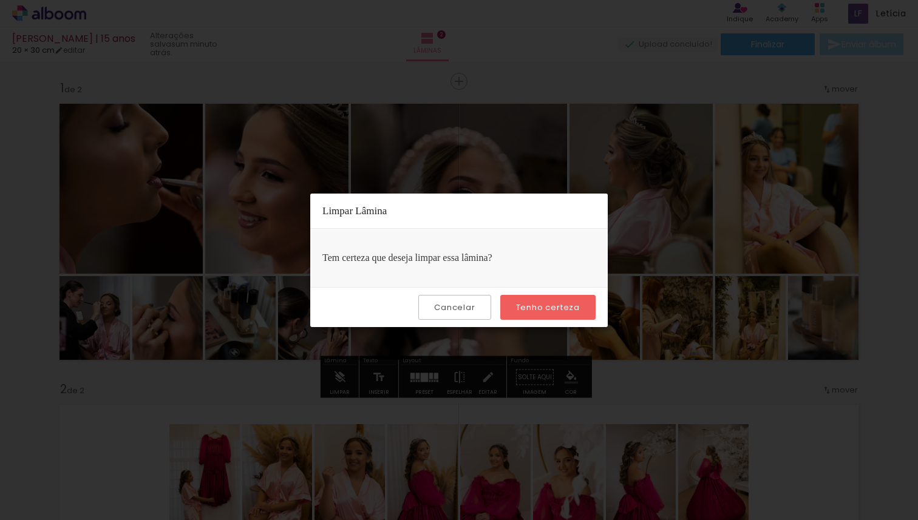
click at [0, 0] on slot "Tenho certeza" at bounding box center [0, 0] width 0 height 0
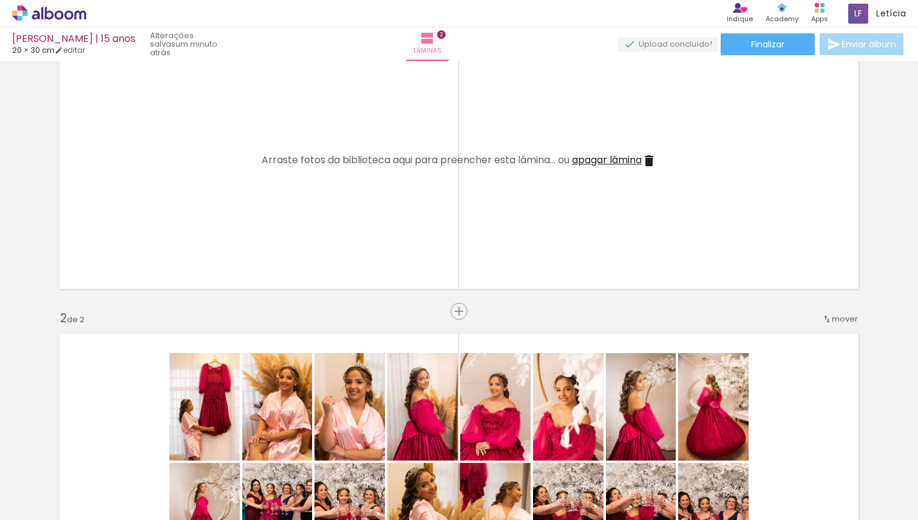
scroll to position [386, 0]
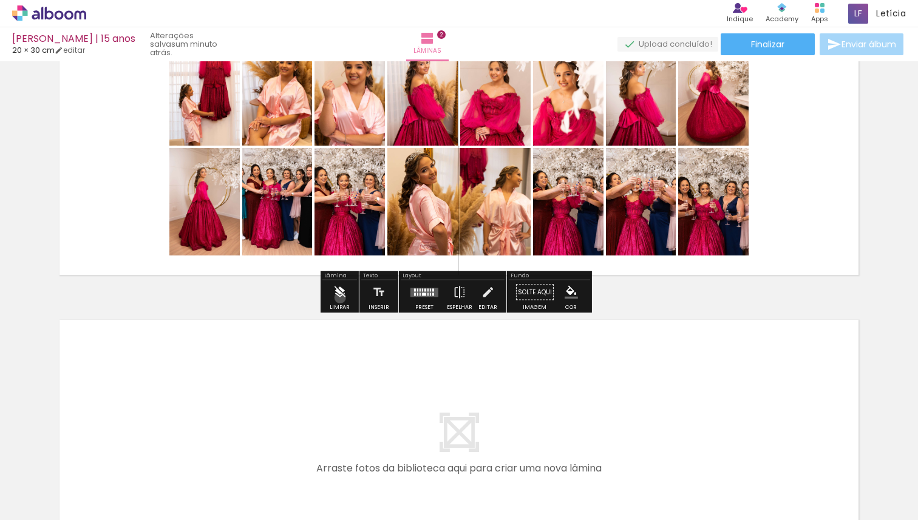
click at [340, 298] on iron-icon at bounding box center [339, 293] width 13 height 24
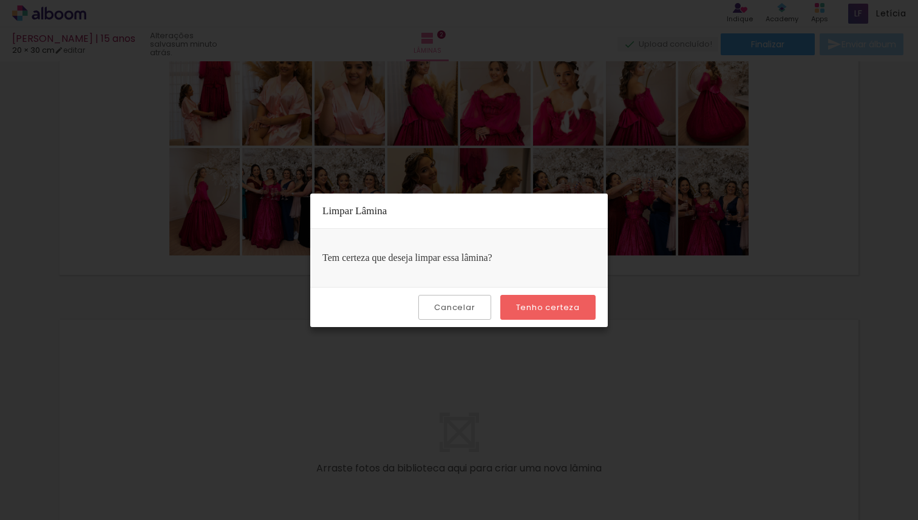
click at [0, 0] on slot "Tenho certeza" at bounding box center [0, 0] width 0 height 0
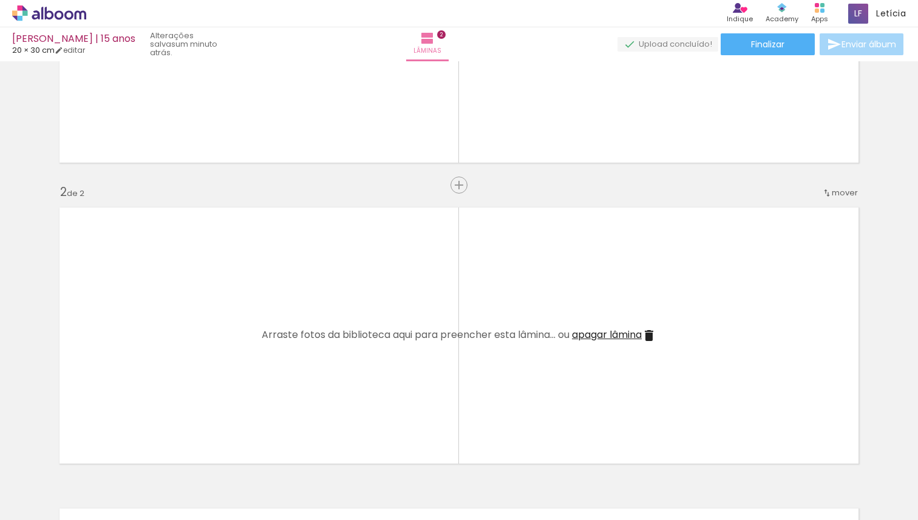
scroll to position [0, 0]
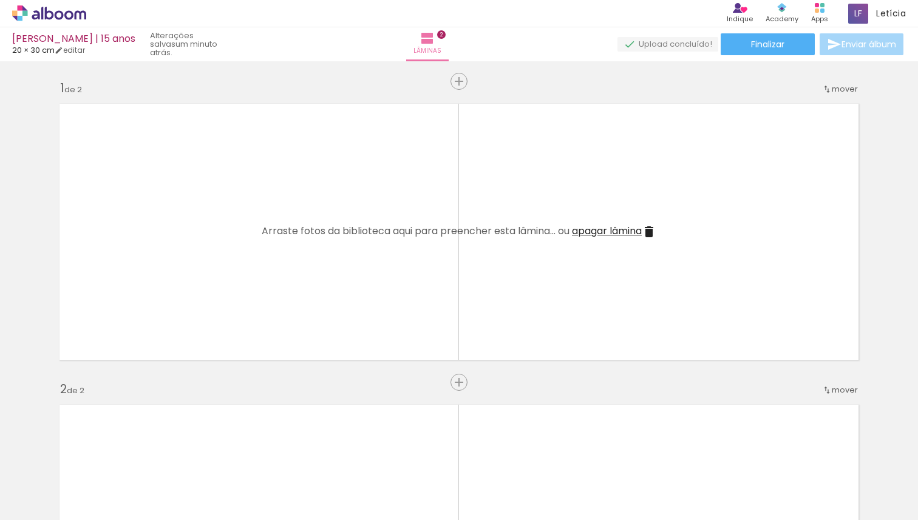
scroll to position [0, 3561]
click at [35, 17] on icon at bounding box center [49, 13] width 74 height 16
